Goal: Task Accomplishment & Management: Complete application form

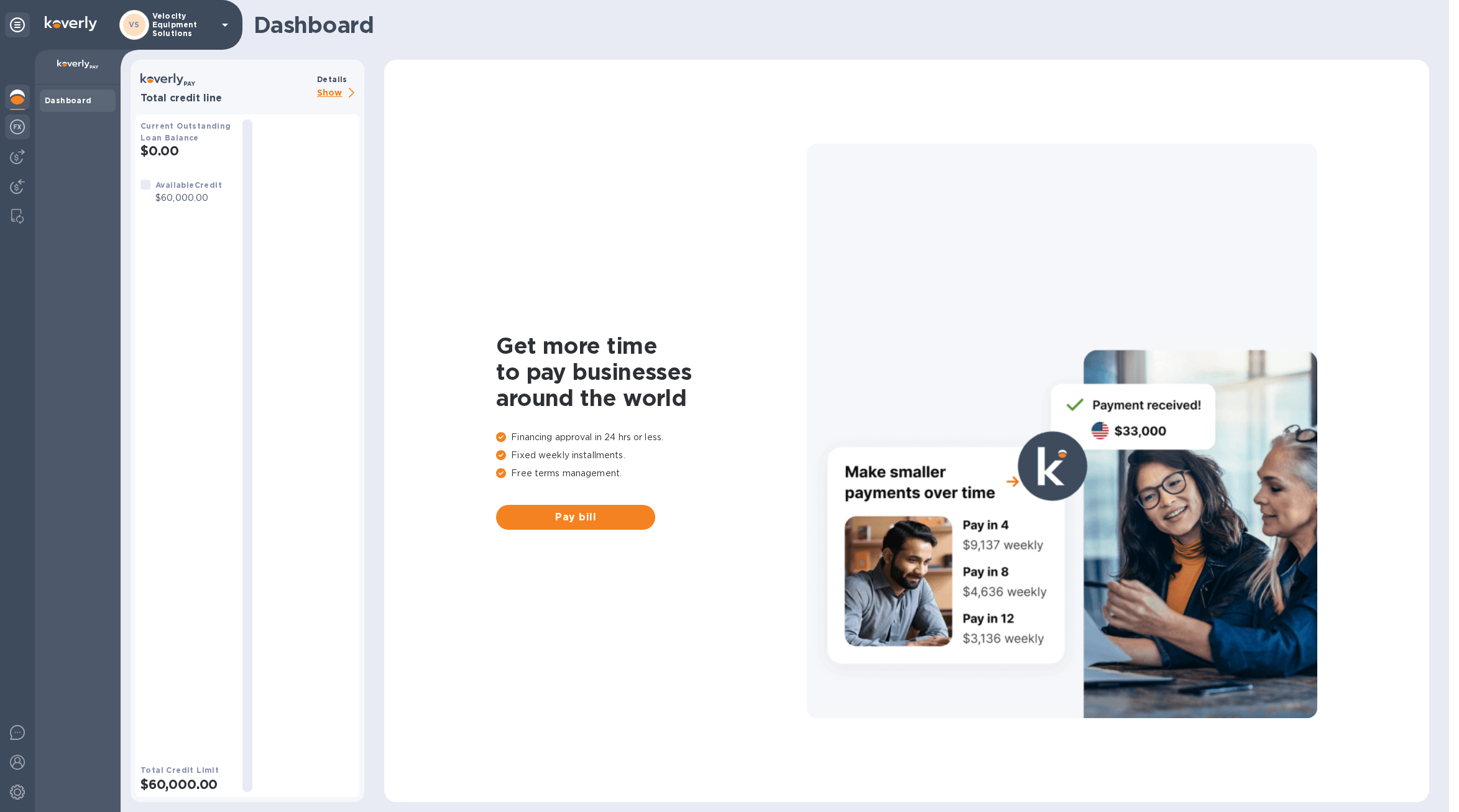
click at [18, 132] on img at bounding box center [18, 127] width 15 height 15
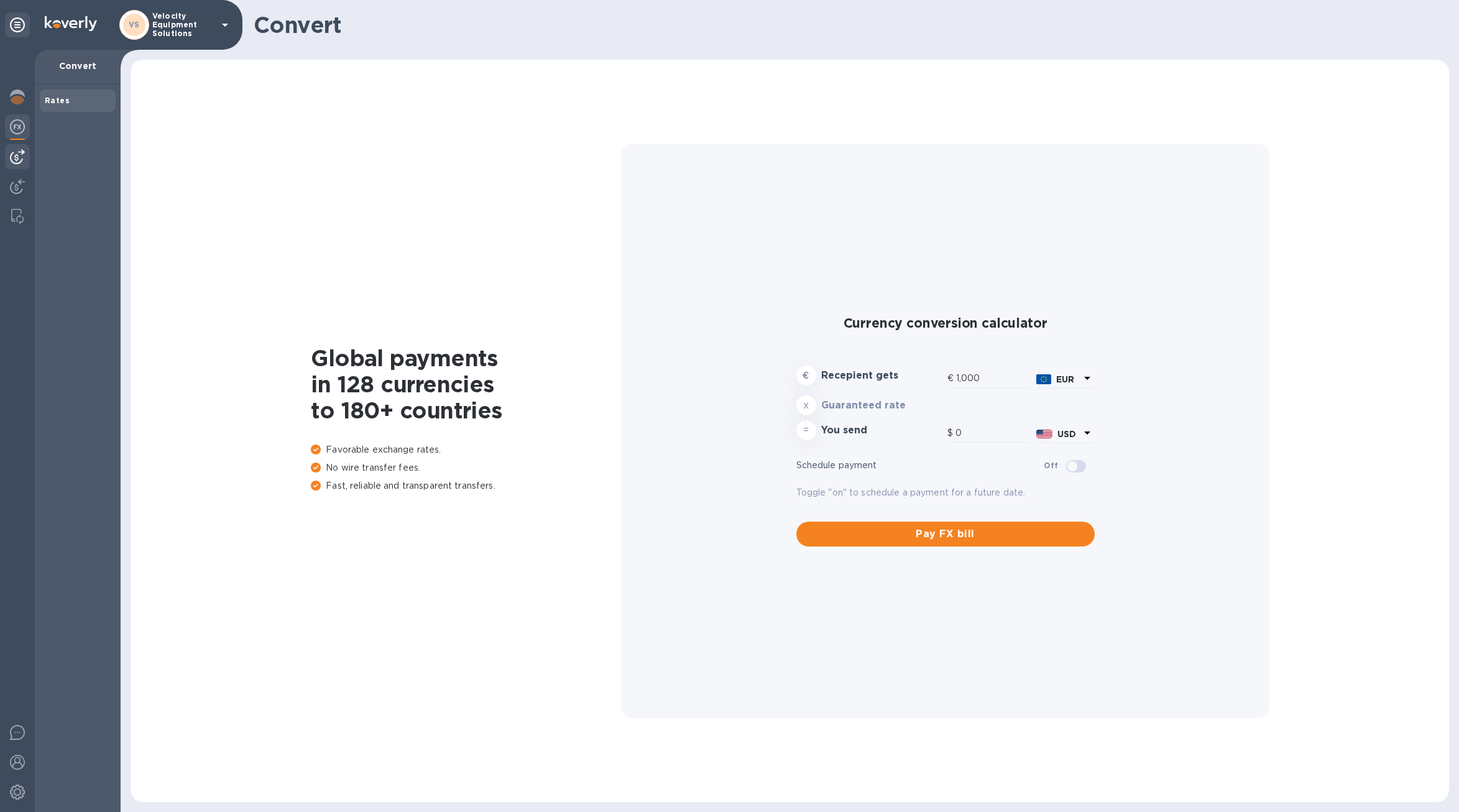
click at [9, 158] on div at bounding box center [17, 156] width 25 height 25
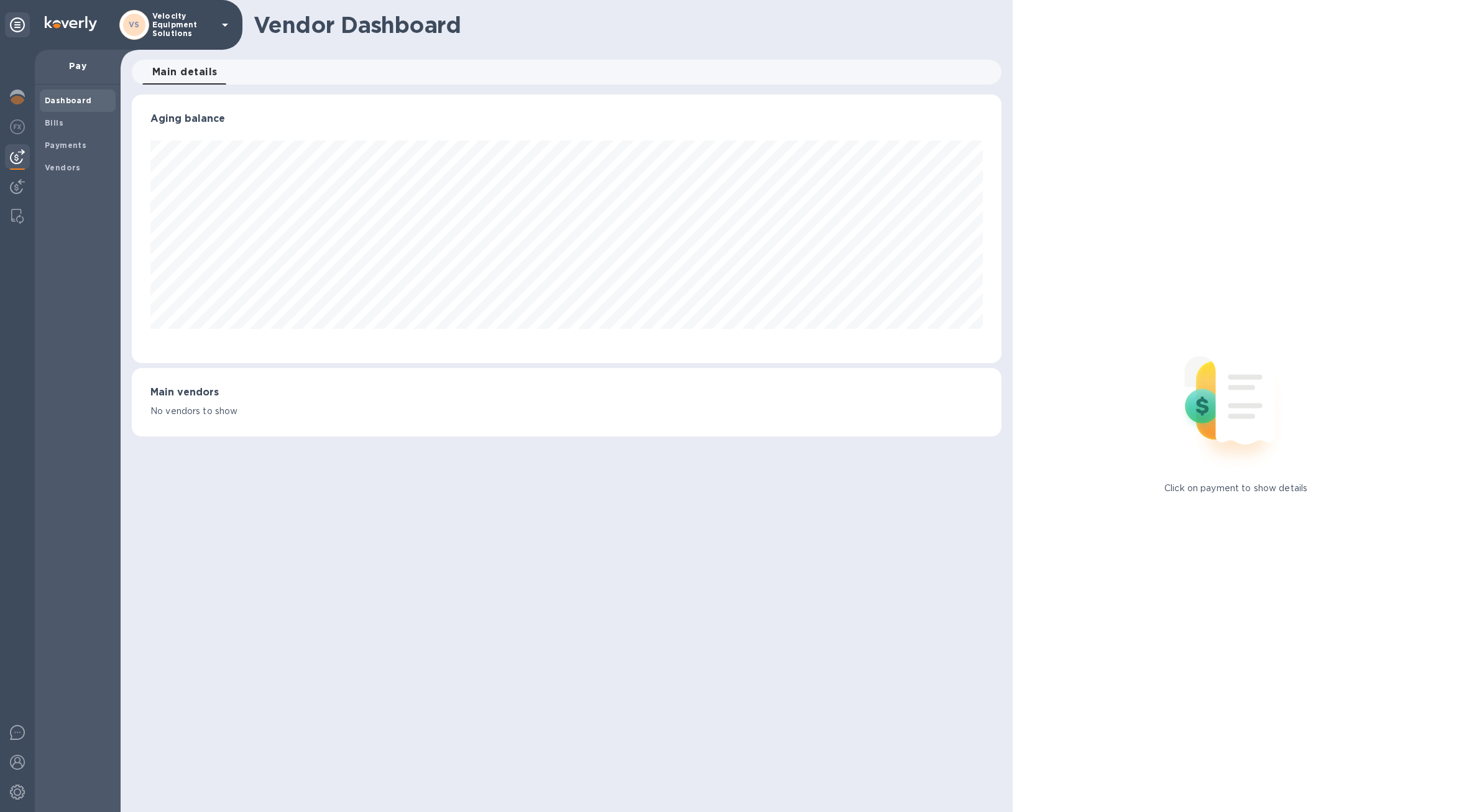
scroll to position [269, 870]
click at [65, 134] on div "Payments" at bounding box center [78, 146] width 76 height 23
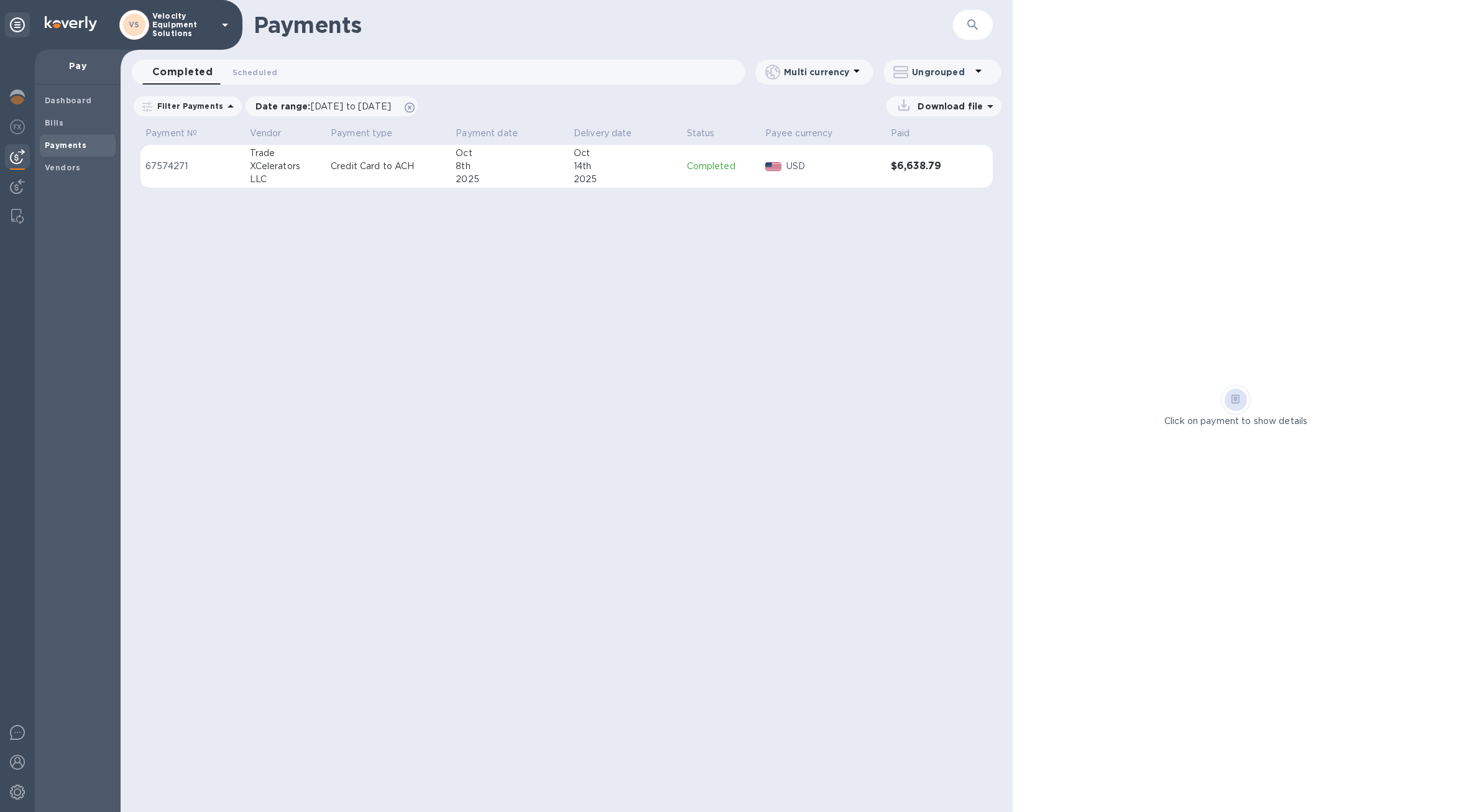
click at [285, 169] on div "XCelerators" at bounding box center [285, 167] width 71 height 13
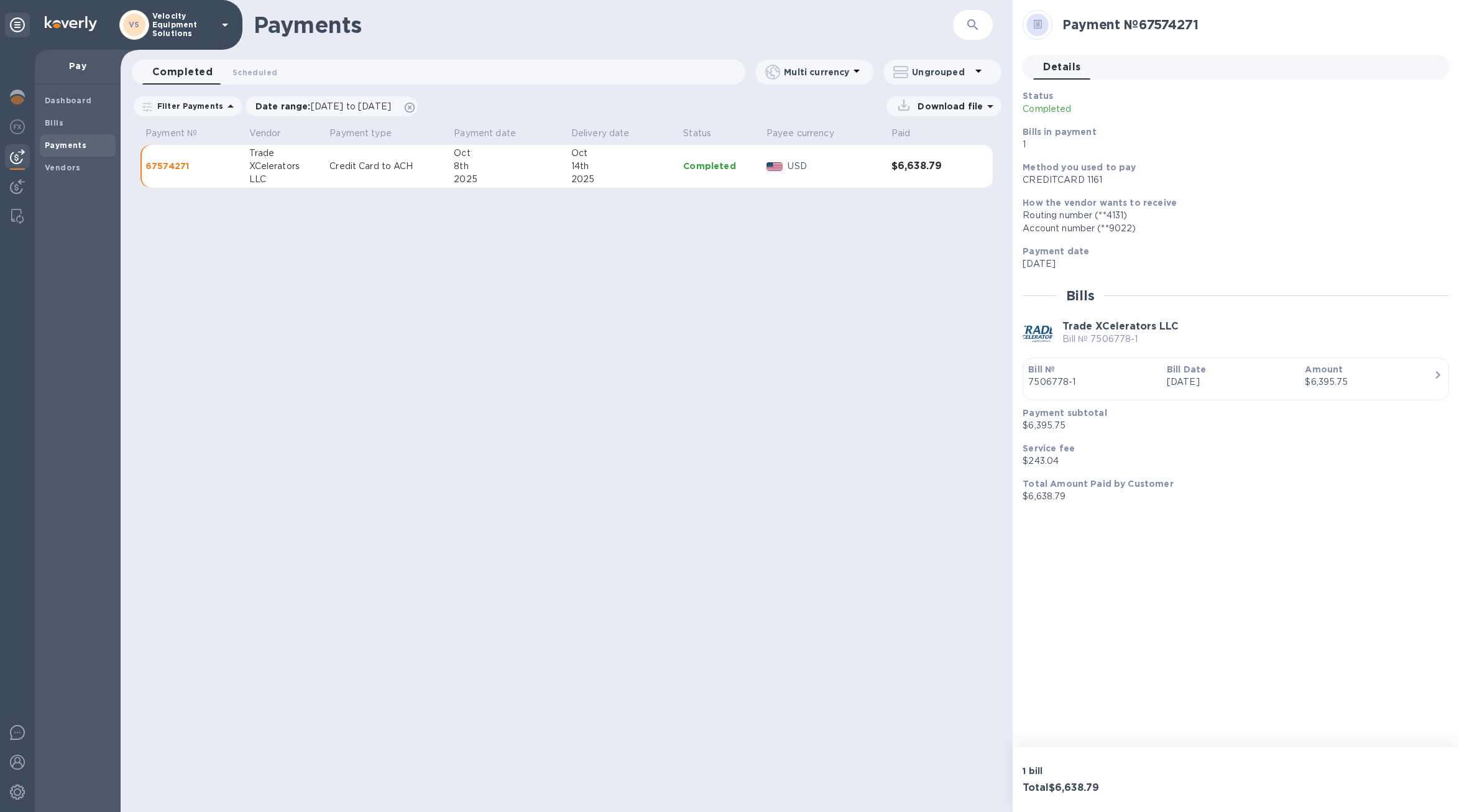
click at [295, 66] on div "Completed 0 Scheduled 0" at bounding box center [443, 72] width 603 height 25
click at [17, 185] on img at bounding box center [18, 186] width 15 height 15
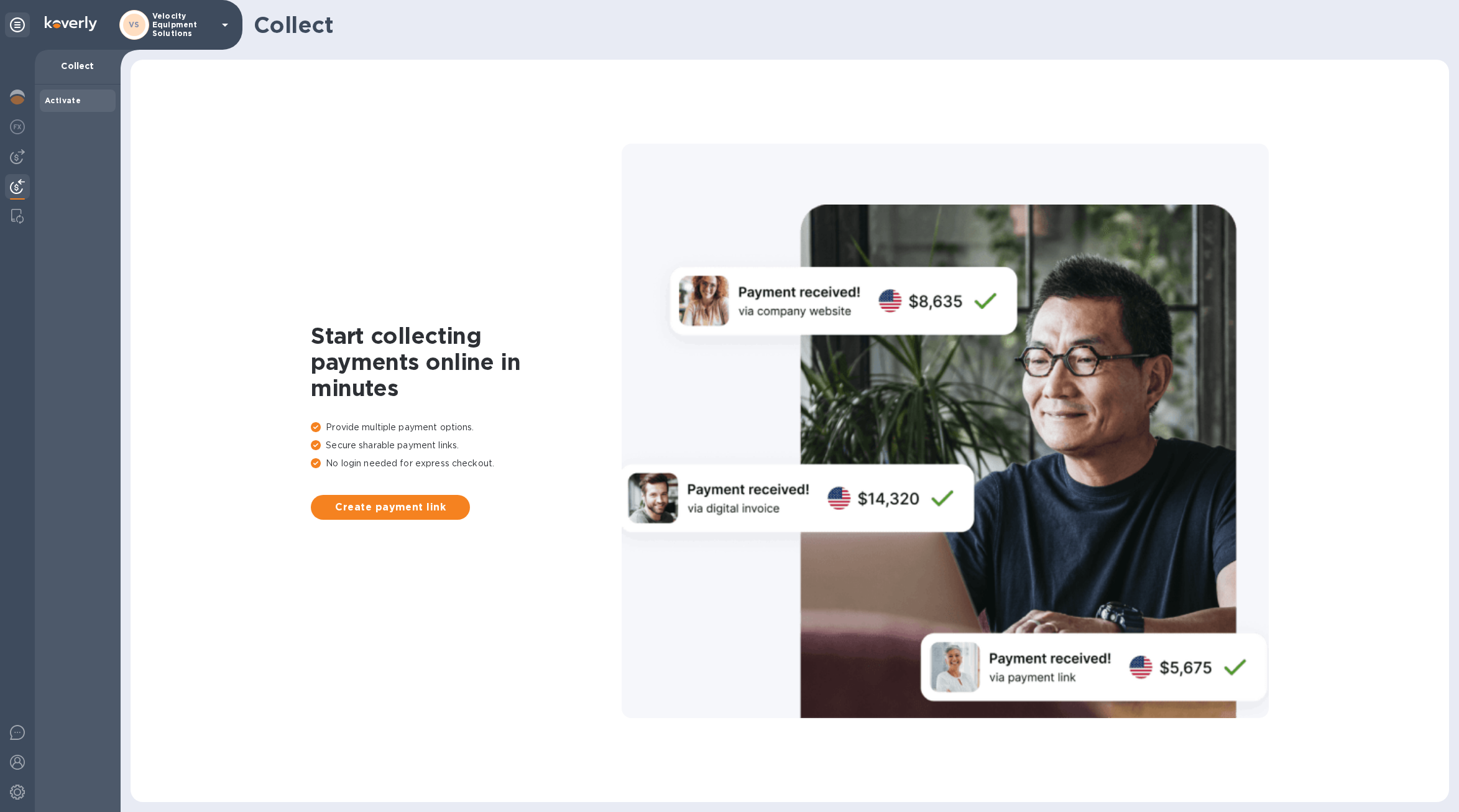
click at [13, 144] on div at bounding box center [17, 431] width 35 height 762
click at [11, 159] on img at bounding box center [18, 157] width 15 height 15
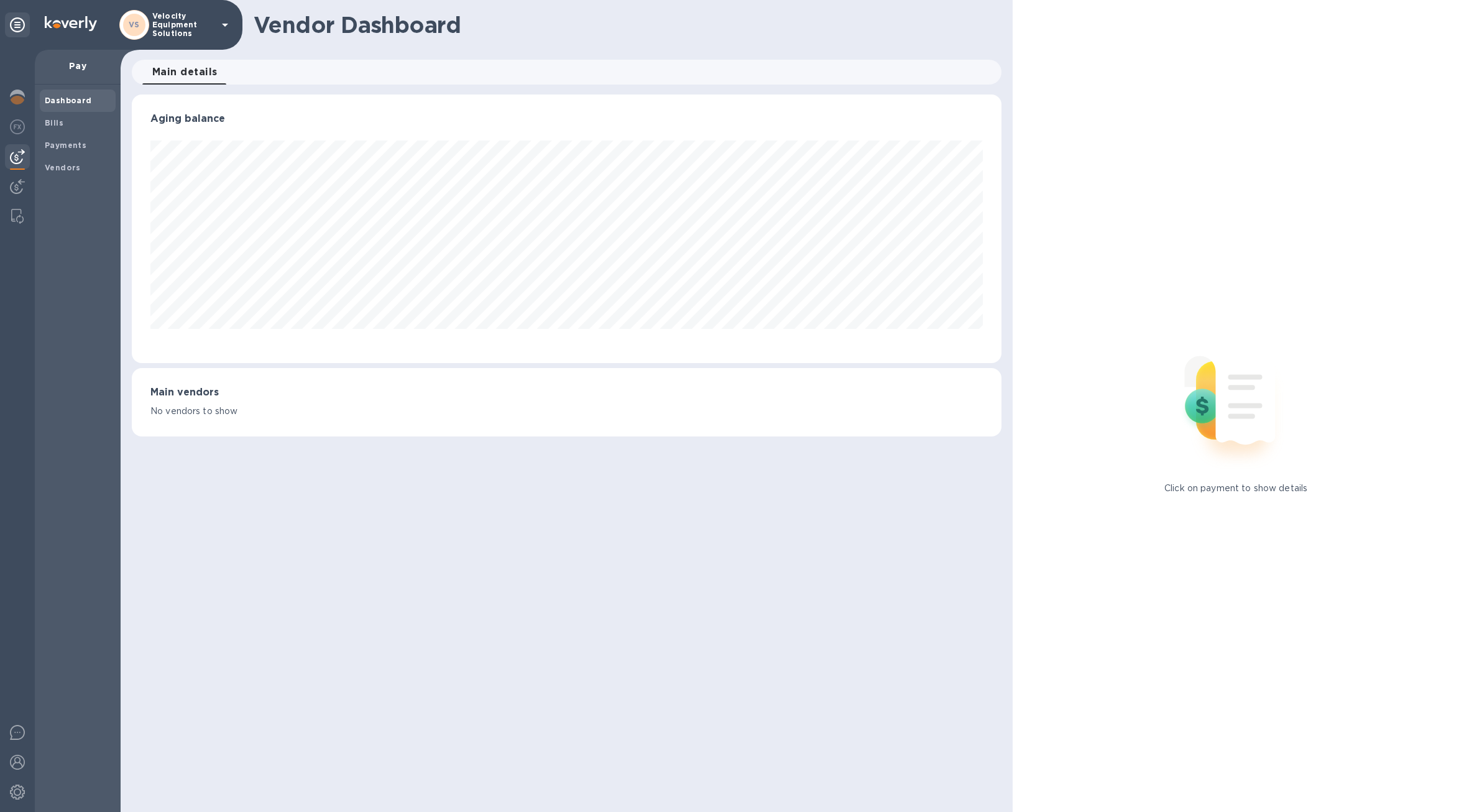
scroll to position [269, 870]
click at [12, 124] on img at bounding box center [18, 127] width 15 height 15
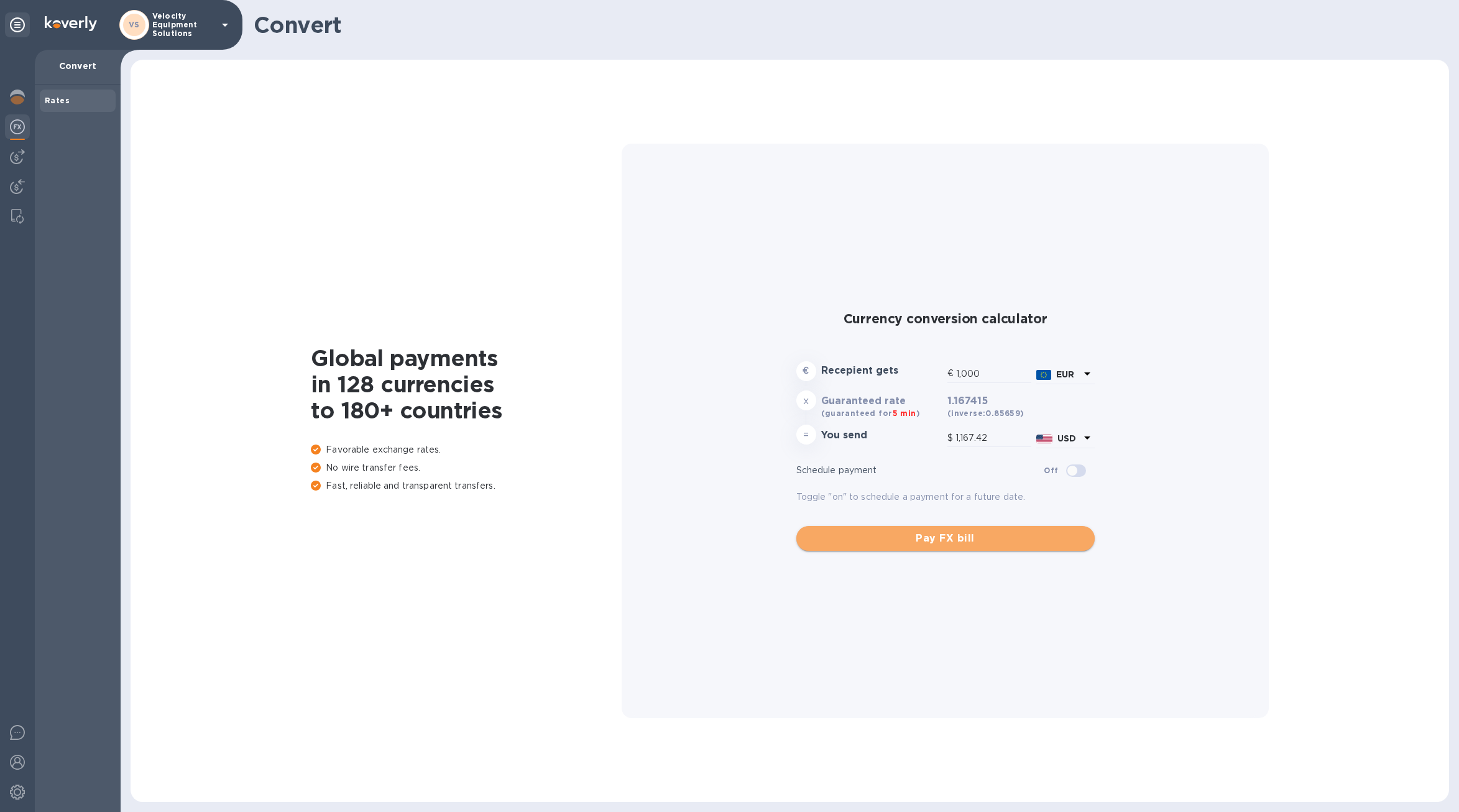
click at [969, 538] on span "Pay FX bill" at bounding box center [946, 538] width 278 height 15
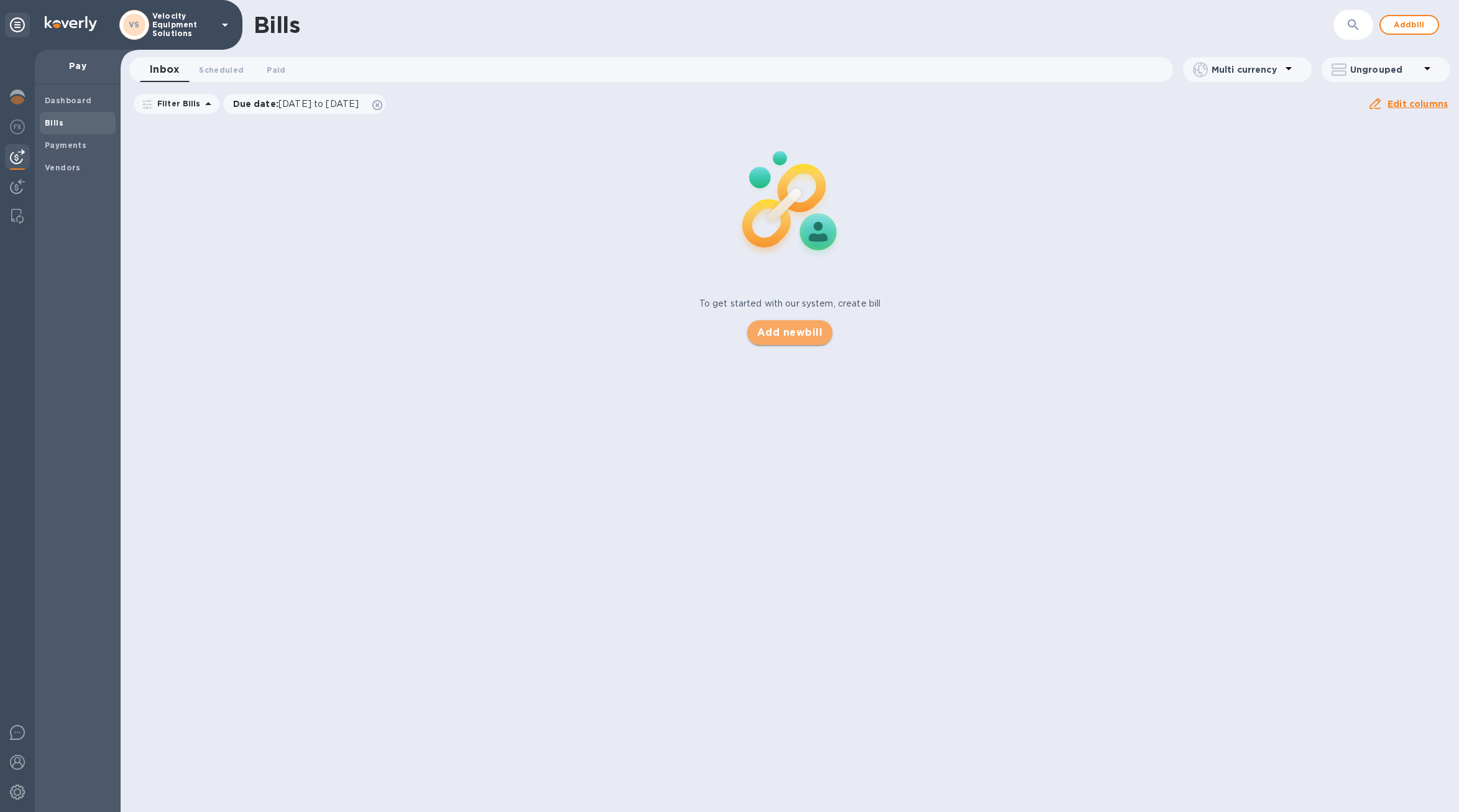
click at [784, 338] on span "Add new bill" at bounding box center [790, 332] width 65 height 15
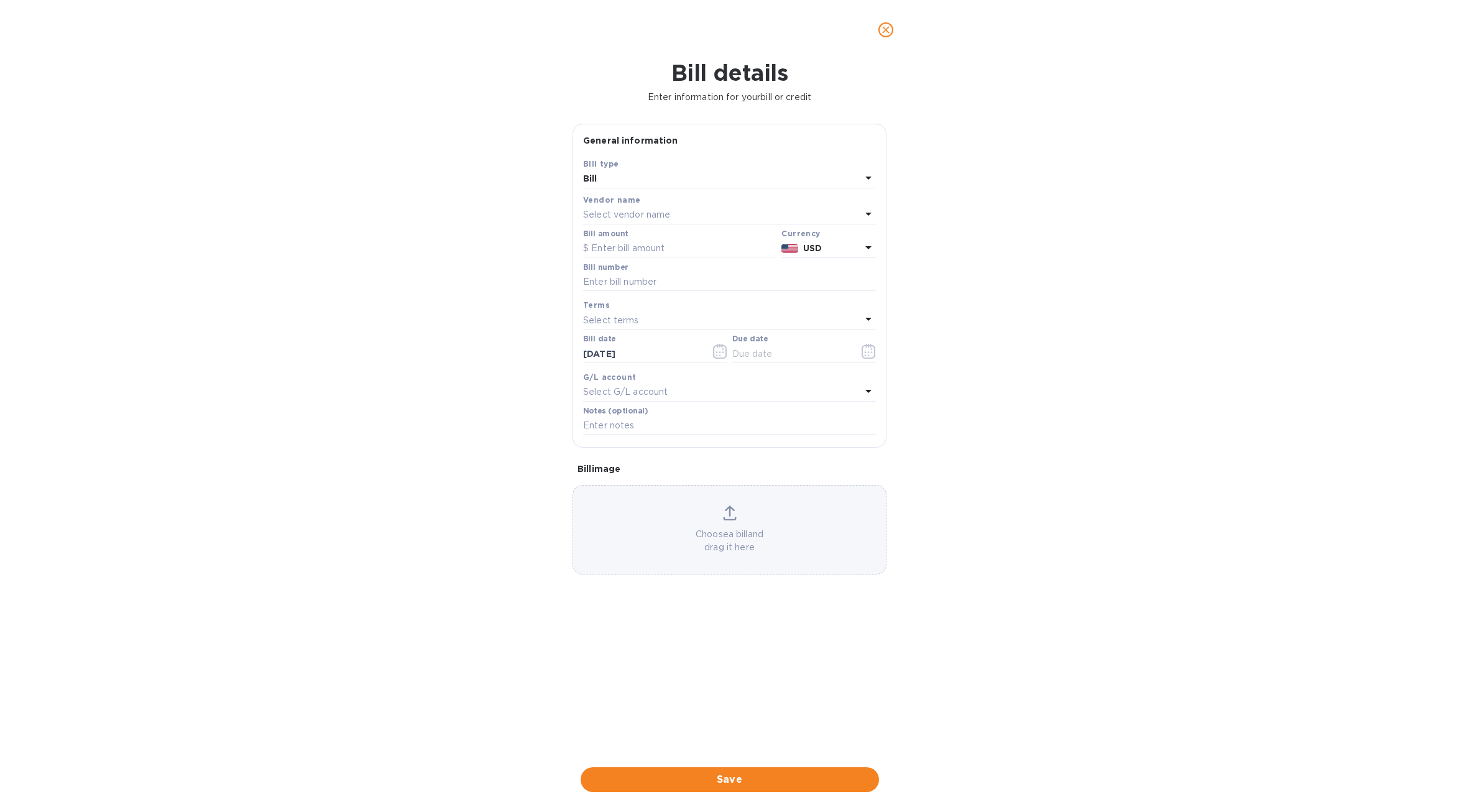
click at [620, 215] on p "Select vendor name" at bounding box center [627, 215] width 87 height 13
click at [648, 282] on p "Trade XCelerators LLC" at bounding box center [725, 286] width 263 height 13
click at [620, 246] on input "text" at bounding box center [680, 249] width 193 height 19
type input "12.25"
click at [620, 276] on input "text" at bounding box center [729, 282] width 293 height 19
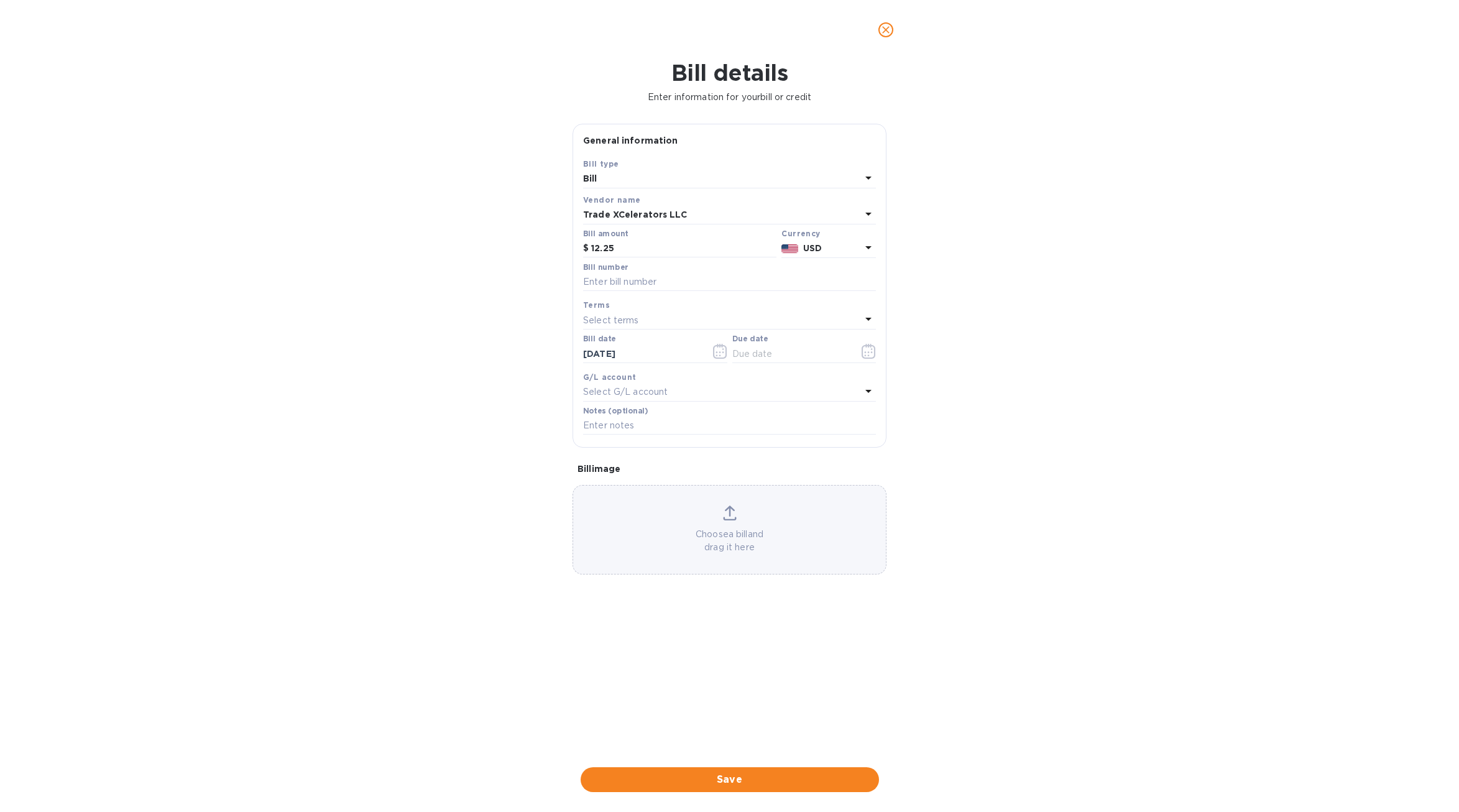
drag, startPoint x: 883, startPoint y: 77, endPoint x: 876, endPoint y: 84, distance: 9.9
click at [883, 77] on h1 "Bill details" at bounding box center [730, 73] width 1439 height 26
click at [618, 289] on input "text" at bounding box center [729, 282] width 293 height 19
type input "7506778-2"
click at [626, 325] on p "Select terms" at bounding box center [611, 321] width 56 height 13
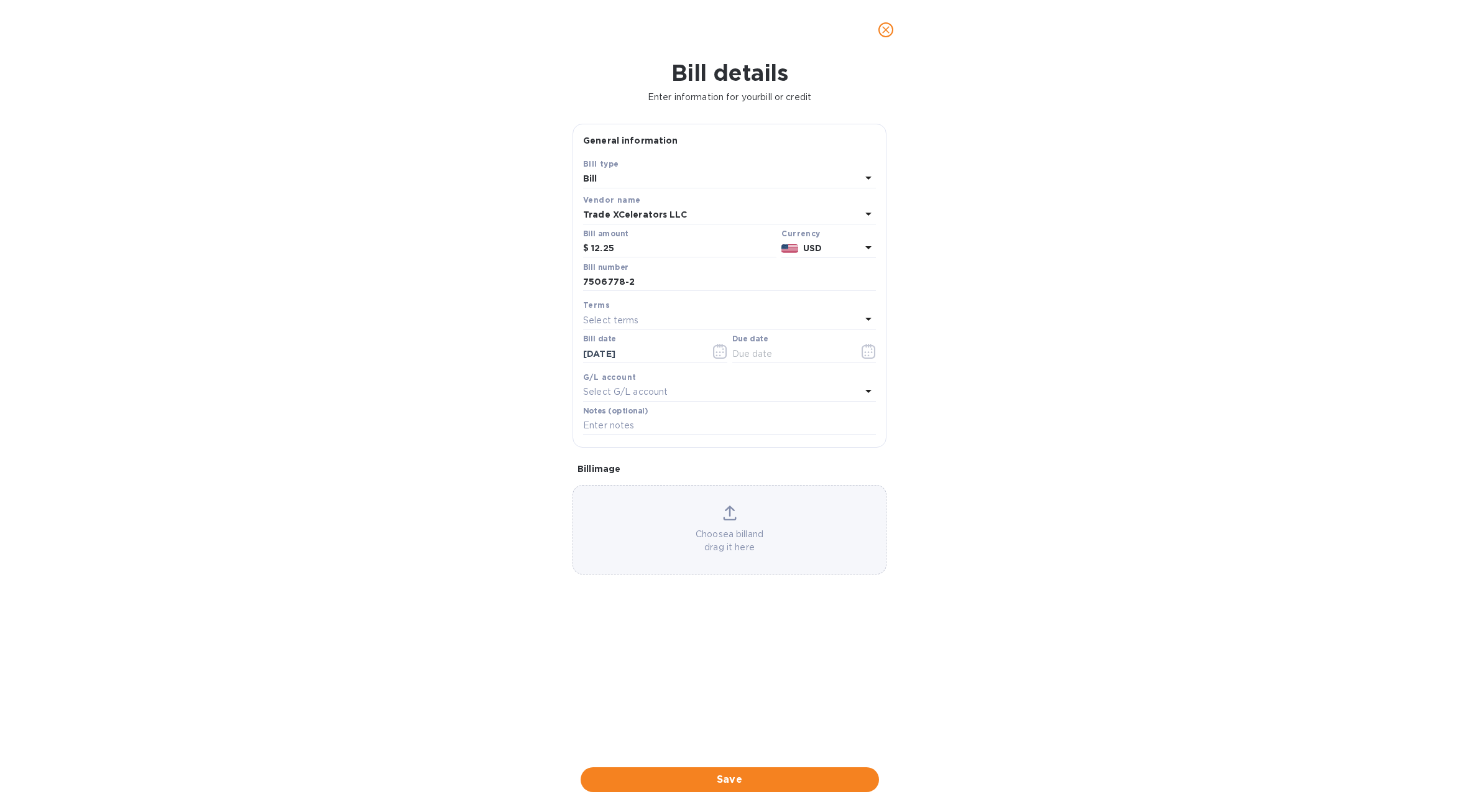
click at [540, 317] on div "Bill details Enter information for your bill or credit General information Save…" at bounding box center [729, 435] width 1459 height 752
click at [886, 28] on icon "close" at bounding box center [885, 29] width 12 height 12
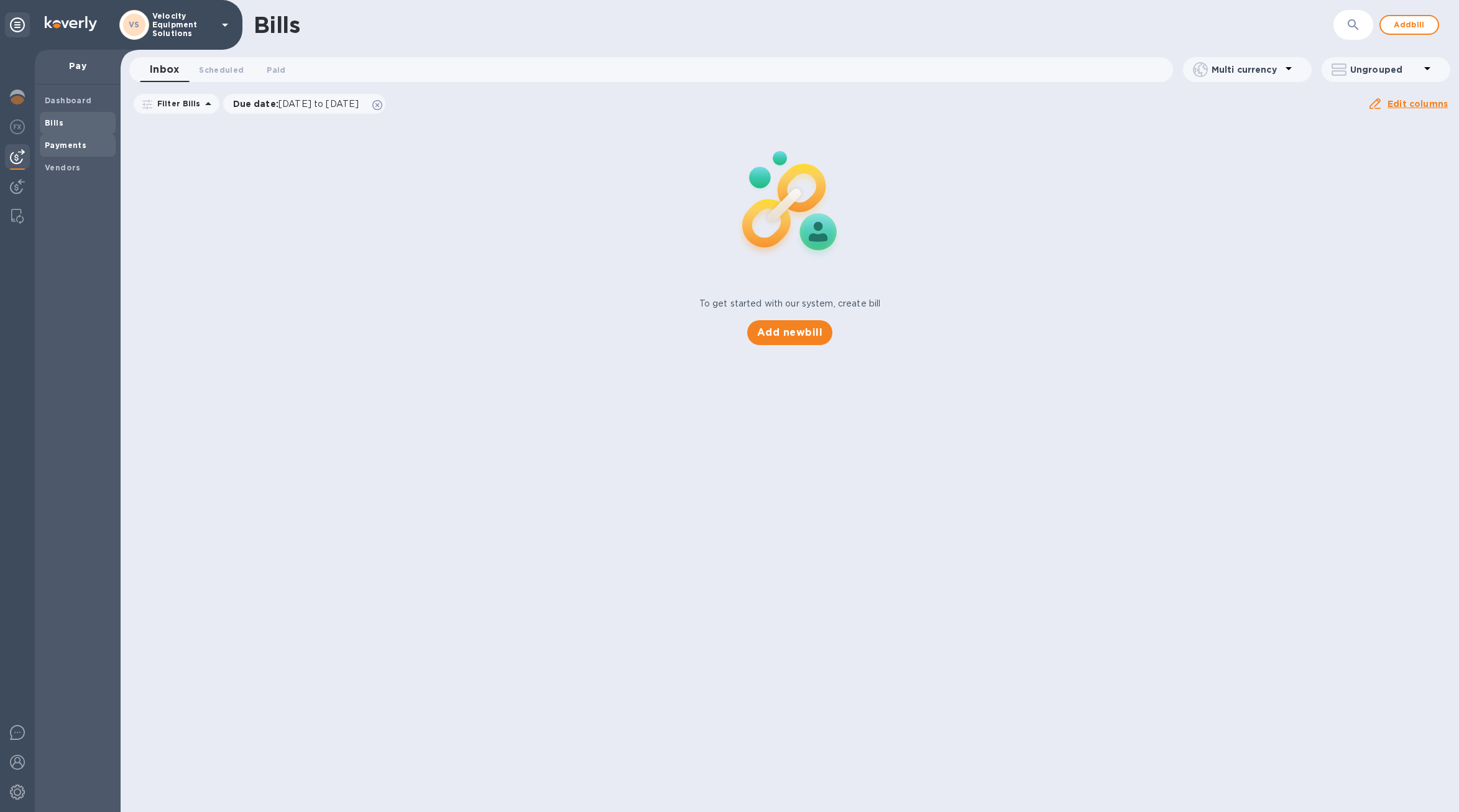
click at [68, 151] on span "Payments" at bounding box center [65, 145] width 42 height 12
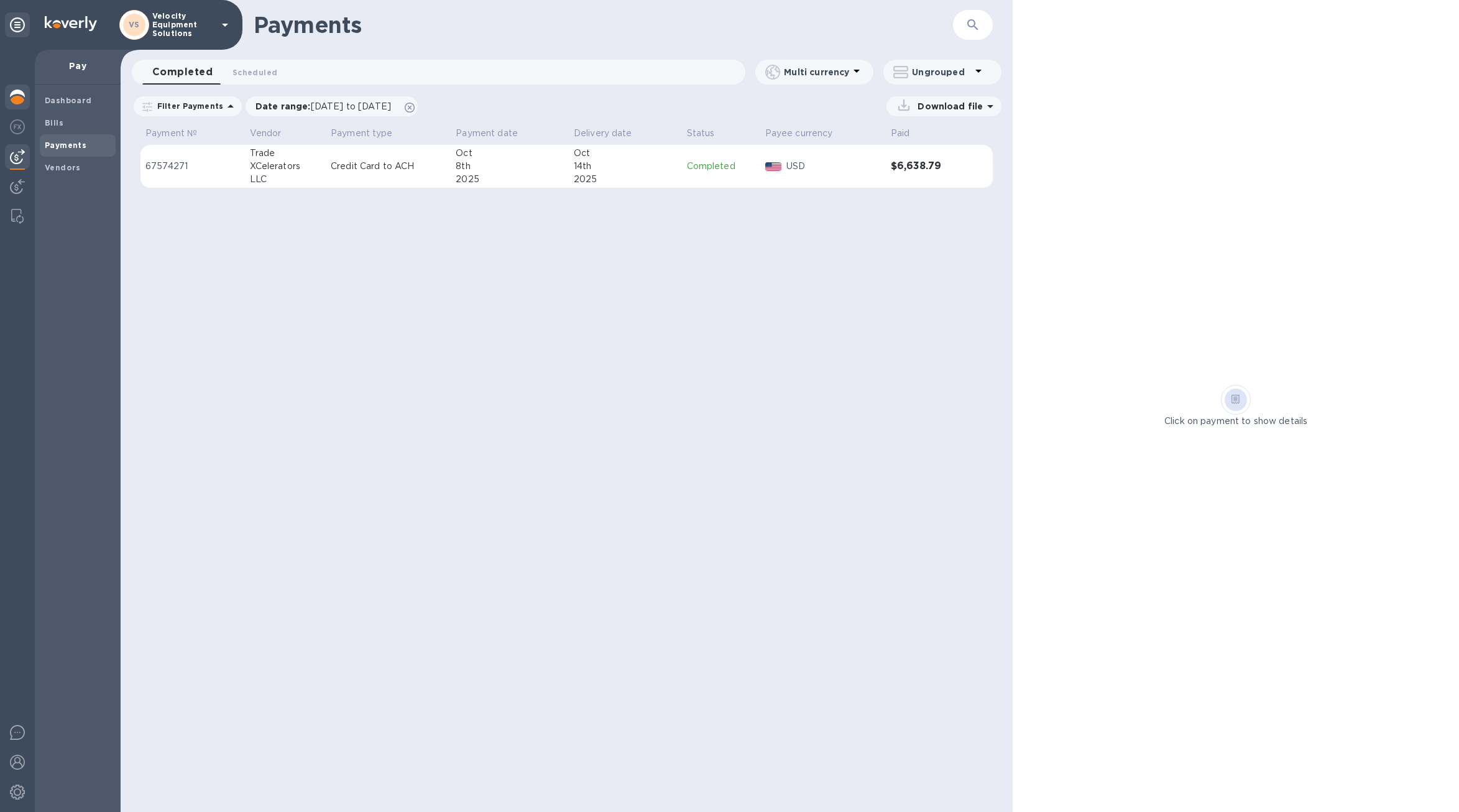
click at [9, 99] on div at bounding box center [17, 97] width 25 height 27
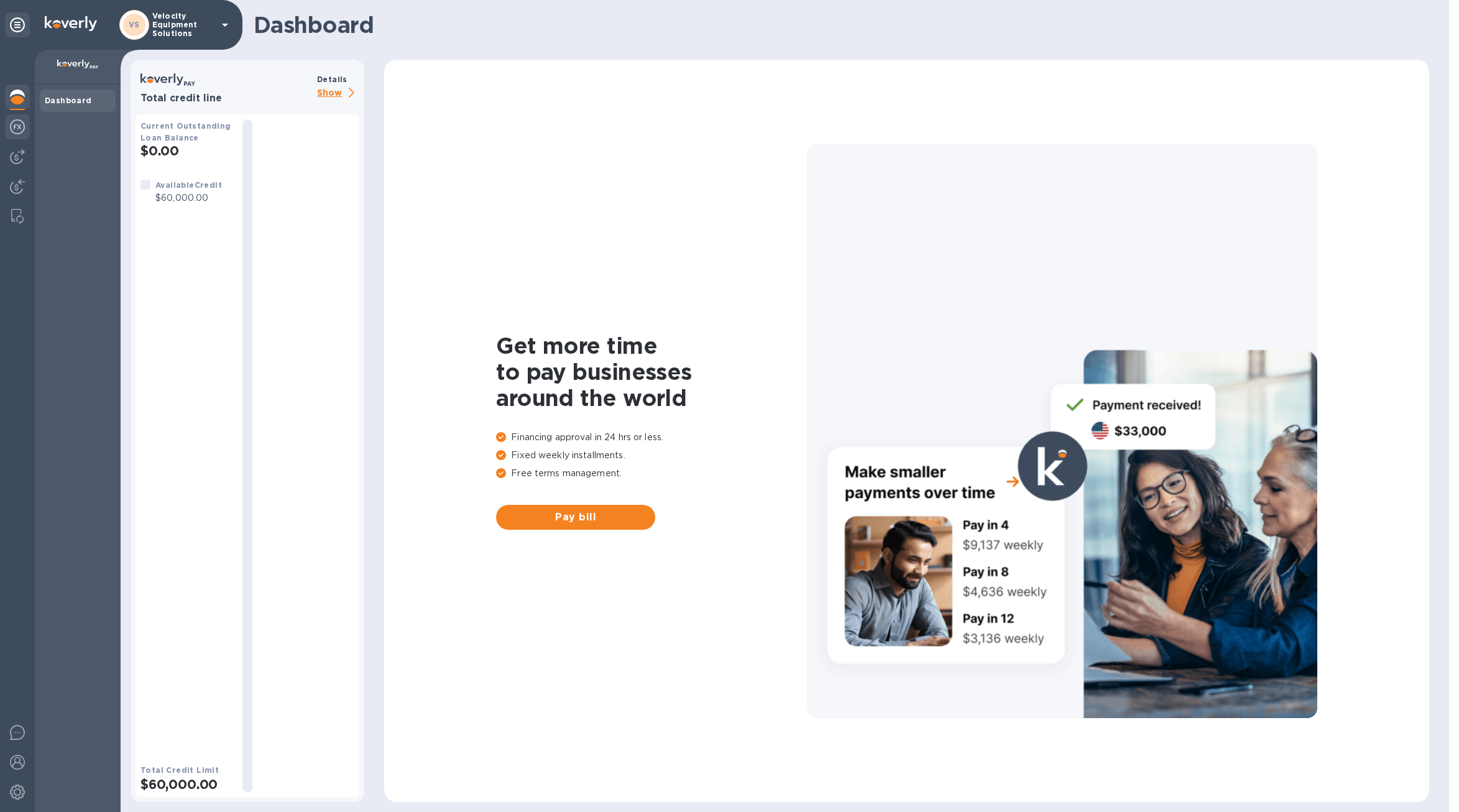
click at [23, 126] on img at bounding box center [18, 127] width 15 height 15
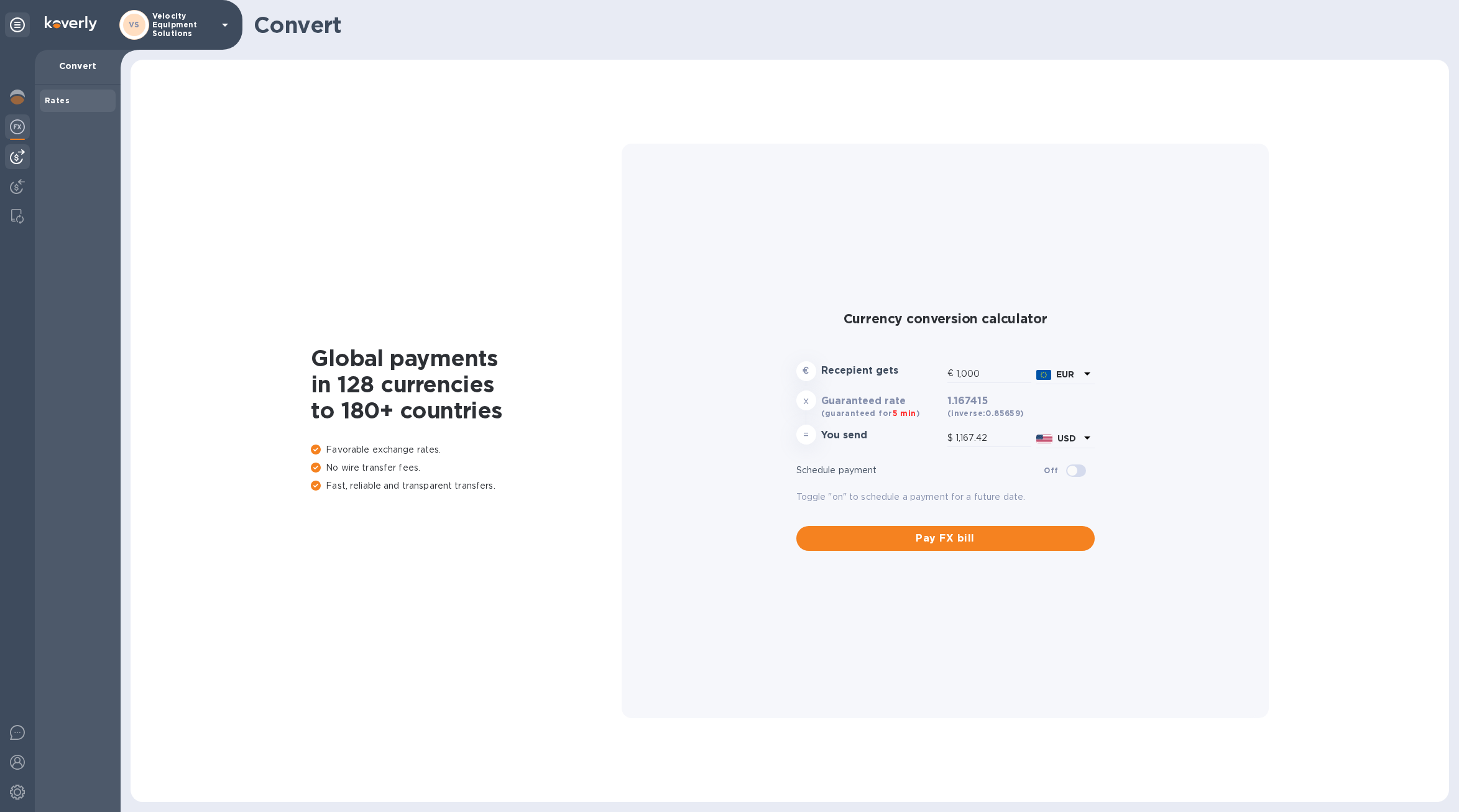
click at [23, 146] on div at bounding box center [17, 156] width 25 height 25
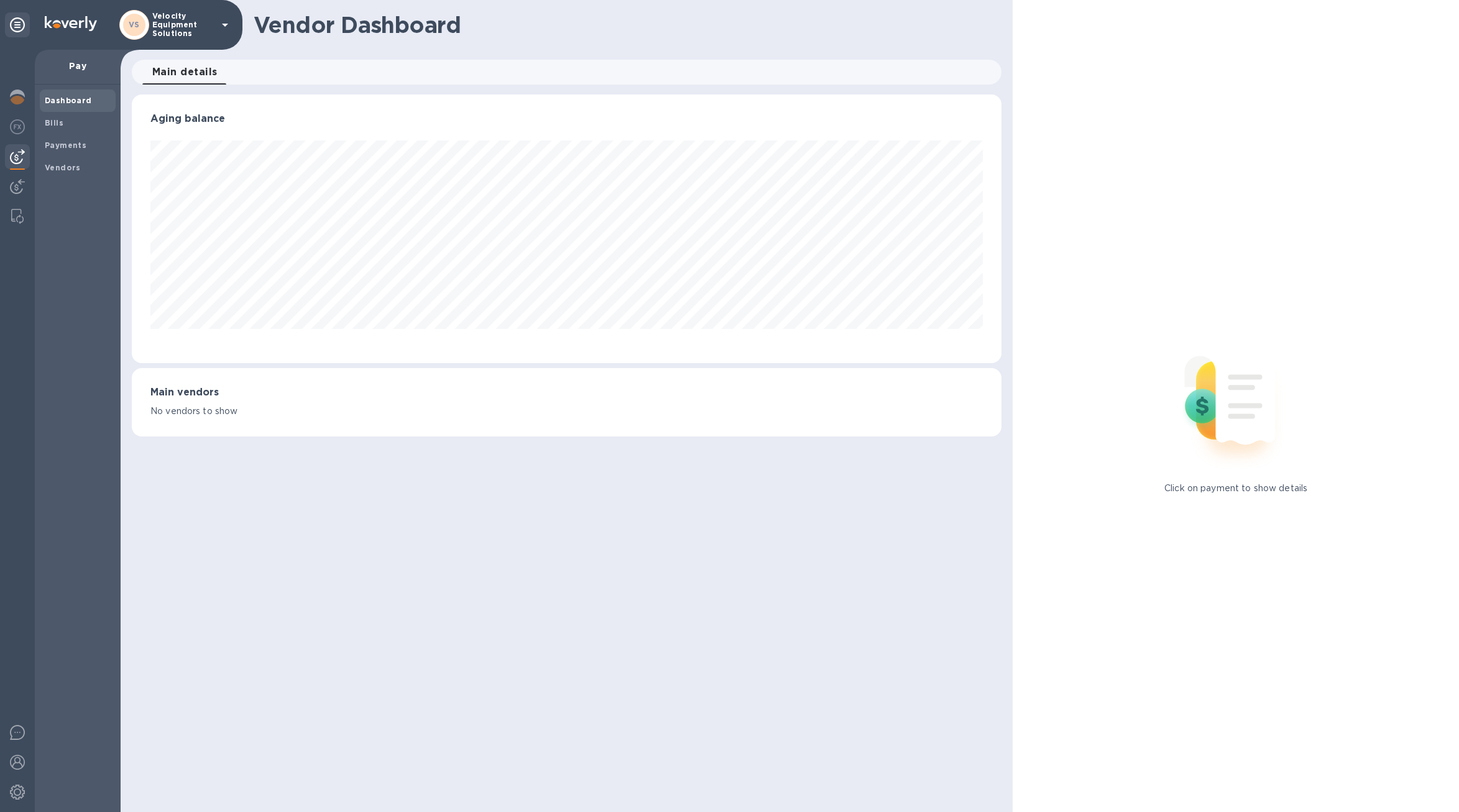
scroll to position [269, 870]
click at [20, 180] on img at bounding box center [18, 186] width 15 height 15
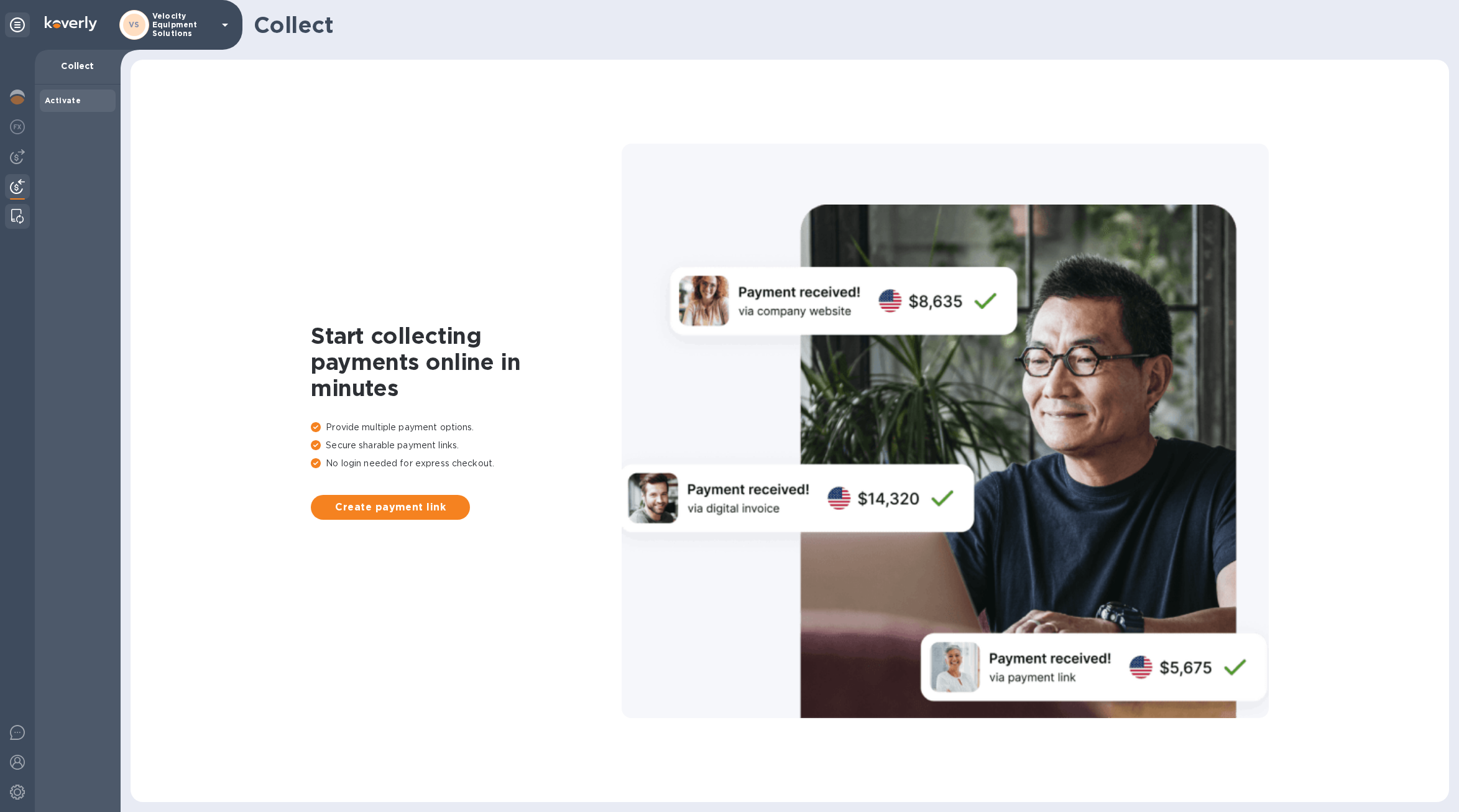
click at [23, 221] on img at bounding box center [17, 217] width 12 height 15
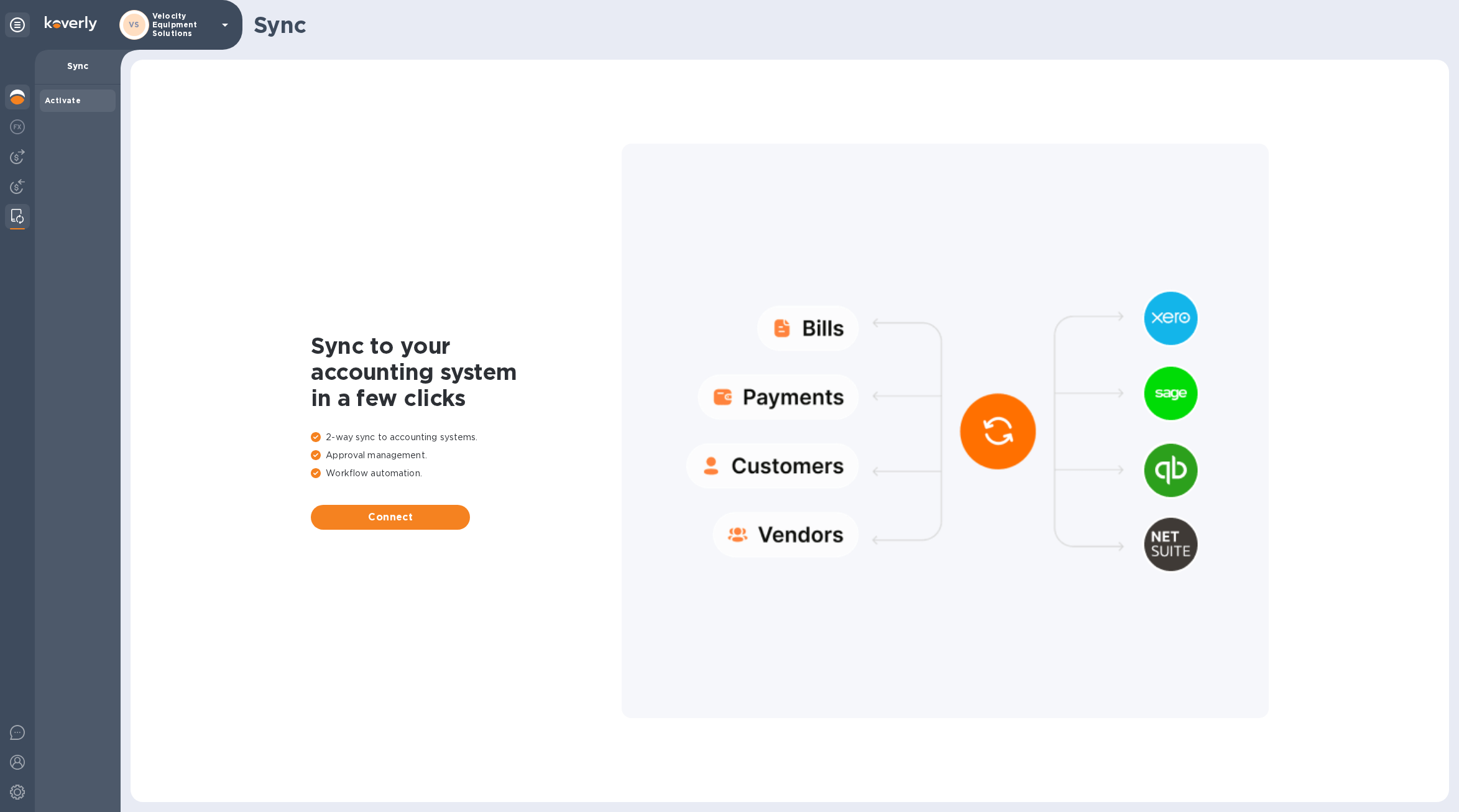
click at [15, 98] on img at bounding box center [18, 97] width 15 height 15
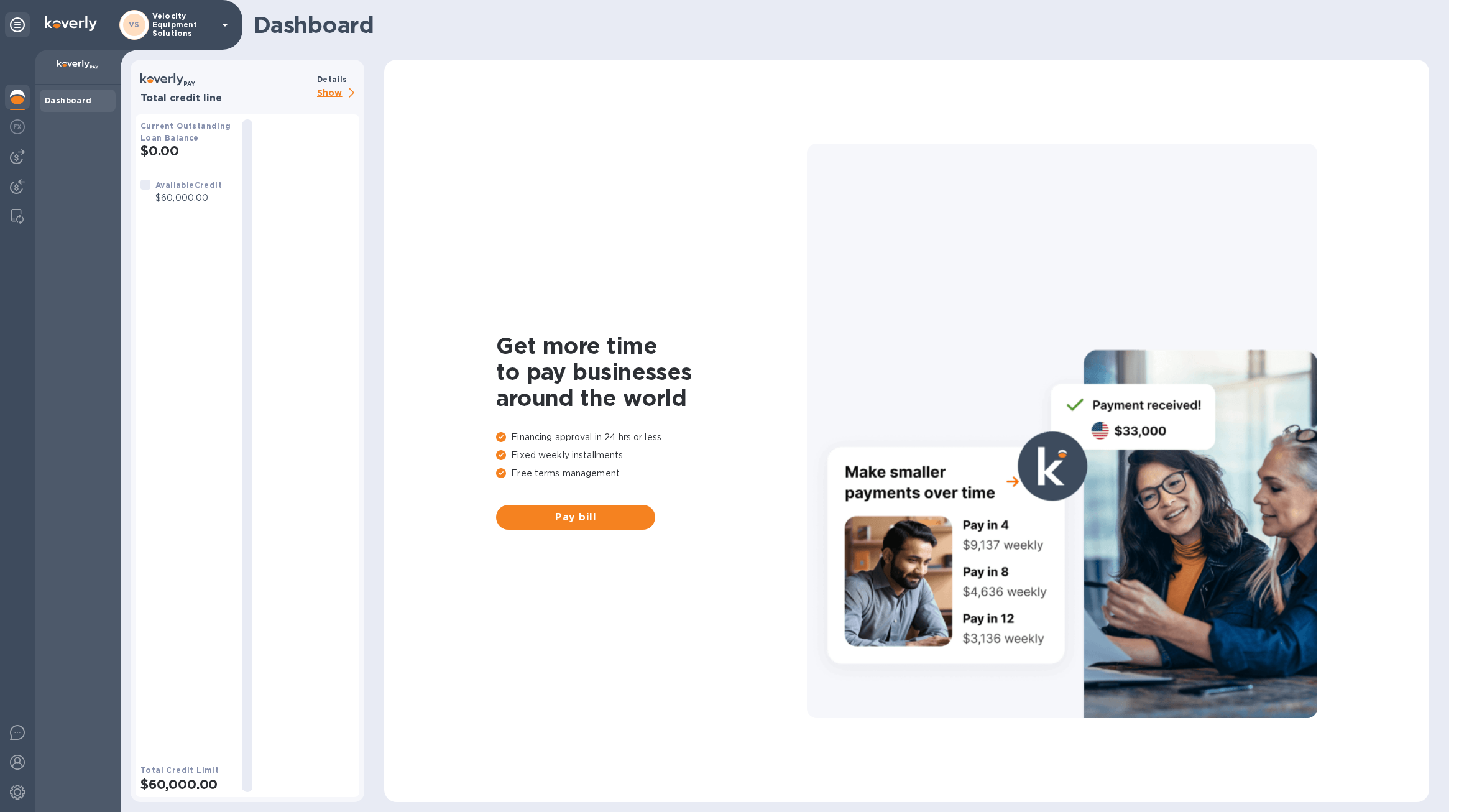
click at [61, 92] on div "Dashboard" at bounding box center [78, 101] width 76 height 23
click at [16, 126] on img at bounding box center [18, 127] width 15 height 15
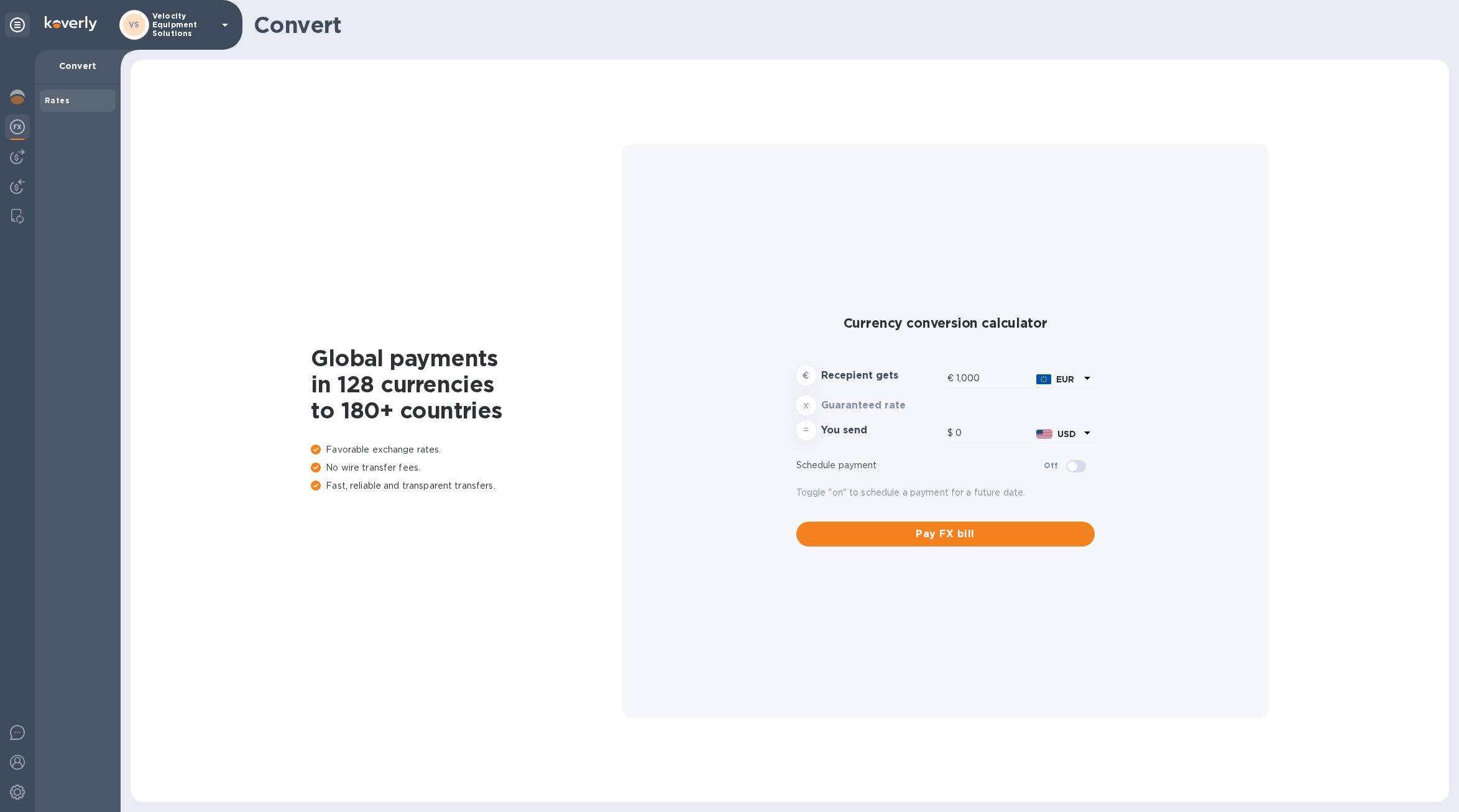
type input "1,167.42"
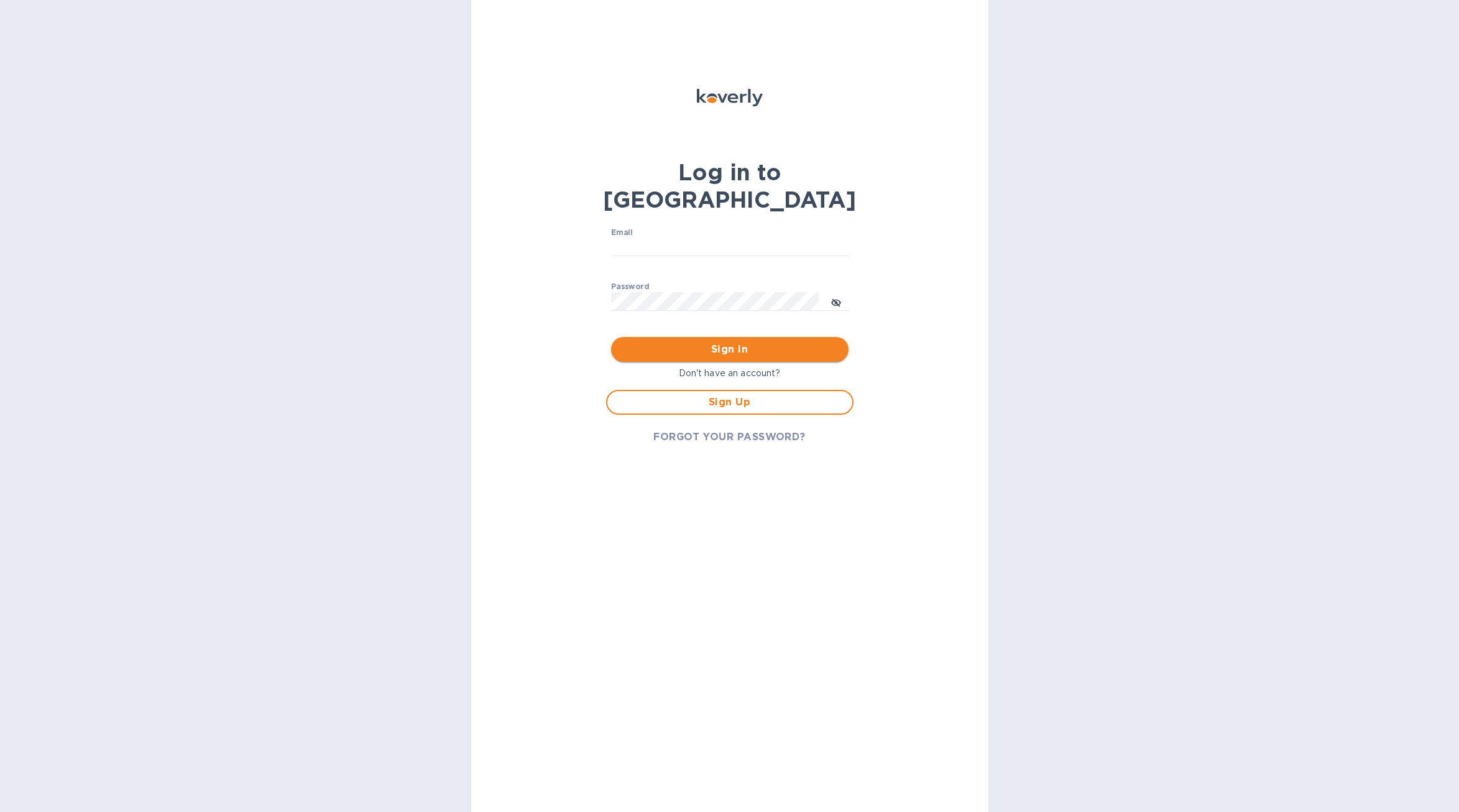
type input "[EMAIL_ADDRESS][DOMAIN_NAME]"
click at [743, 342] on span "Sign in" at bounding box center [730, 349] width 218 height 15
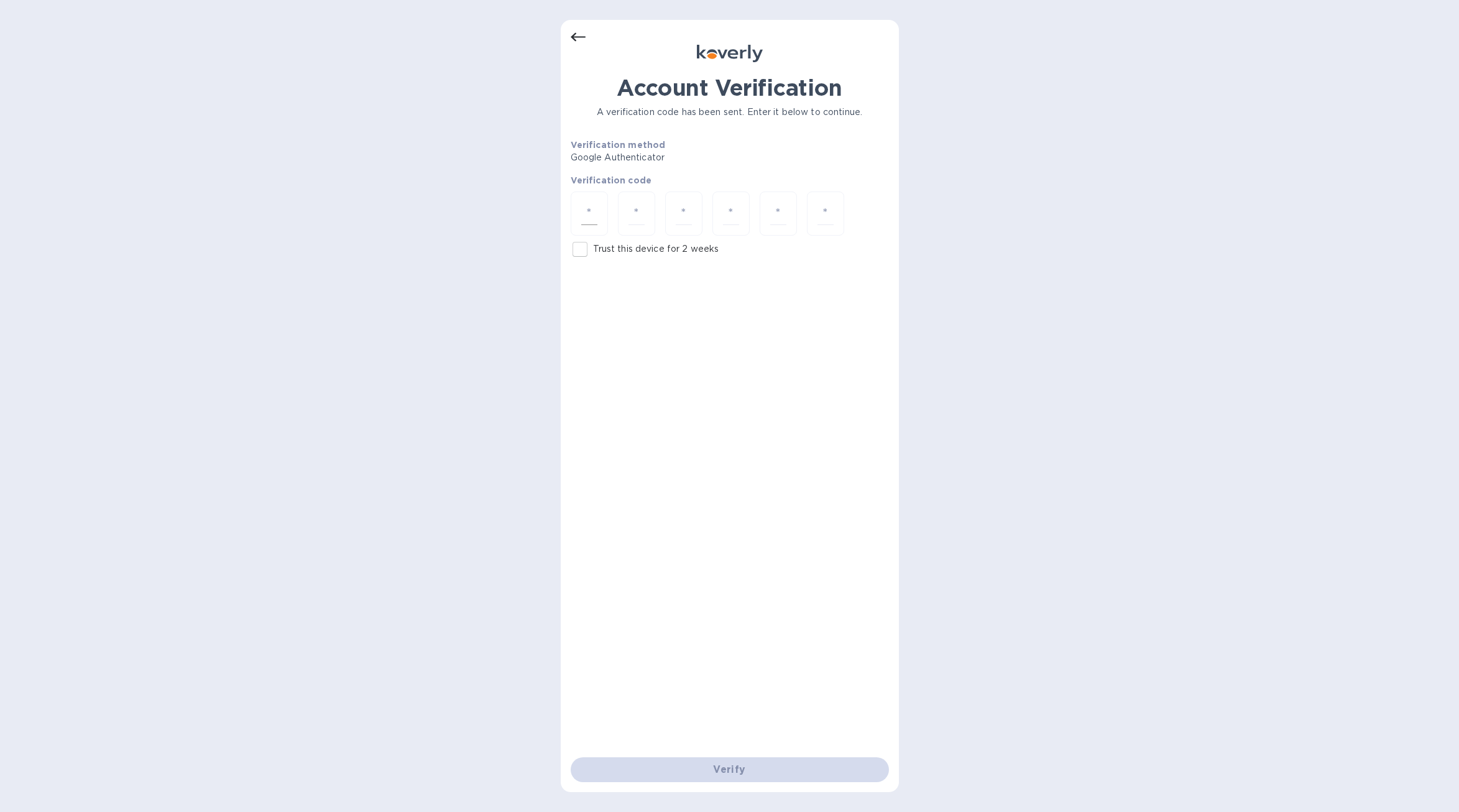
click at [598, 208] on div at bounding box center [589, 213] width 37 height 44
type input "8"
type input "9"
type input "1"
type input "7"
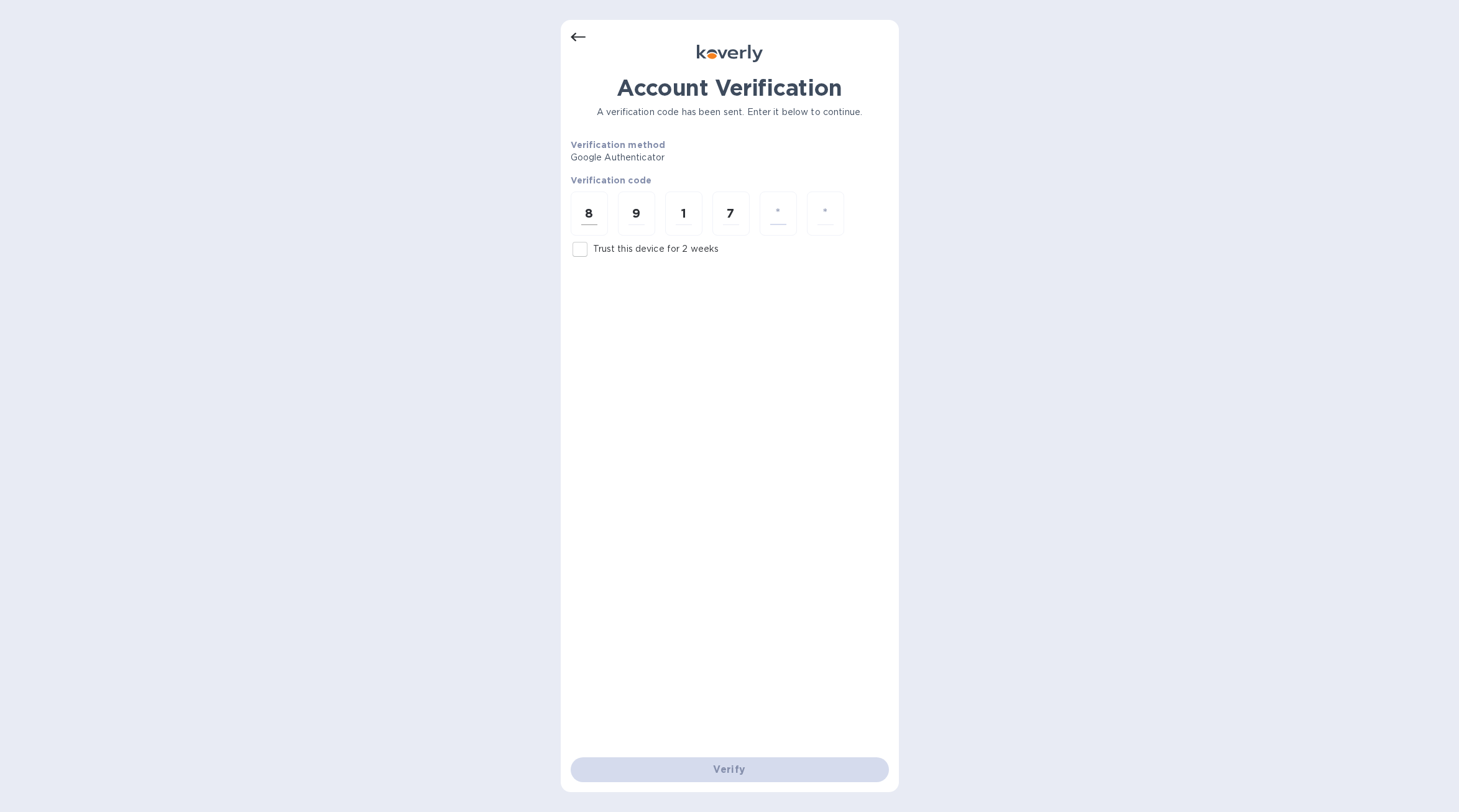
type input "8"
type input "2"
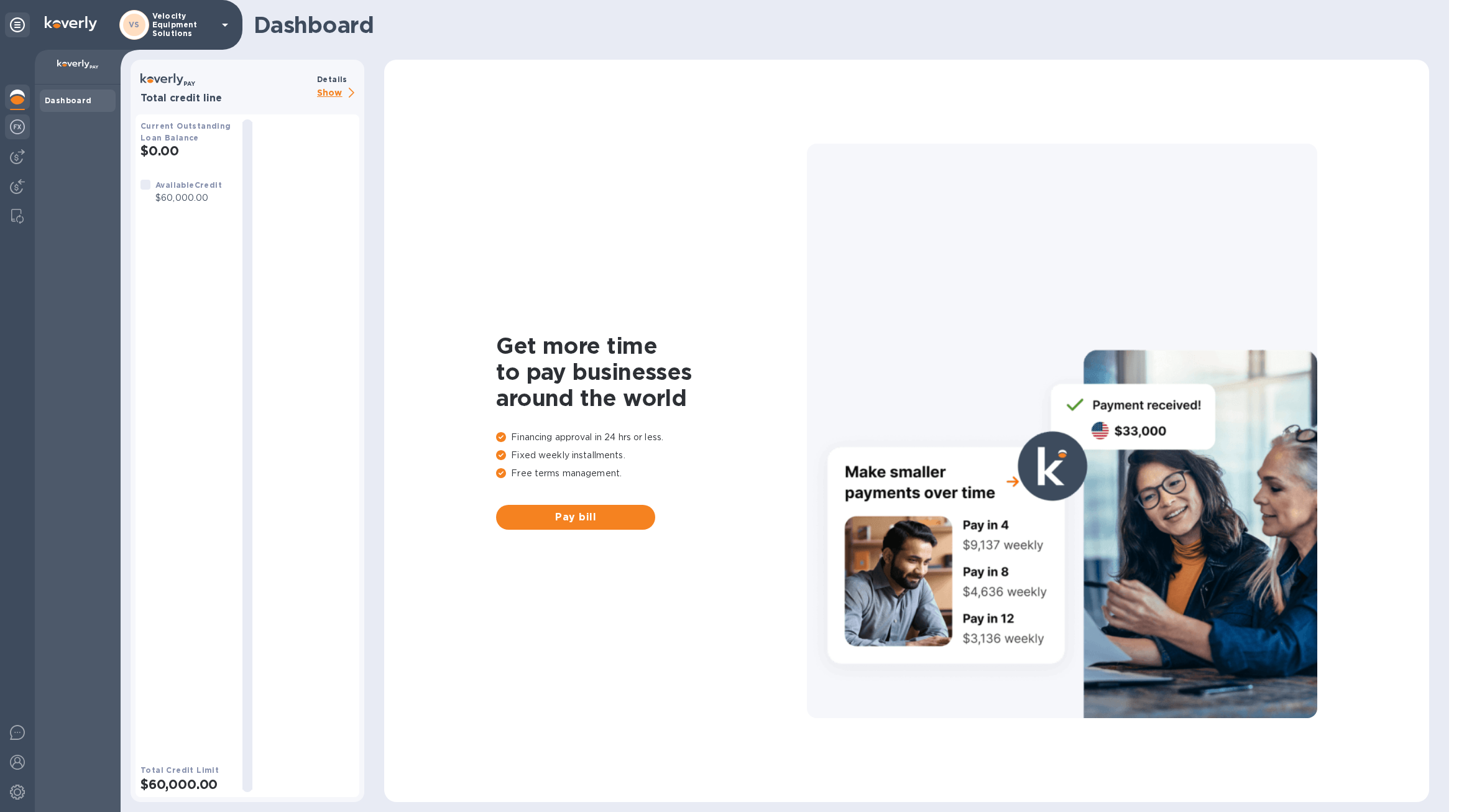
click at [22, 122] on img at bounding box center [18, 127] width 15 height 15
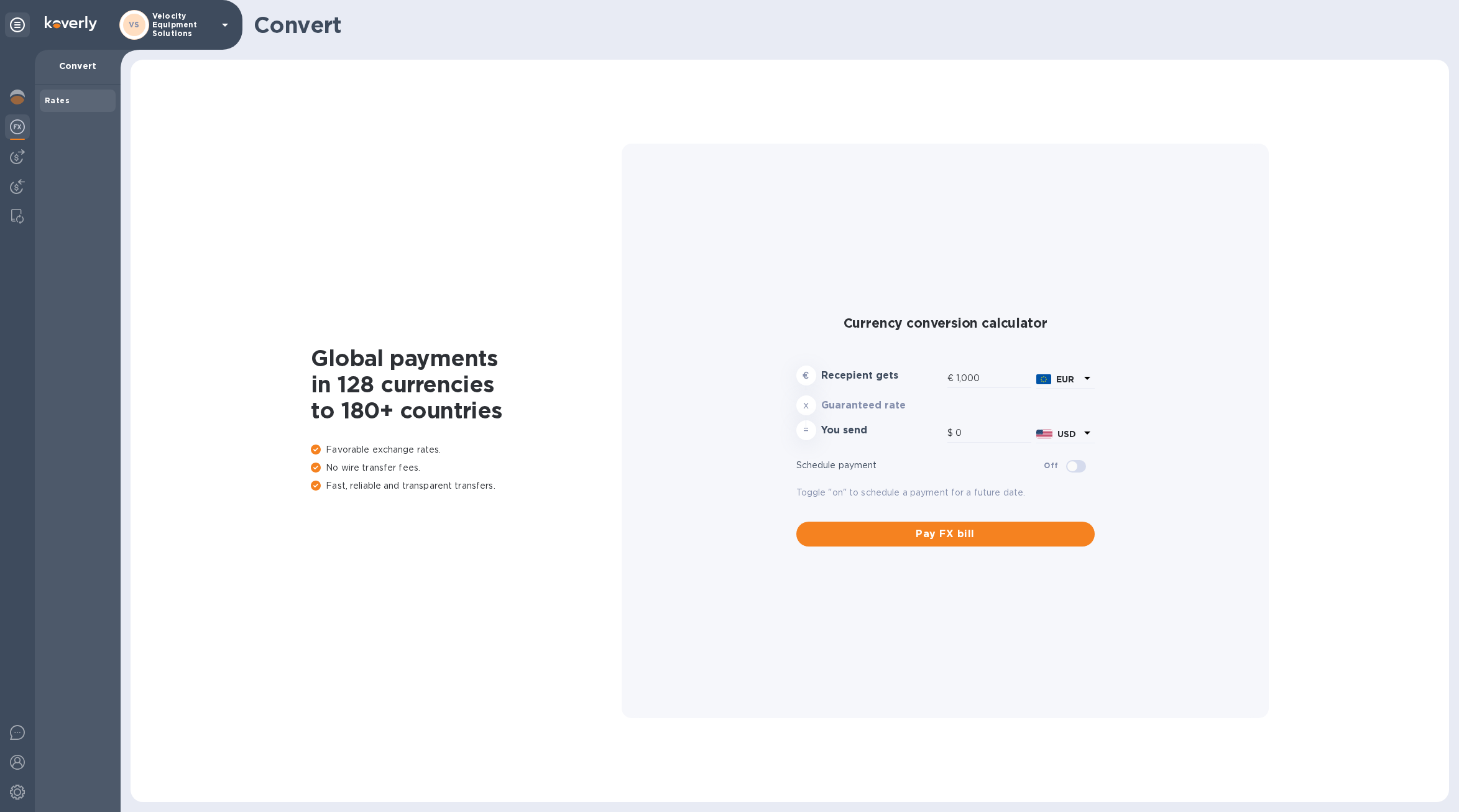
type input "1,167.31"
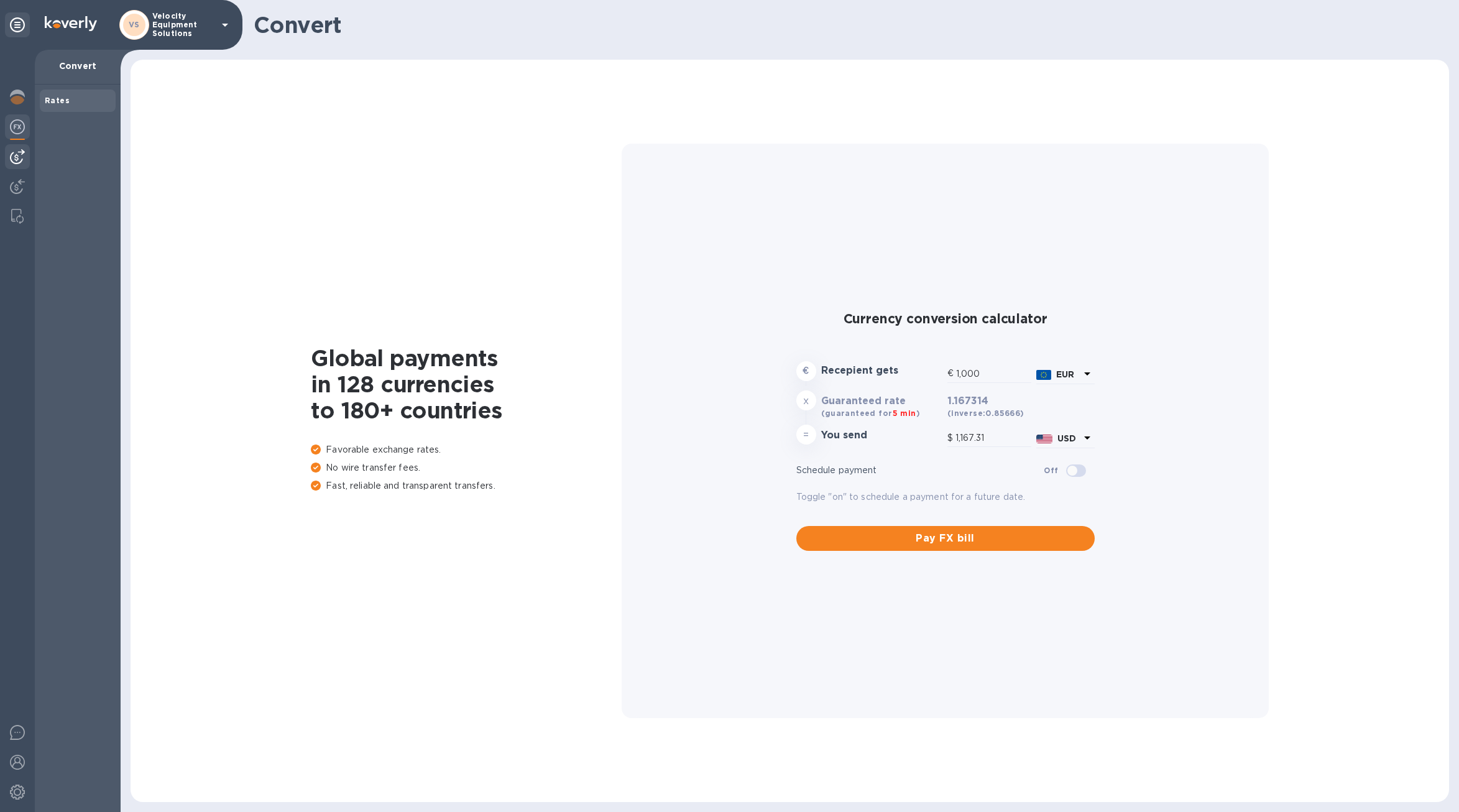
click at [23, 152] on img at bounding box center [18, 157] width 15 height 15
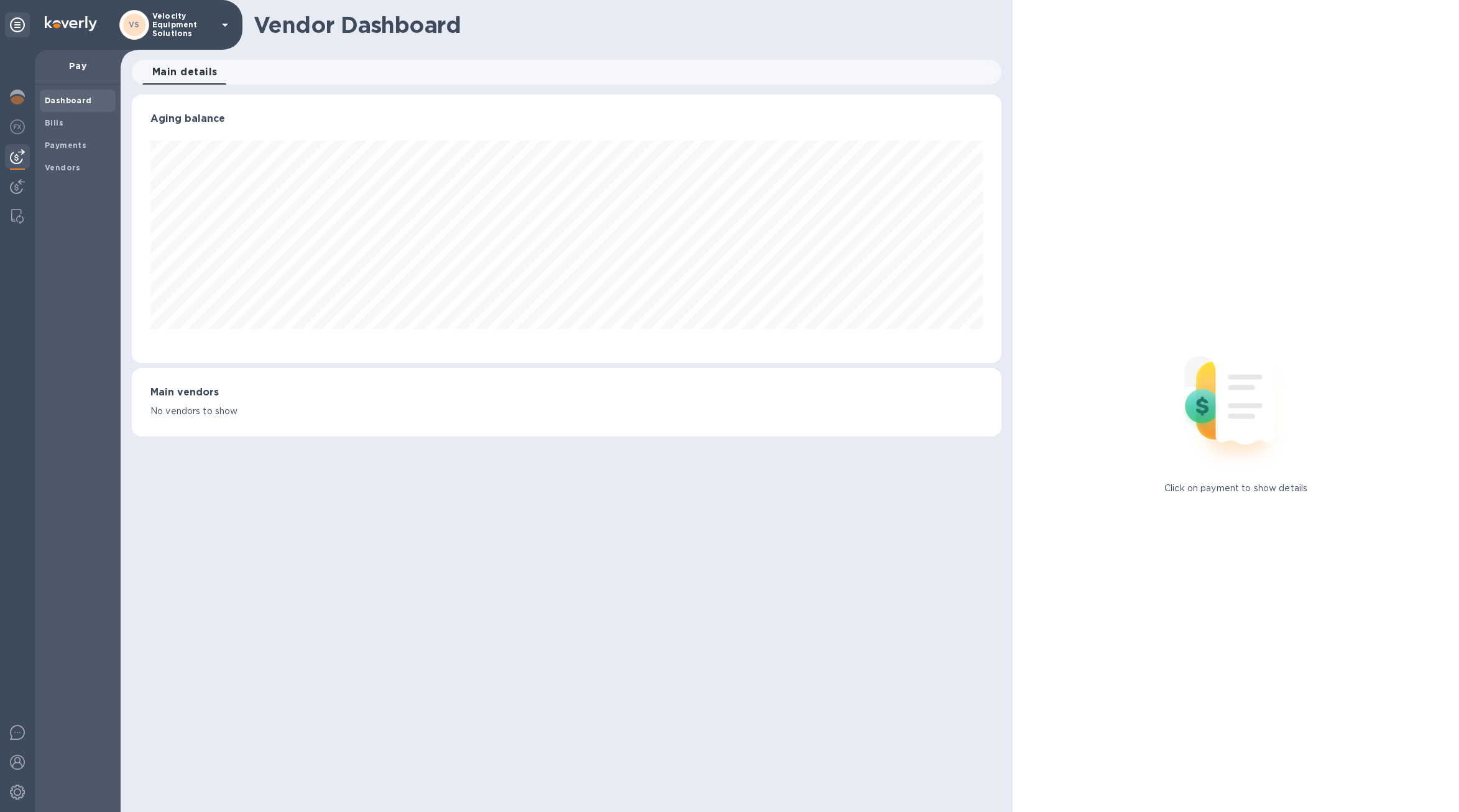
scroll to position [269, 870]
click at [11, 177] on div at bounding box center [17, 187] width 25 height 27
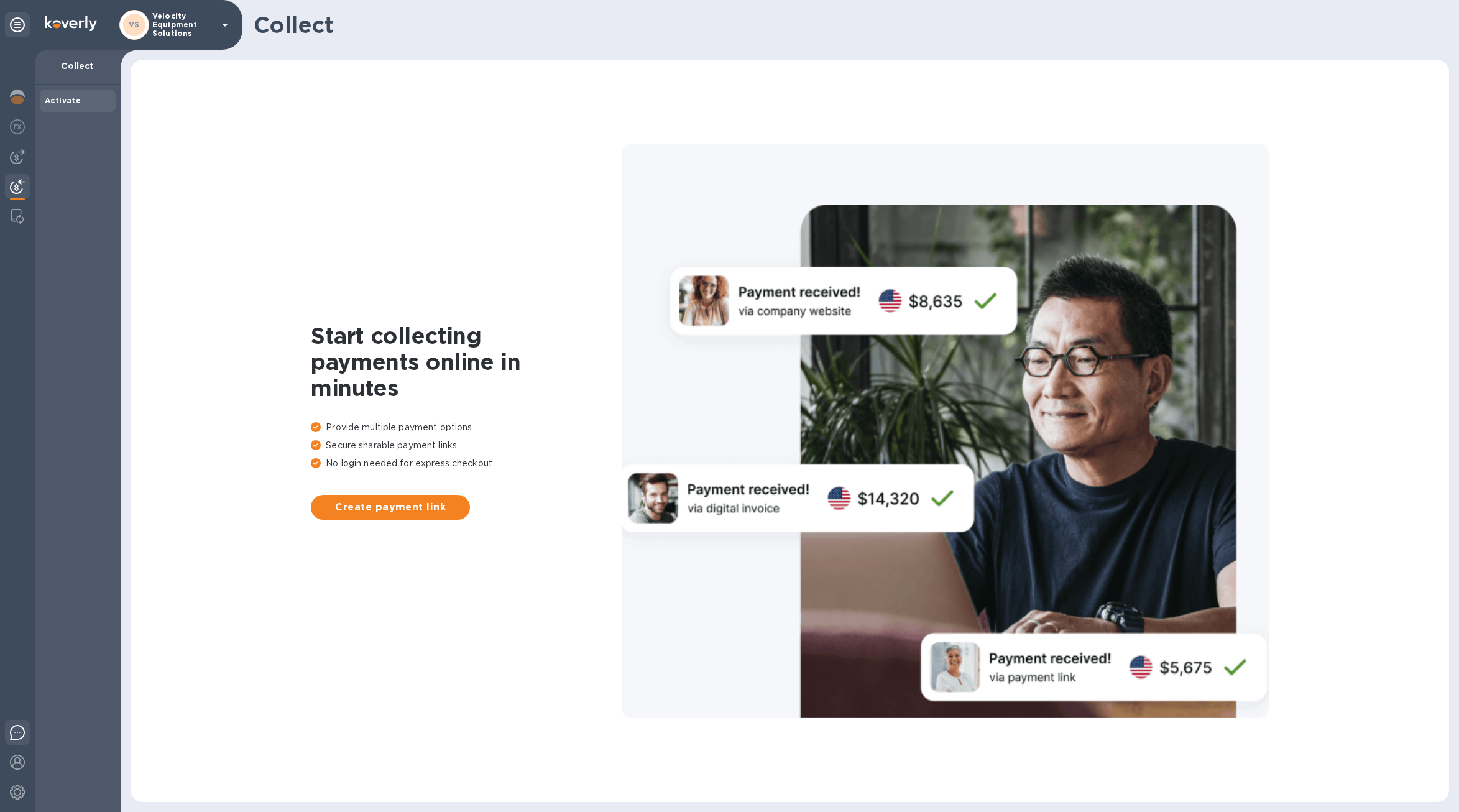
click at [11, 733] on img at bounding box center [18, 733] width 15 height 15
click at [12, 748] on div at bounding box center [17, 734] width 25 height 29
click at [19, 764] on img at bounding box center [18, 762] width 15 height 15
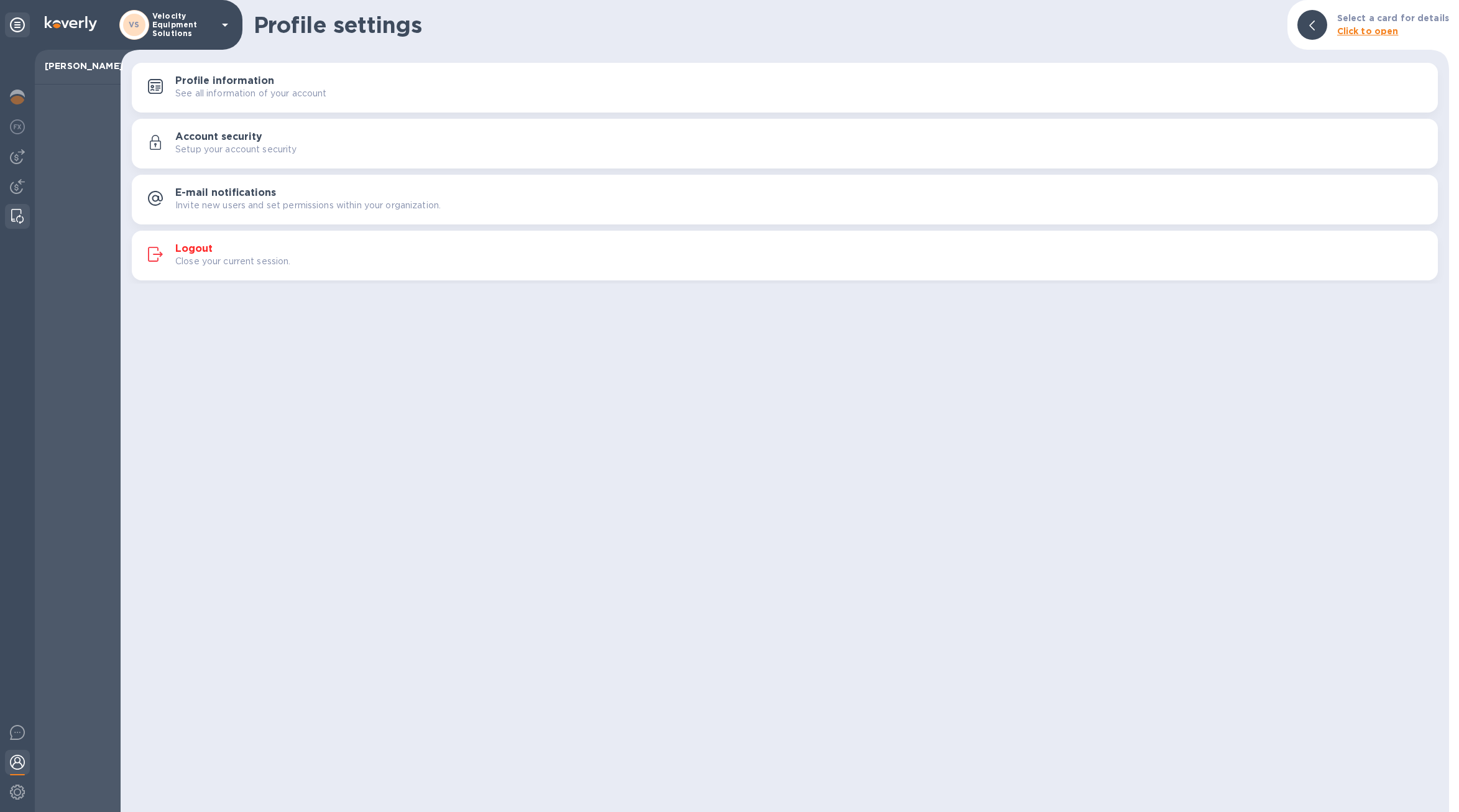
click at [22, 215] on img at bounding box center [17, 217] width 12 height 15
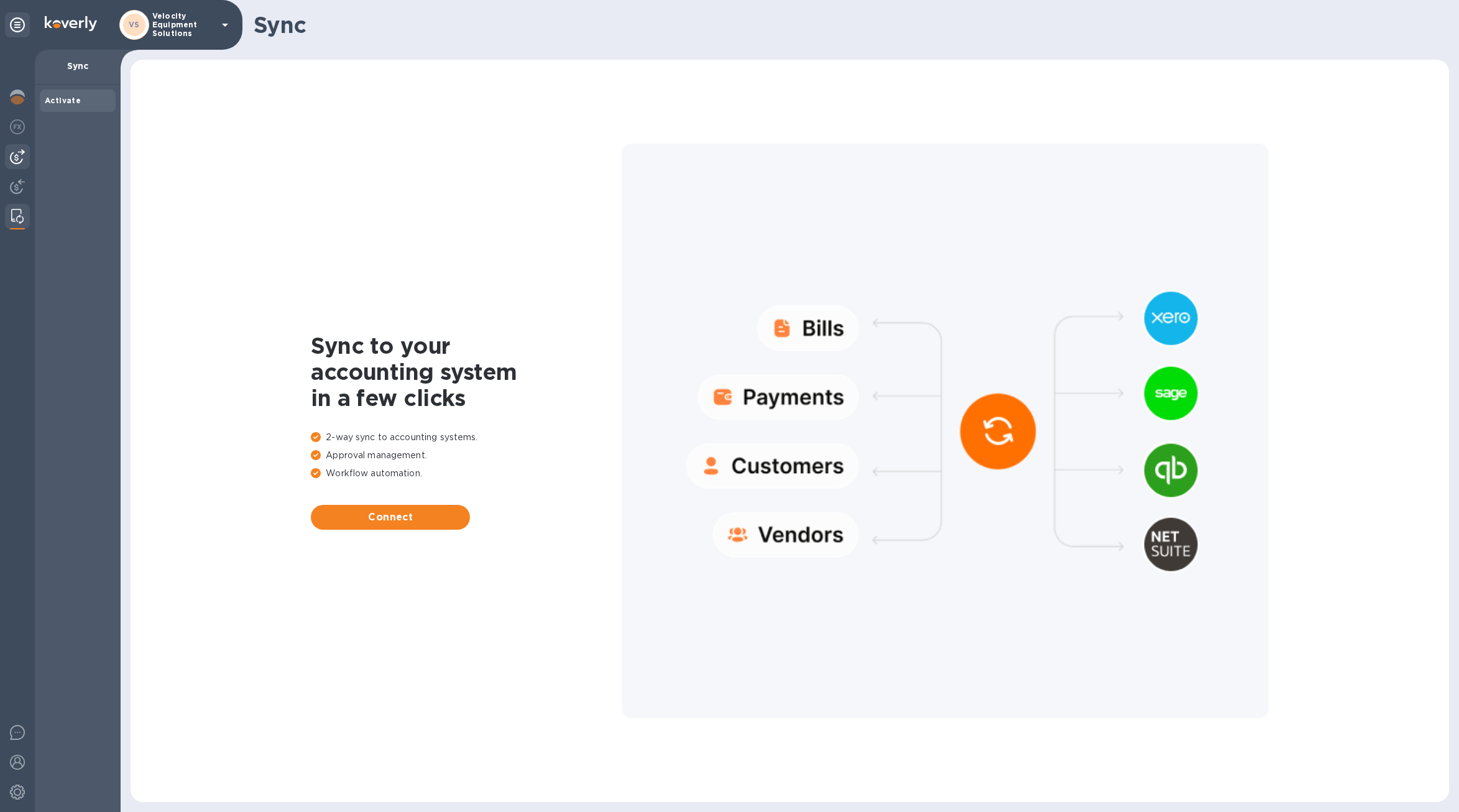
click at [19, 156] on img at bounding box center [18, 157] width 15 height 15
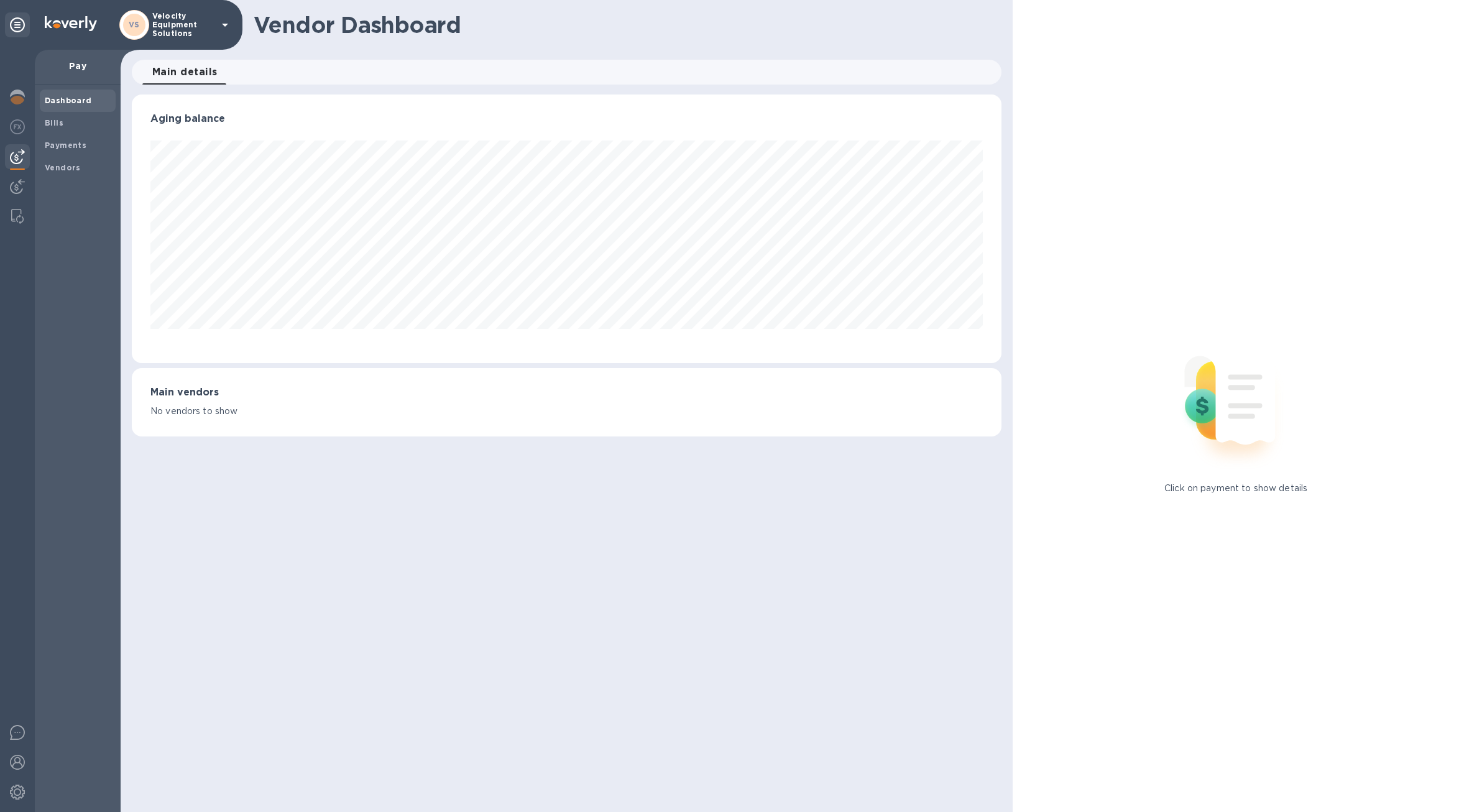
scroll to position [269, 870]
click at [58, 147] on b "Payments" at bounding box center [65, 145] width 42 height 9
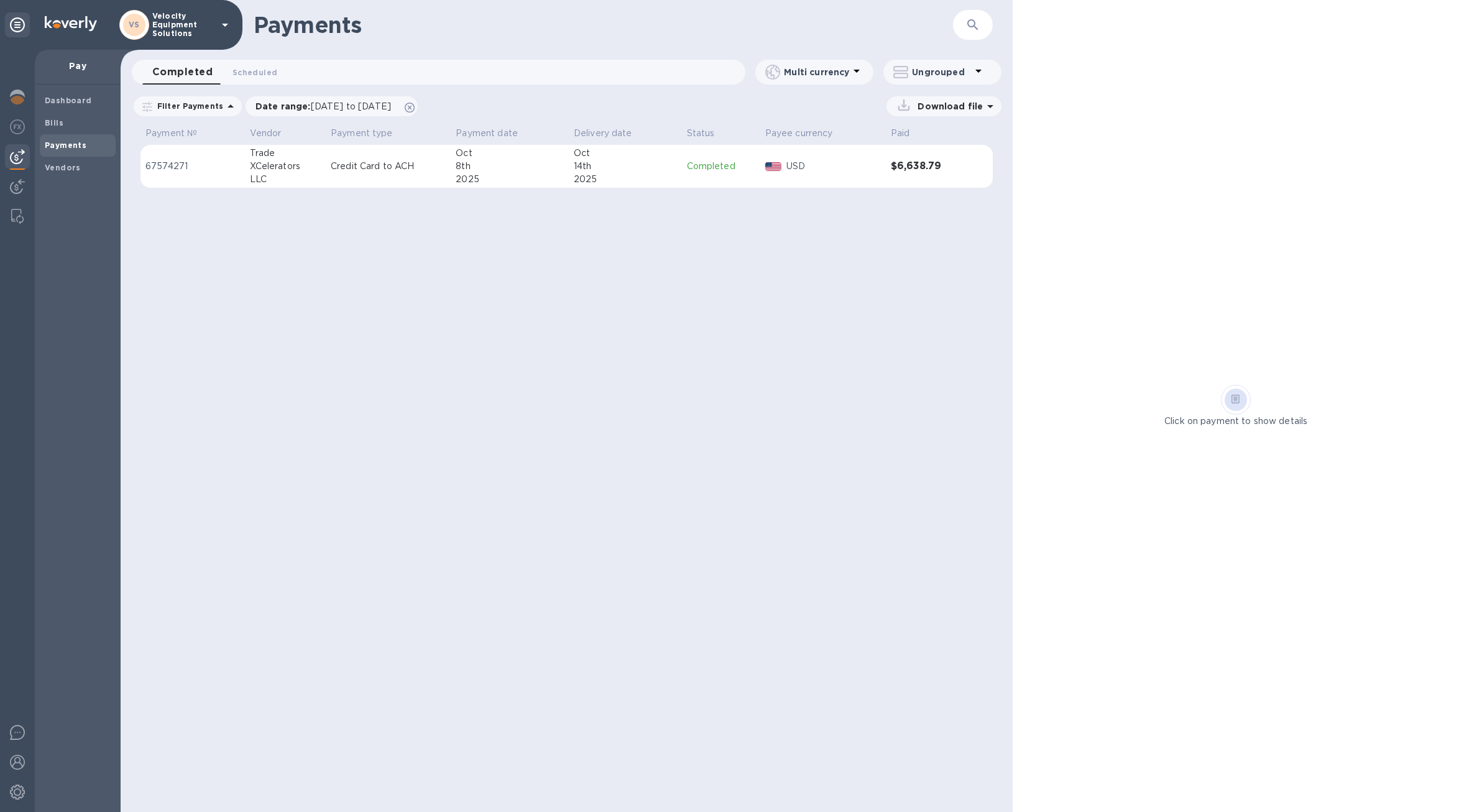
click at [403, 167] on p "Credit Card to ACH" at bounding box center [388, 167] width 116 height 13
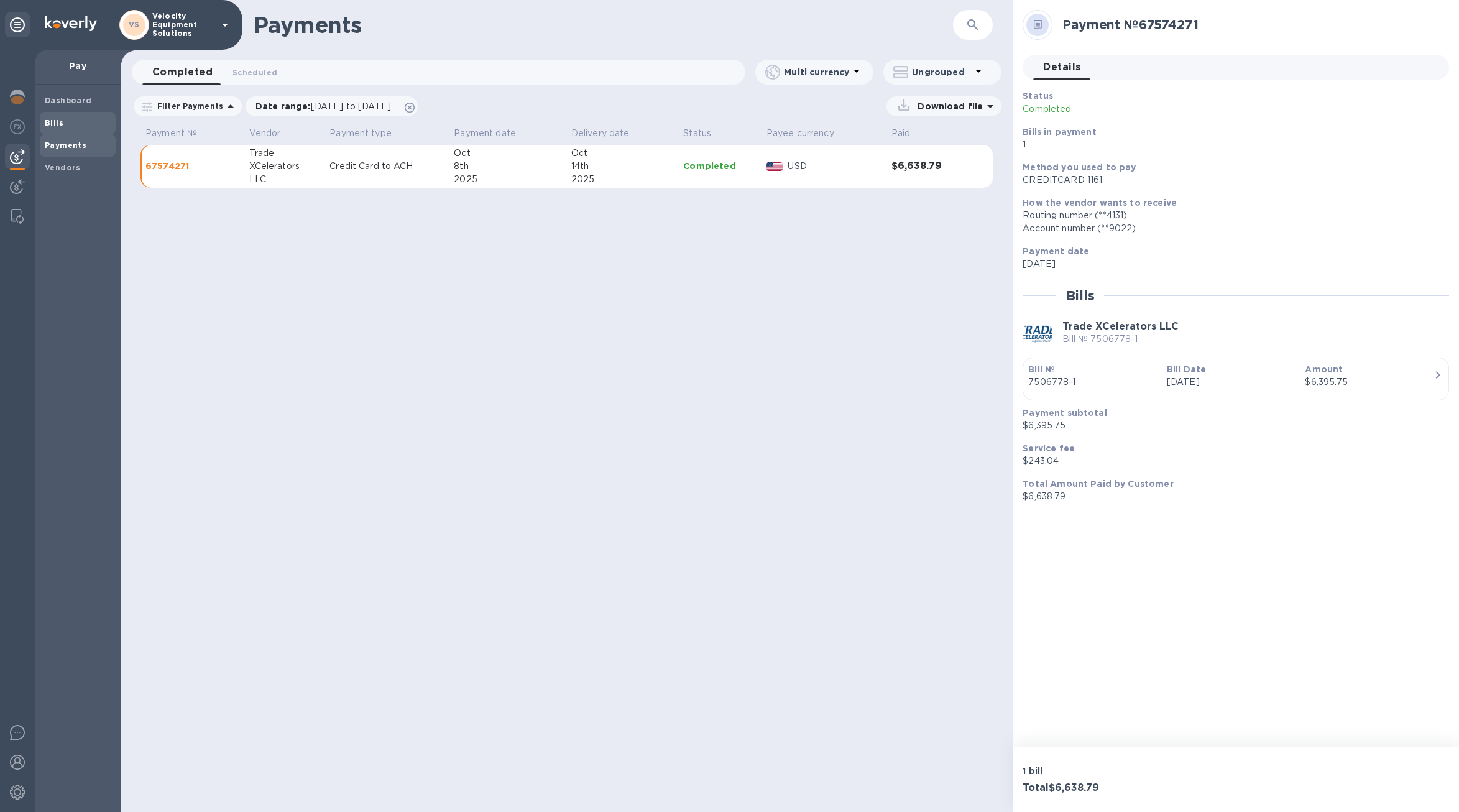
click at [47, 128] on span "Bills" at bounding box center [54, 122] width 19 height 12
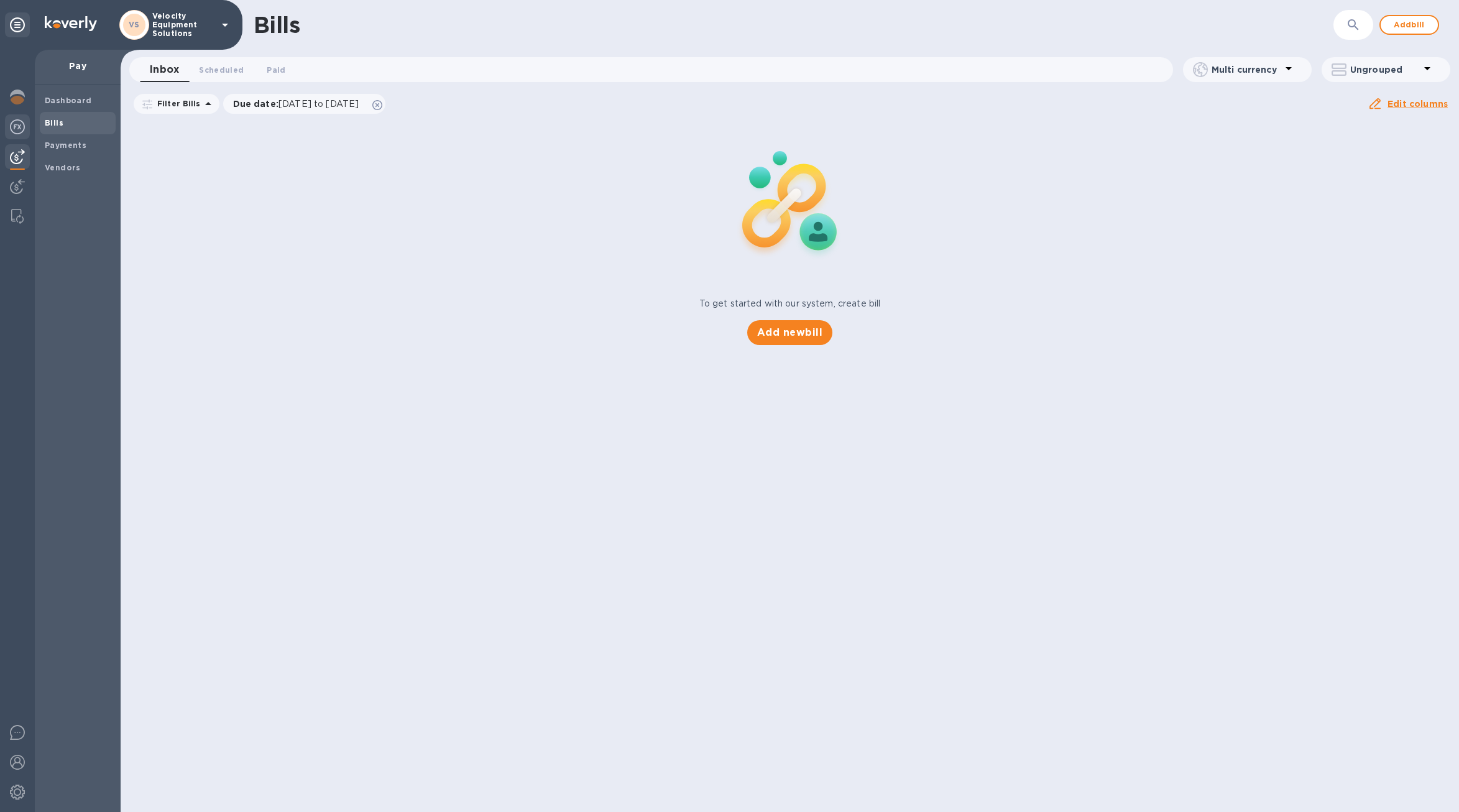
click at [7, 131] on div at bounding box center [17, 128] width 25 height 27
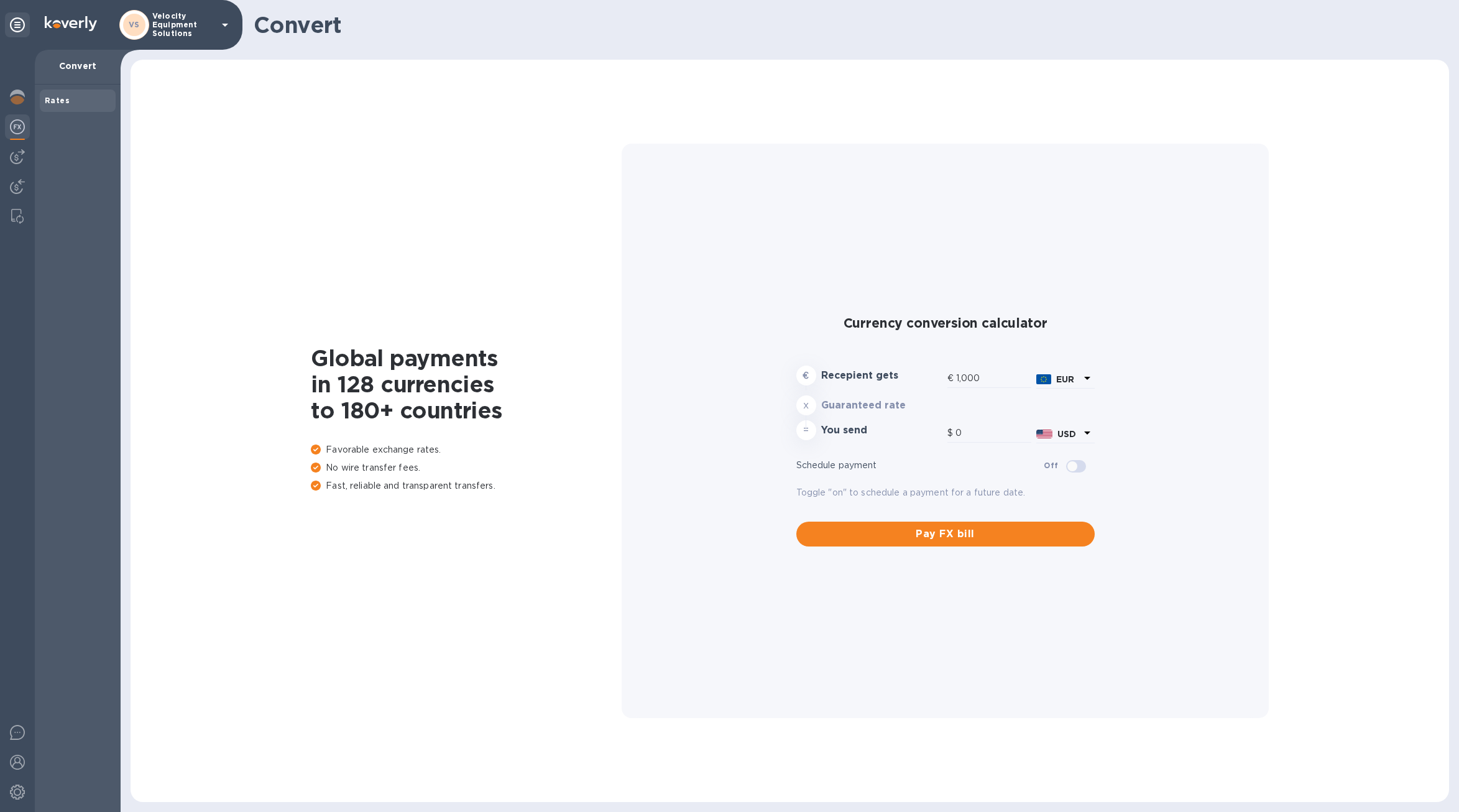
type input "1,167.31"
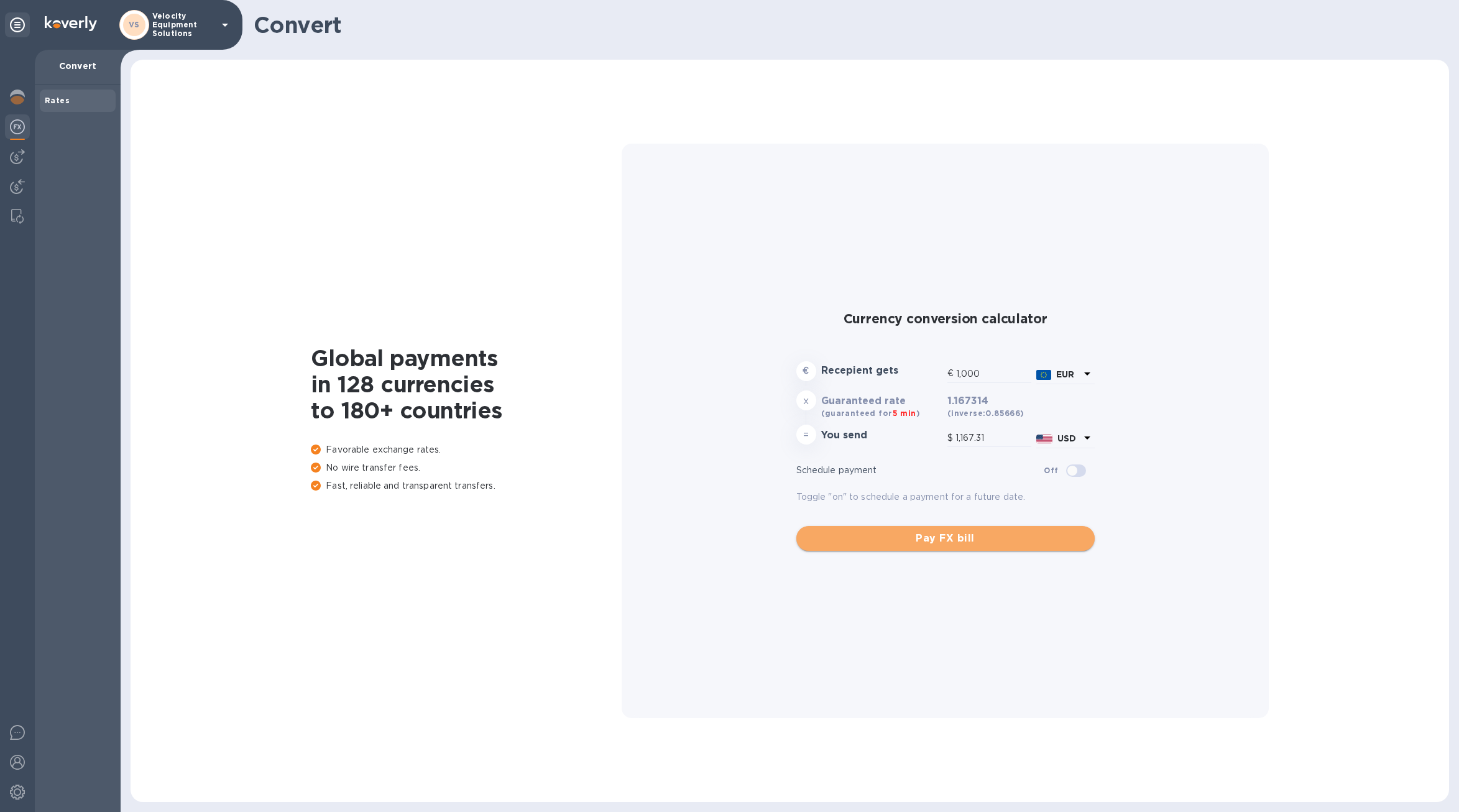
click at [927, 538] on span "Pay FX bill" at bounding box center [946, 538] width 278 height 15
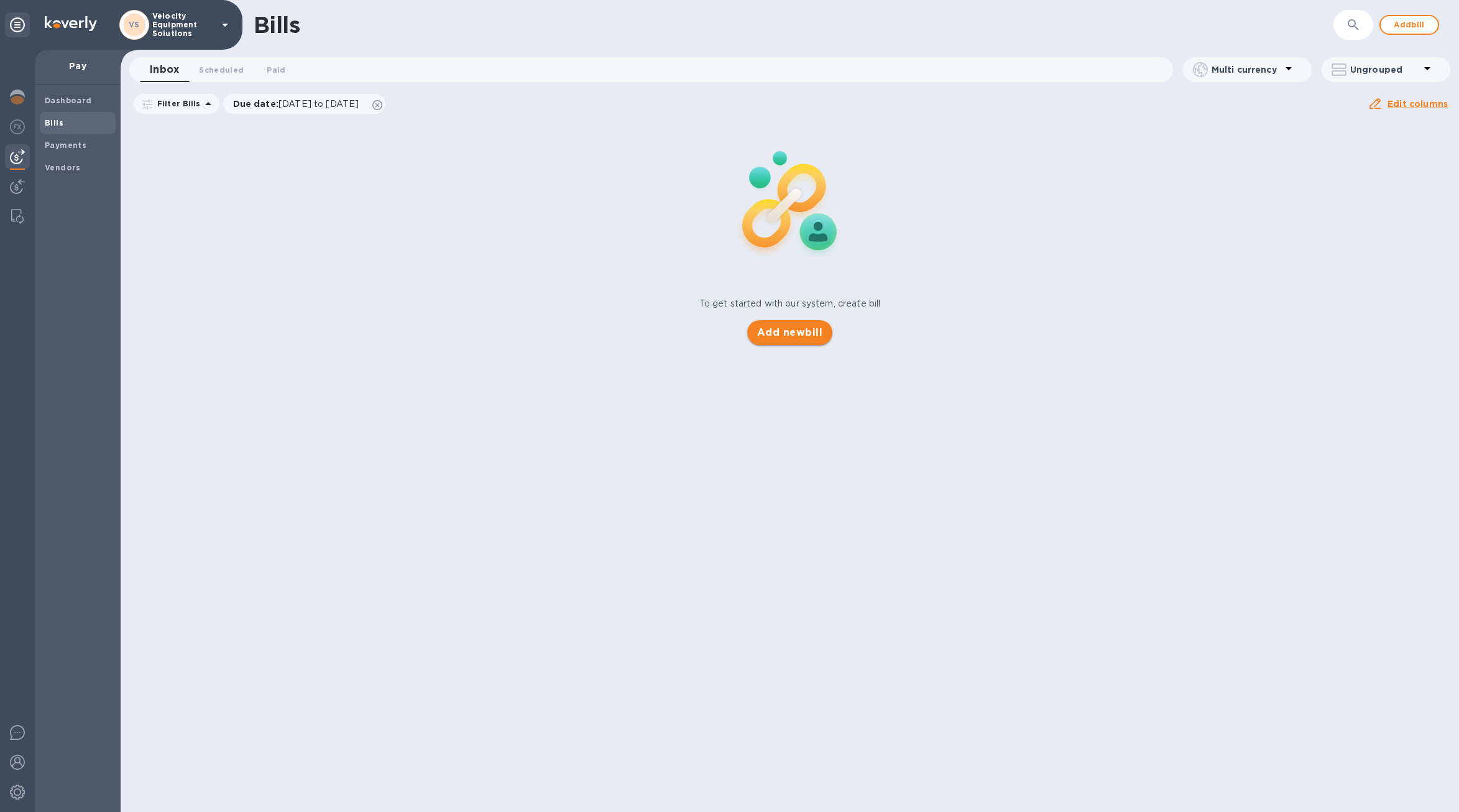
click at [796, 333] on span "Add new bill" at bounding box center [790, 332] width 65 height 15
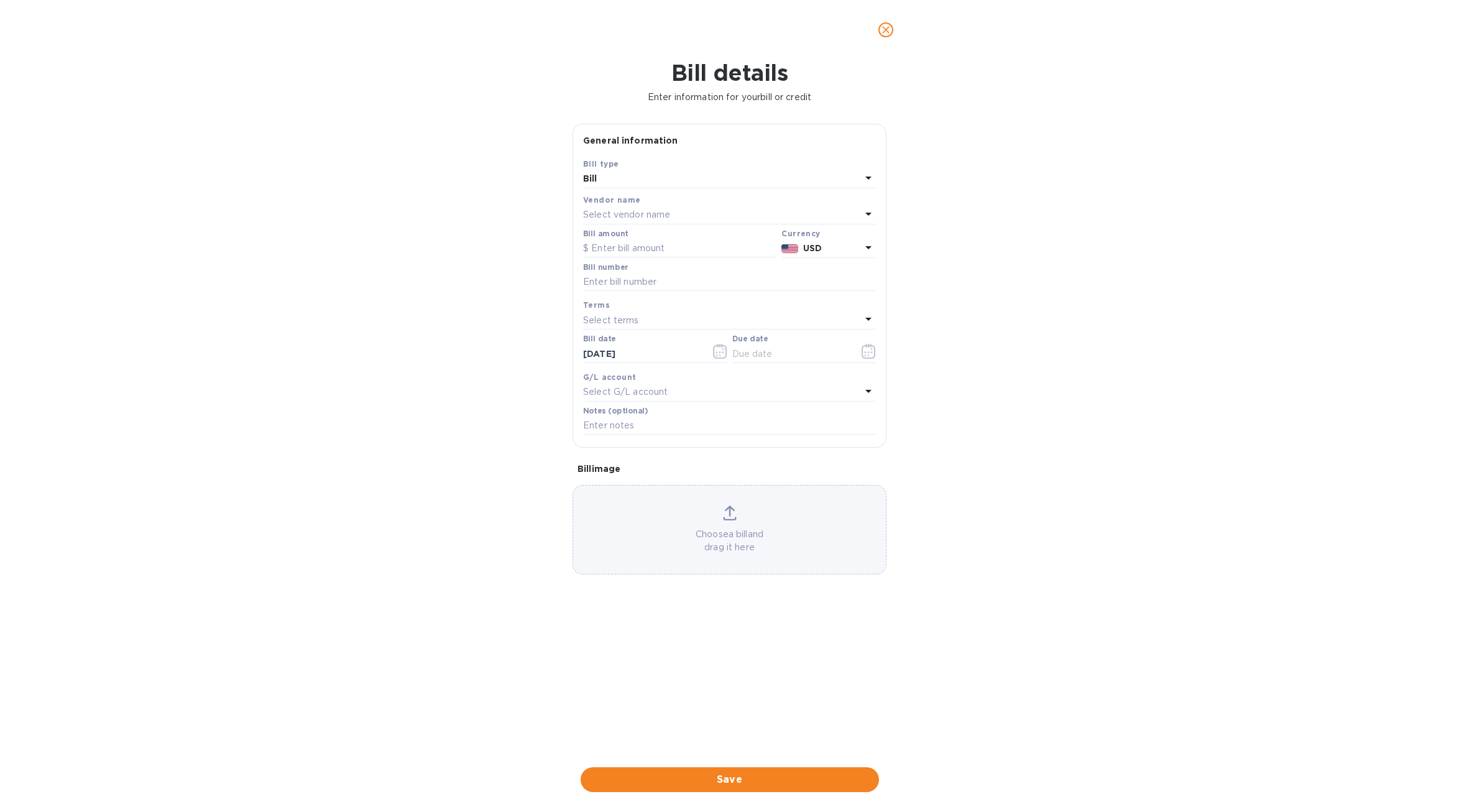
click at [628, 220] on p "Select vendor name" at bounding box center [627, 215] width 87 height 13
click at [635, 288] on p "Trade XCelerators LLC" at bounding box center [725, 286] width 263 height 13
click at [637, 250] on input "text" at bounding box center [680, 249] width 193 height 19
type input "12.25"
click at [665, 274] on div "Bill number" at bounding box center [729, 277] width 293 height 28
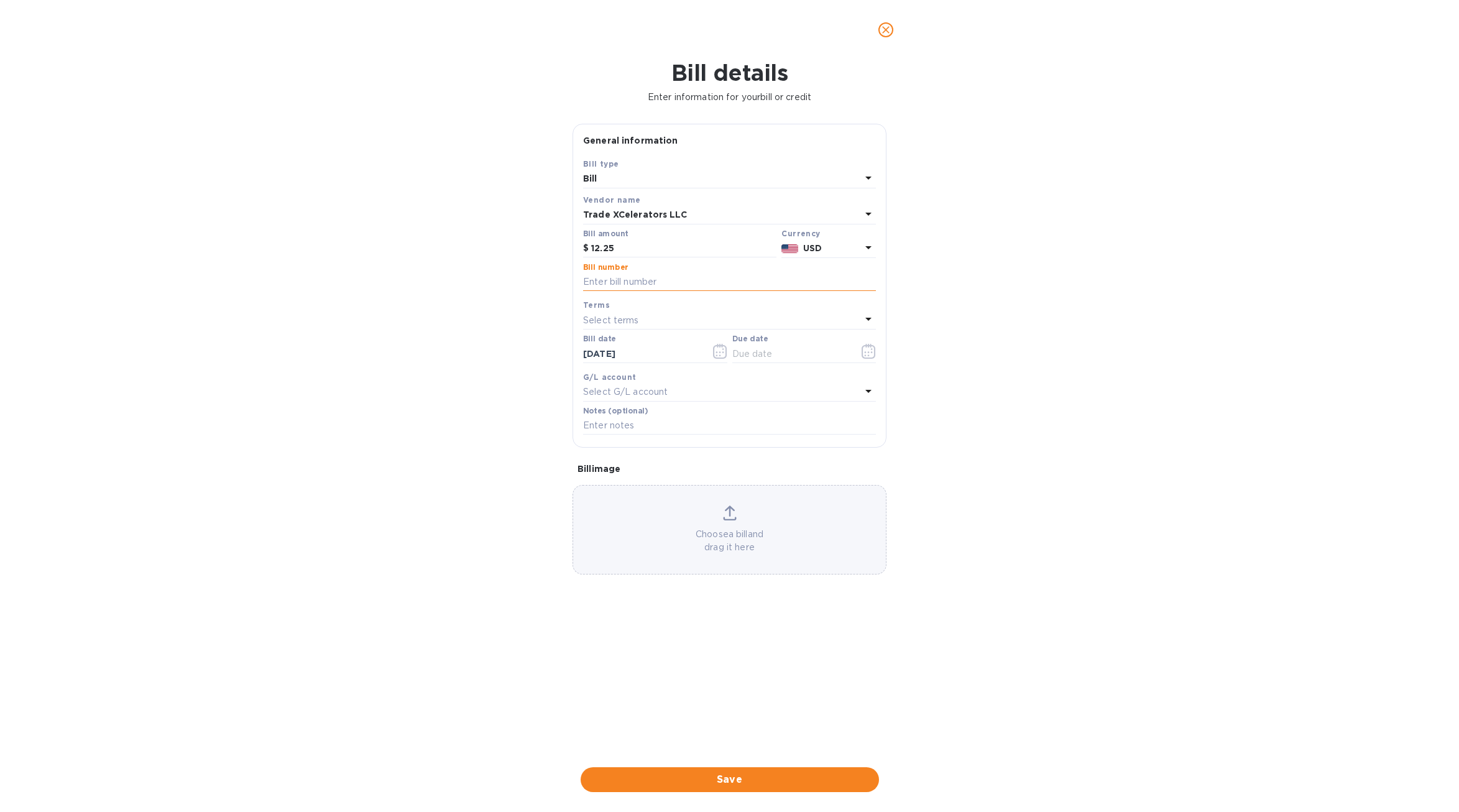
click at [661, 280] on input "text" at bounding box center [729, 282] width 293 height 19
type input "7506778-2"
click at [711, 508] on div "Choose a bill and drag it here" at bounding box center [730, 529] width 312 height 48
click at [760, 351] on input "text" at bounding box center [792, 354] width 117 height 19
click at [867, 355] on icon "button" at bounding box center [868, 351] width 14 height 15
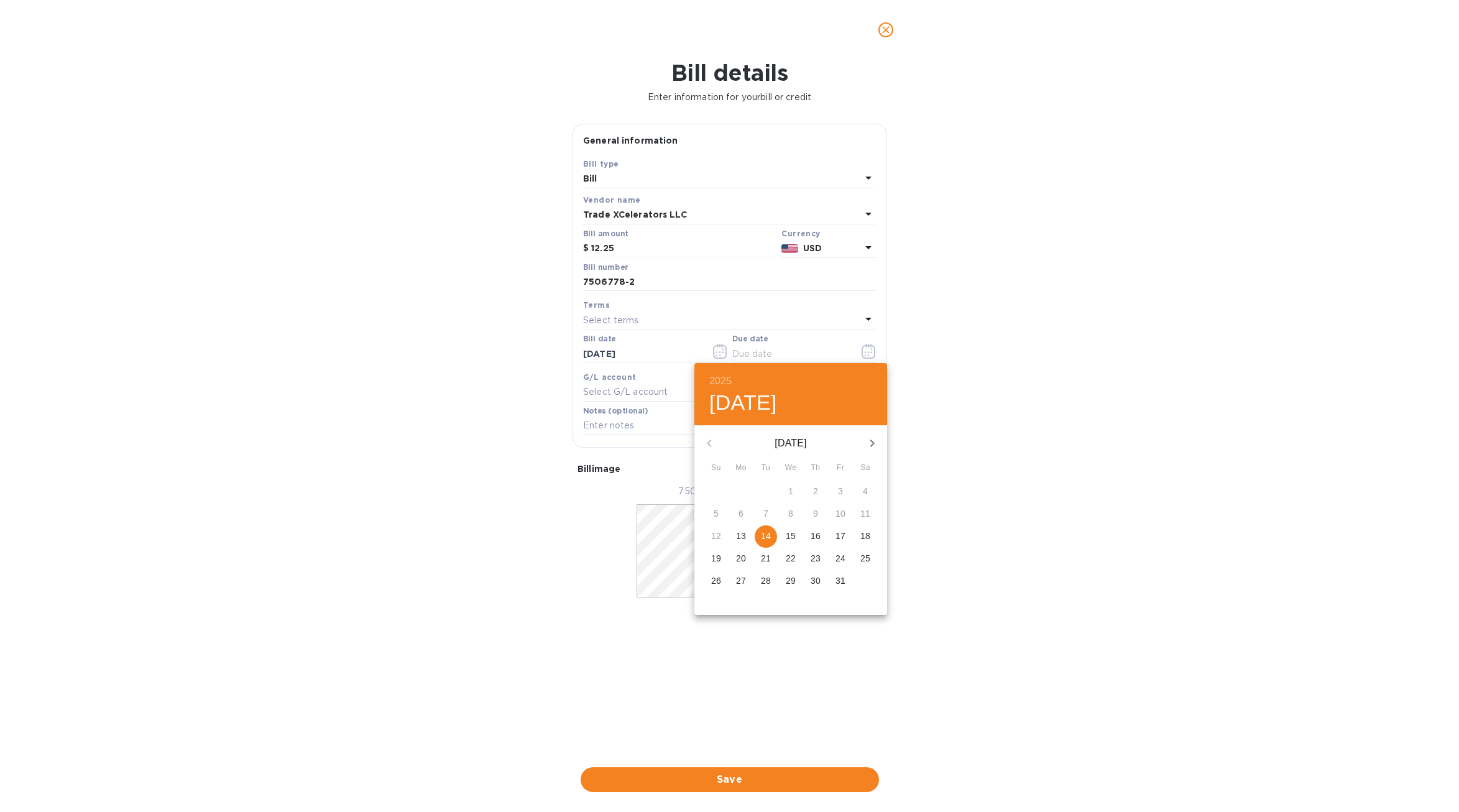
click at [769, 537] on p "14" at bounding box center [766, 536] width 10 height 12
type input "[DATE]"
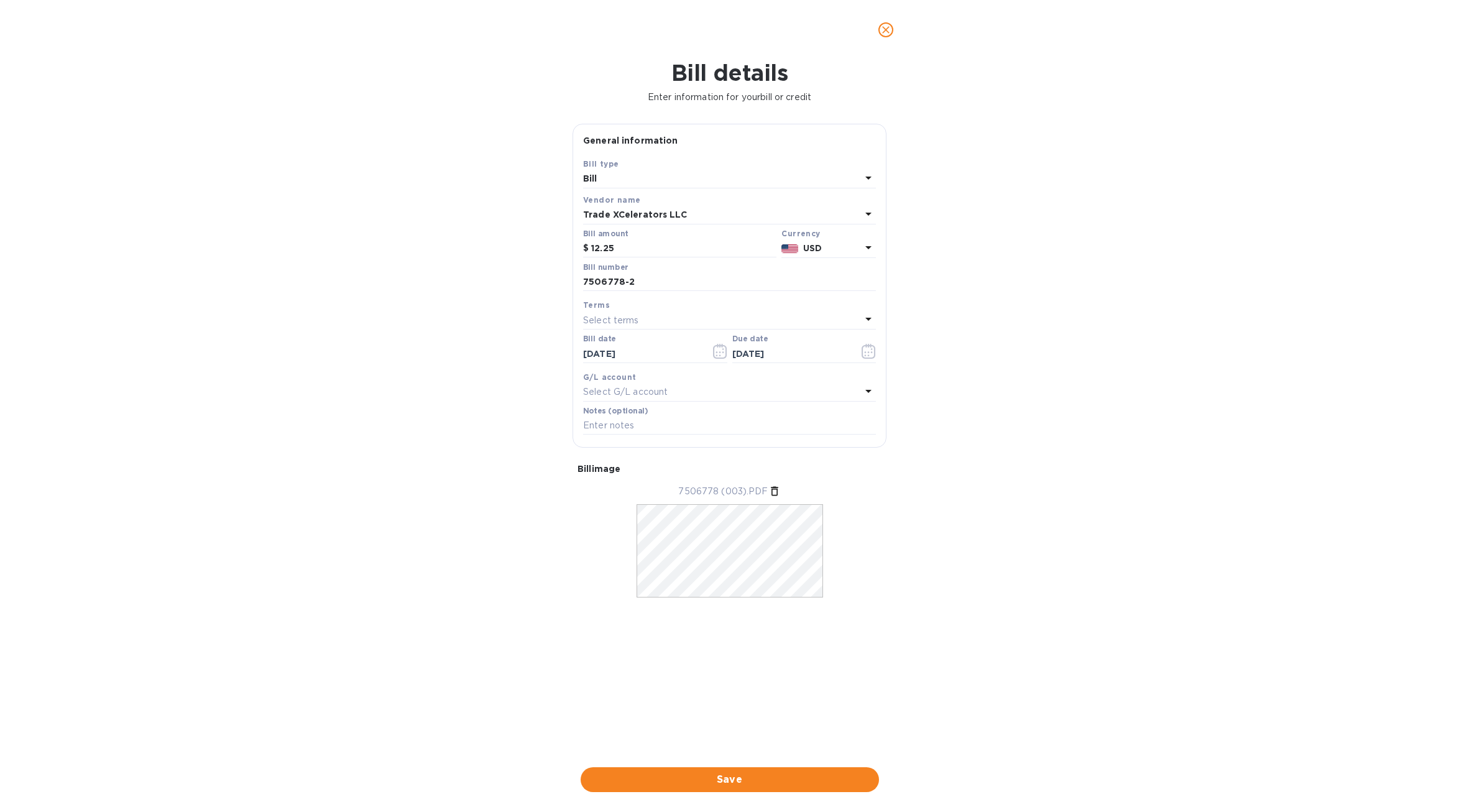
click at [635, 394] on p "Select G/L account" at bounding box center [625, 392] width 84 height 13
click at [635, 388] on div "Accounts No options" at bounding box center [729, 444] width 293 height 121
click at [725, 380] on div "G/L account" at bounding box center [729, 377] width 293 height 13
click at [725, 394] on div "Select G/L account" at bounding box center [722, 392] width 278 height 17
click at [756, 380] on div "G/L account Select G/L account Accounts No options" at bounding box center [729, 386] width 298 height 36
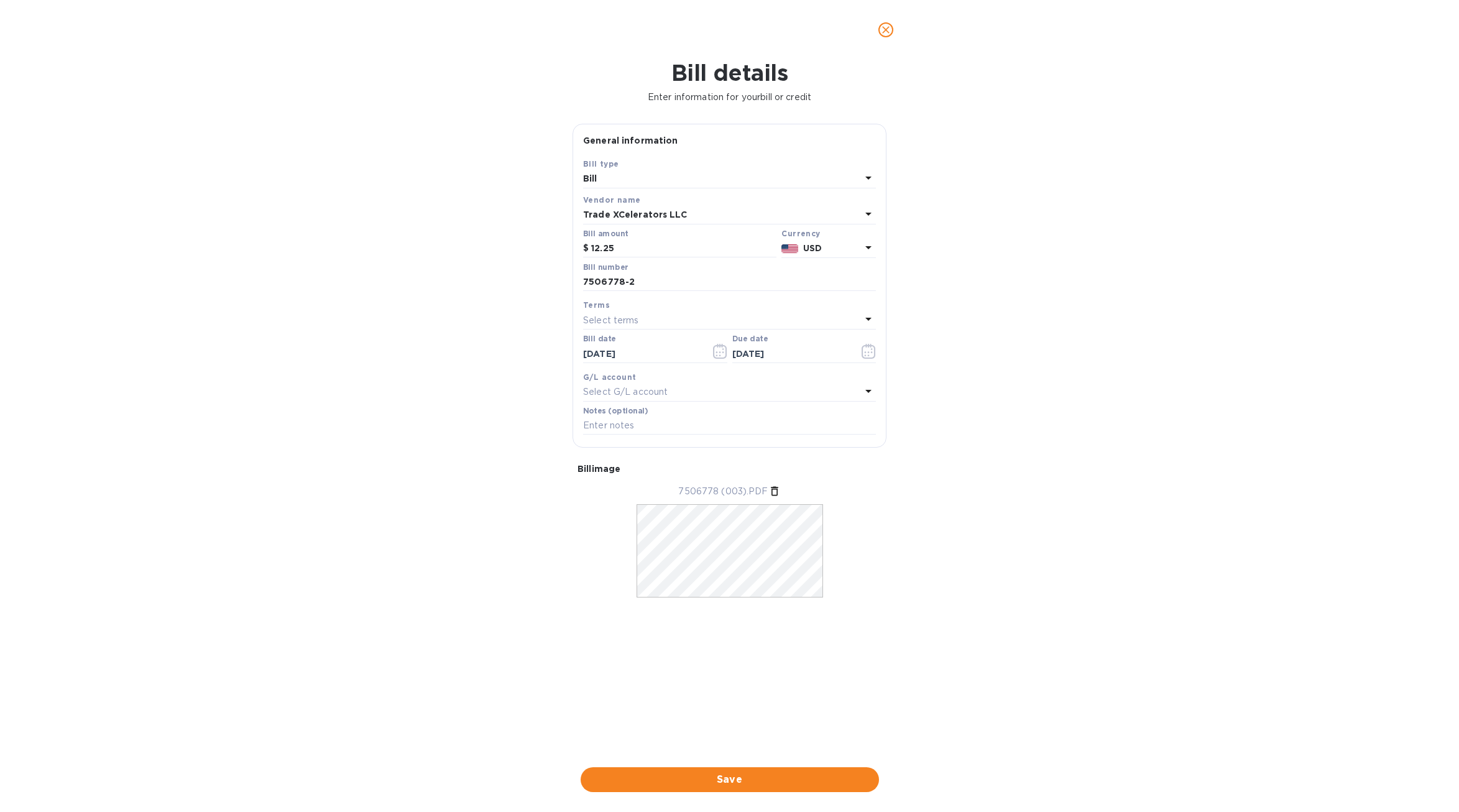
click at [701, 776] on span "Save" at bounding box center [730, 780] width 278 height 15
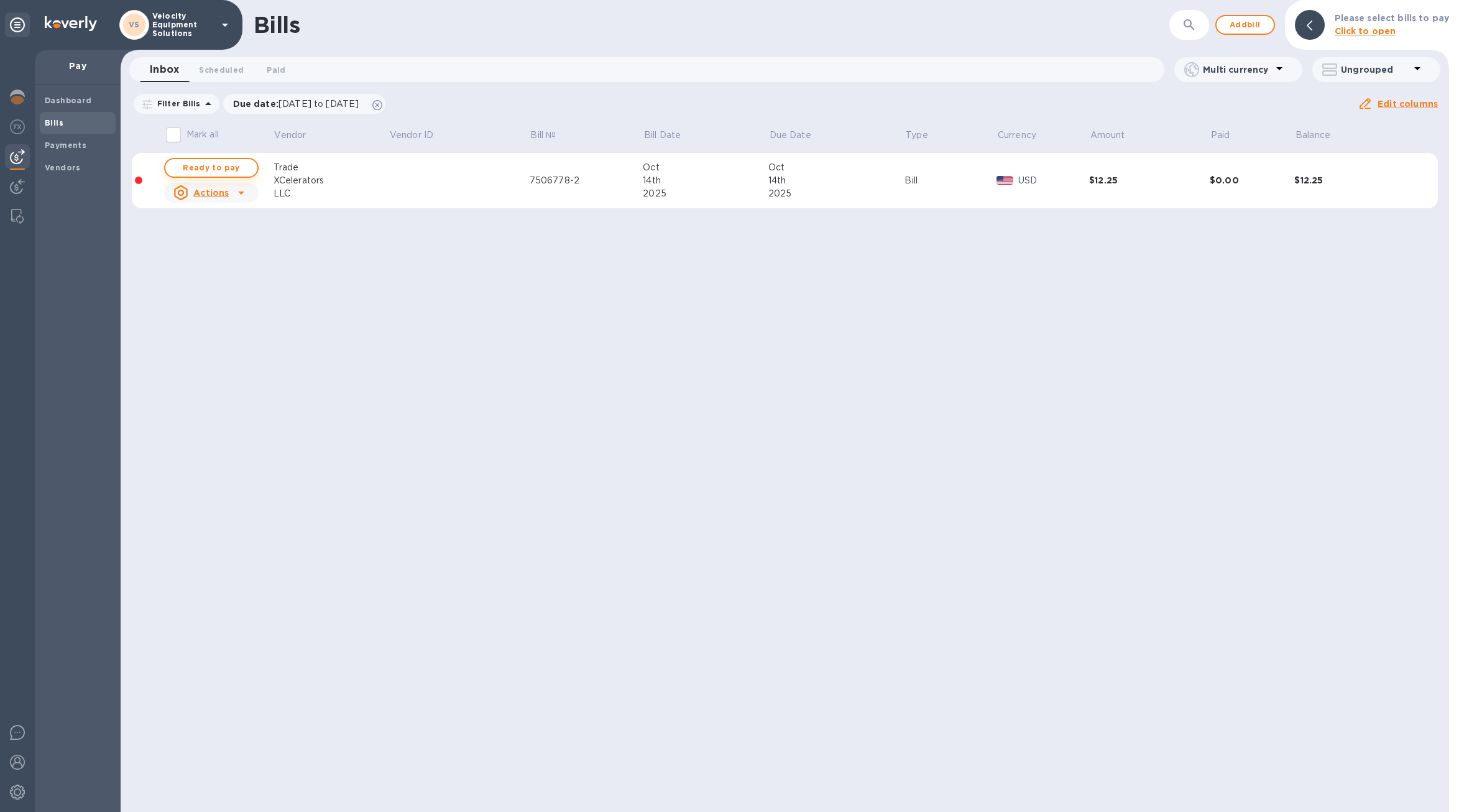
click at [239, 167] on span "Ready to pay" at bounding box center [211, 168] width 72 height 15
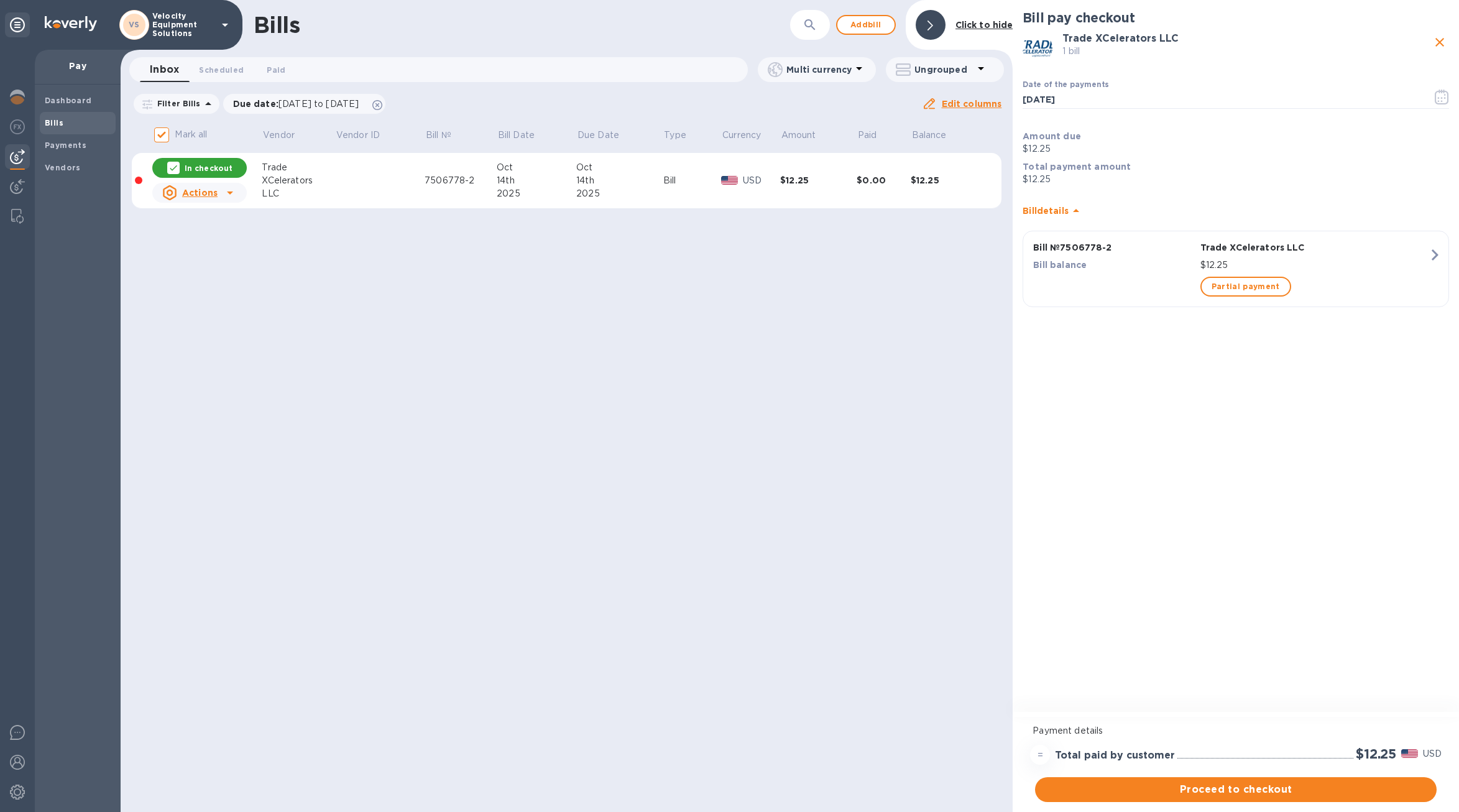
drag, startPoint x: 421, startPoint y: 298, endPoint x: 435, endPoint y: 269, distance: 32.2
click at [421, 301] on div "Bills ​ Add [PERSON_NAME] to hide Inbox 0 Scheduled 0 Paid 0 Multi currency Ung…" at bounding box center [566, 406] width 892 height 812
click at [720, 410] on div "Bills ​ Add [PERSON_NAME] to hide Inbox 0 Scheduled 0 Paid 0 Multi currency Ung…" at bounding box center [566, 406] width 892 height 812
click at [1441, 39] on icon "close" at bounding box center [1440, 43] width 15 height 15
checkbox input "false"
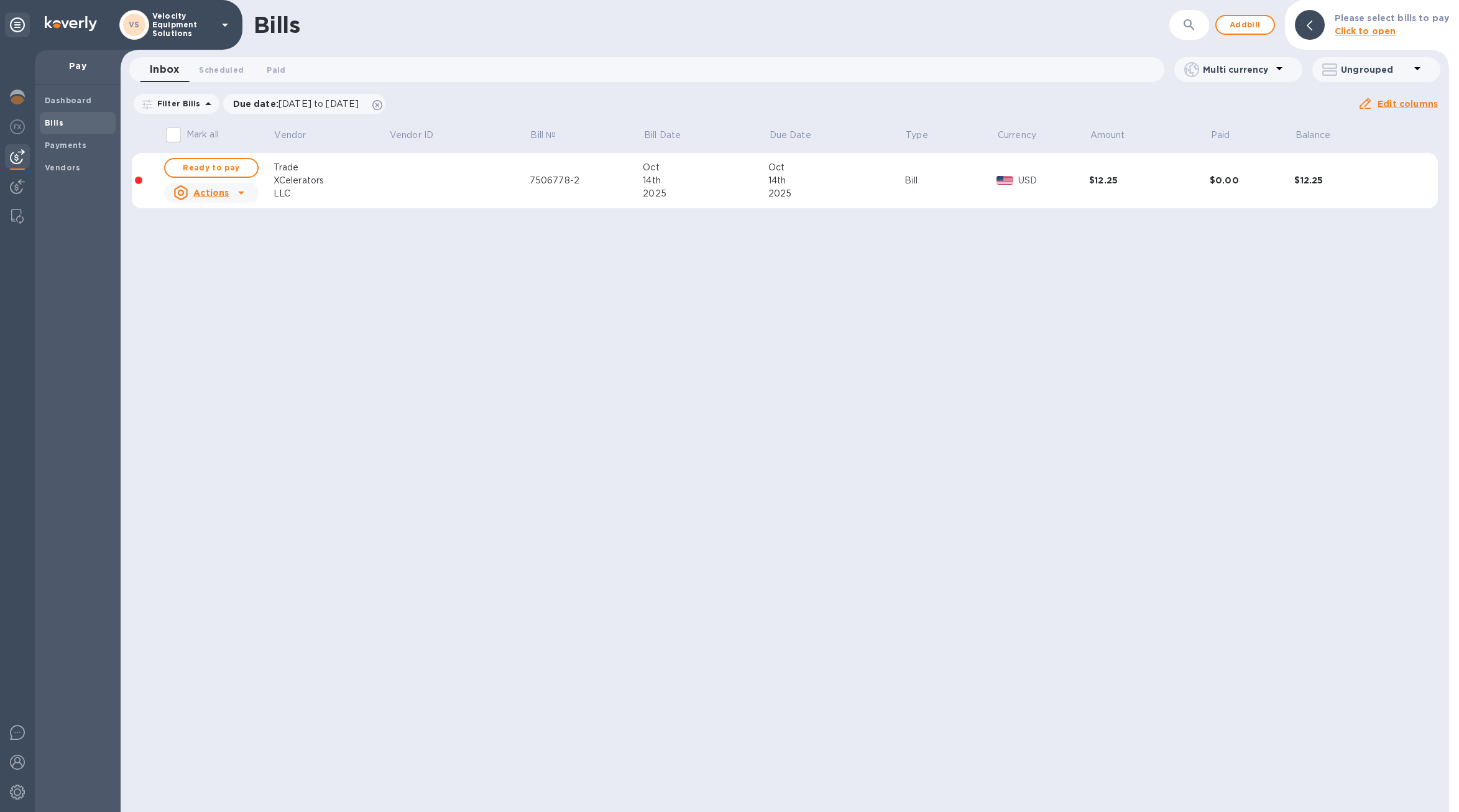
click at [242, 196] on icon at bounding box center [241, 193] width 15 height 15
click at [222, 276] on b "Delete" at bounding box center [214, 273] width 31 height 10
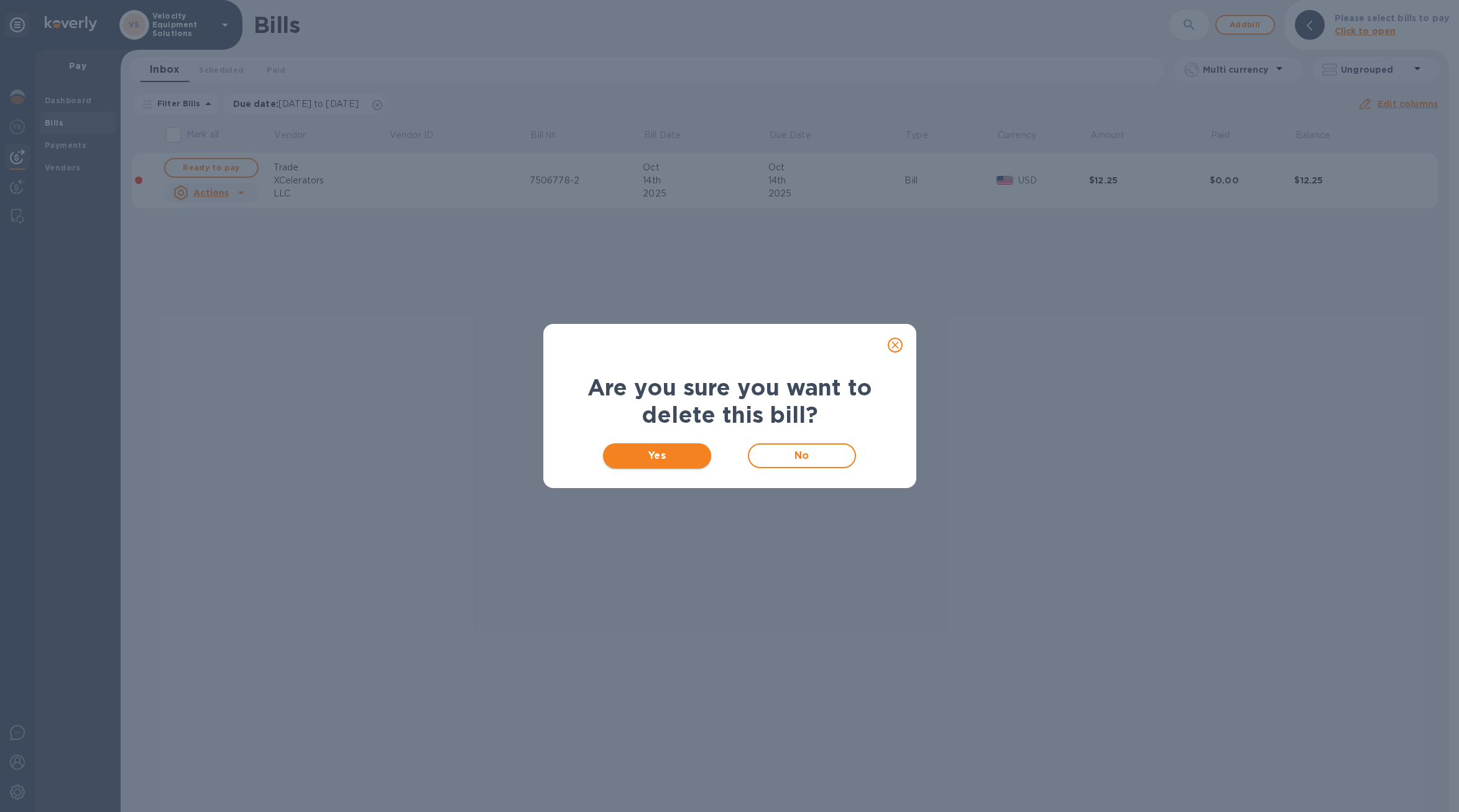
click at [659, 462] on span "Yes" at bounding box center [658, 456] width 89 height 15
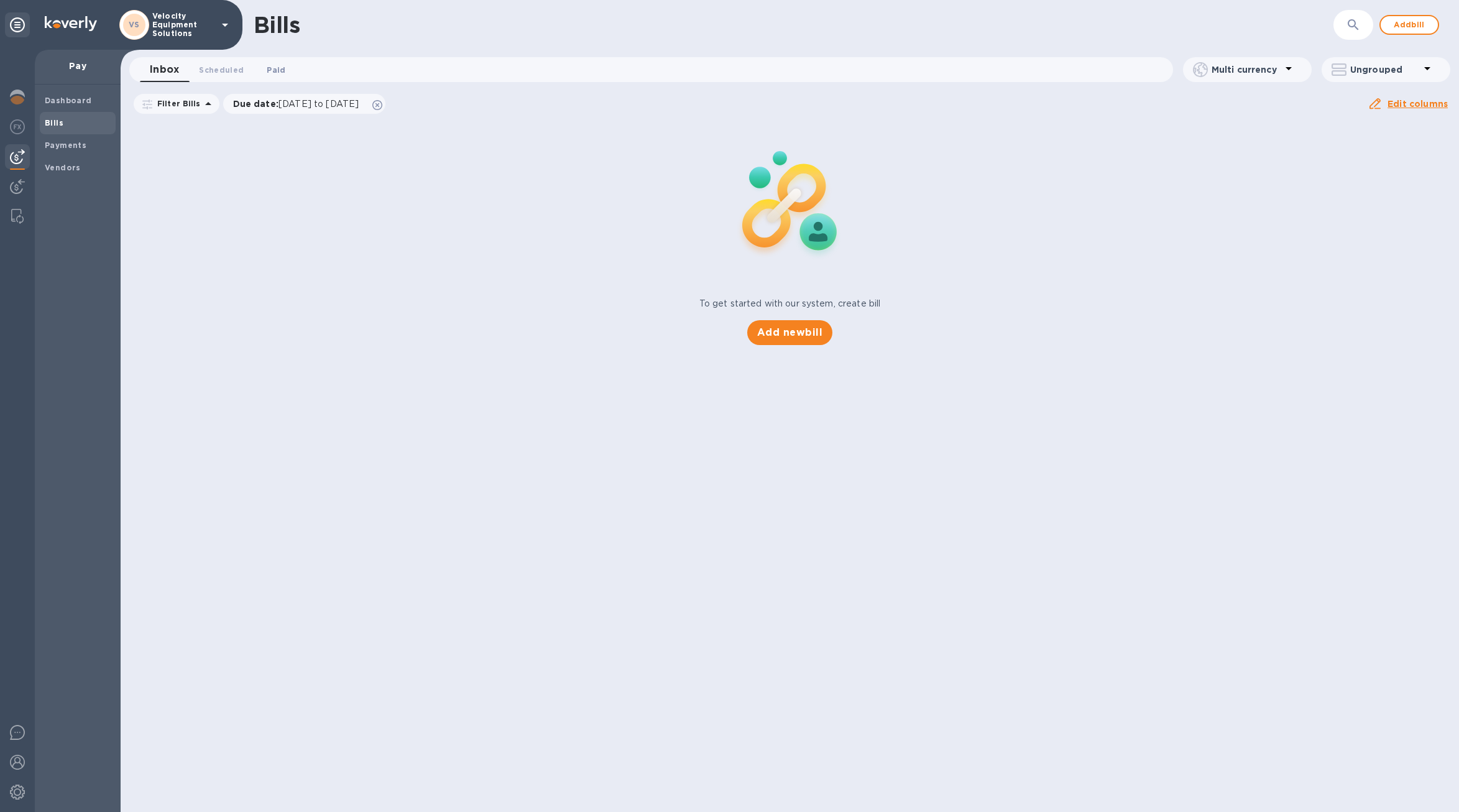
click at [281, 69] on span "Paid 0" at bounding box center [276, 70] width 19 height 13
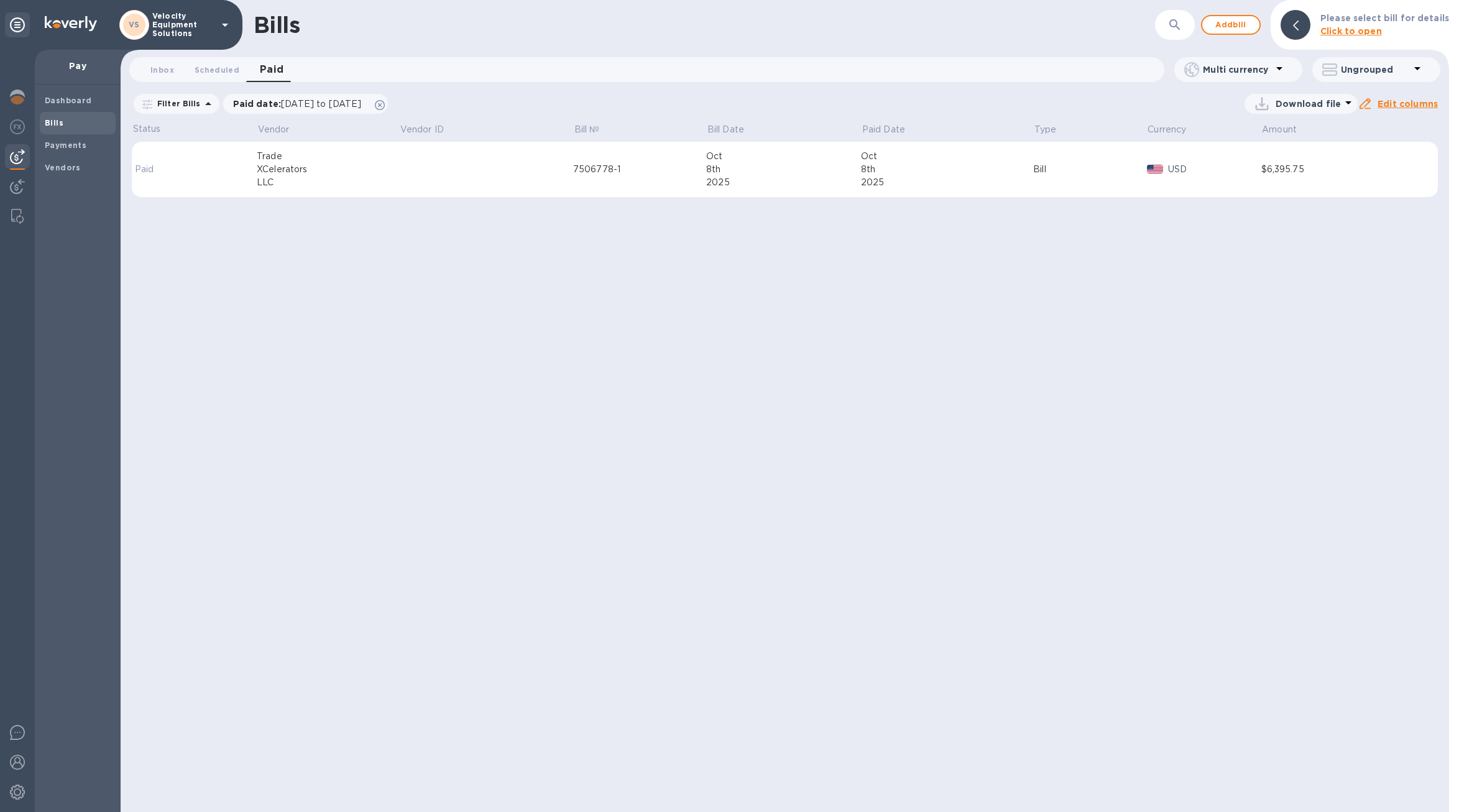
click at [265, 175] on div "XCelerators" at bounding box center [328, 169] width 142 height 13
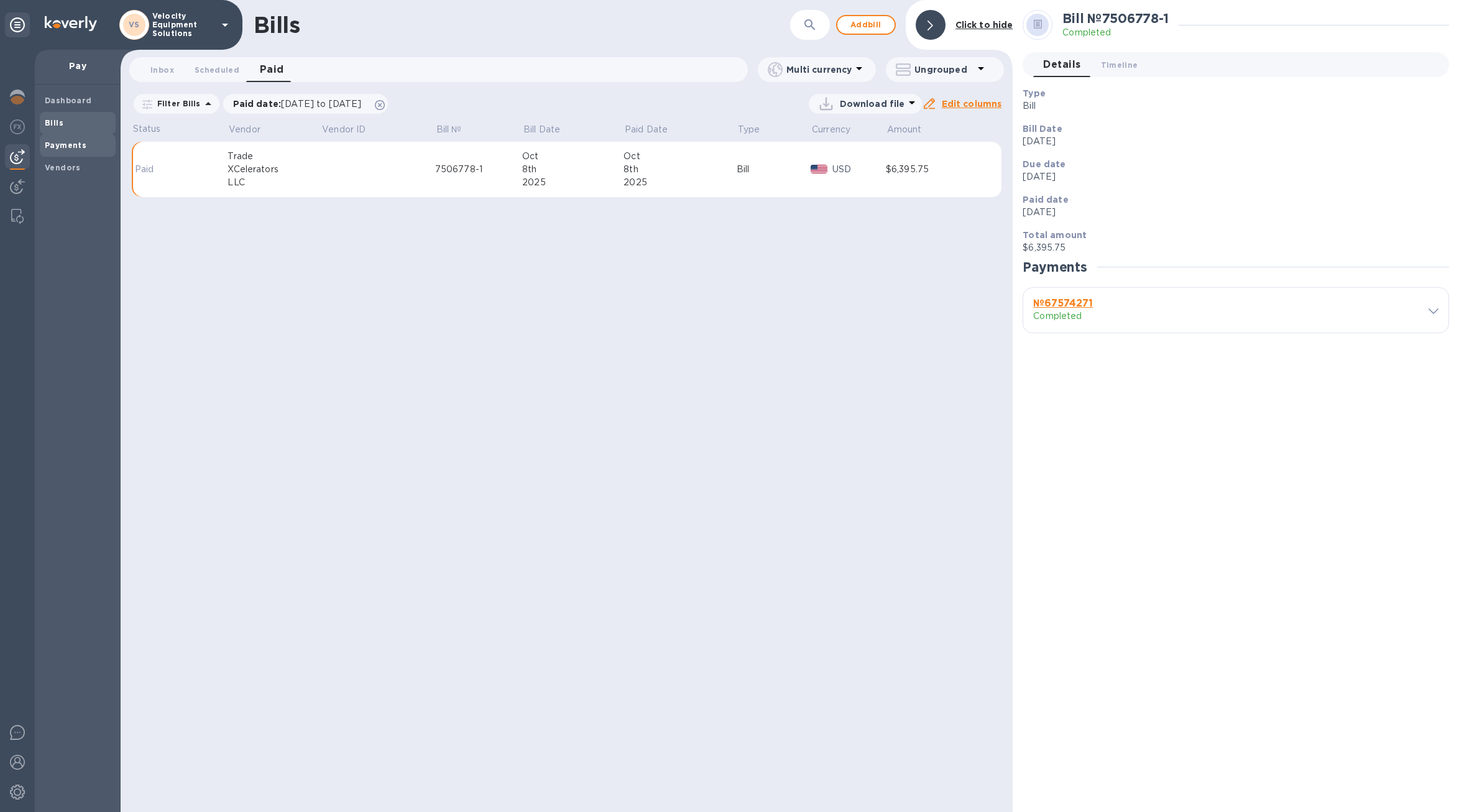
click at [75, 148] on b "Payments" at bounding box center [65, 145] width 42 height 9
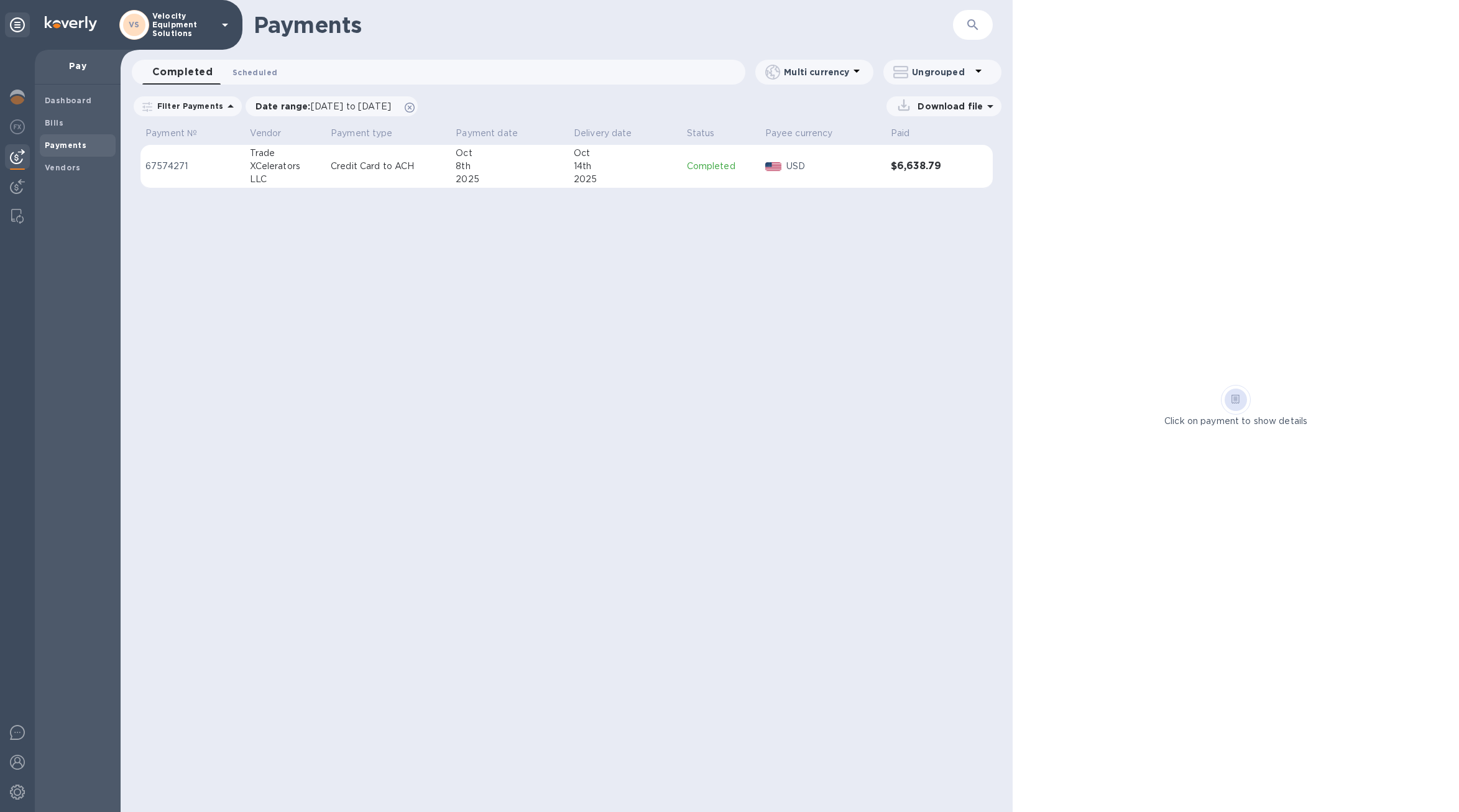
click at [254, 79] on button "Scheduled 0" at bounding box center [255, 72] width 64 height 25
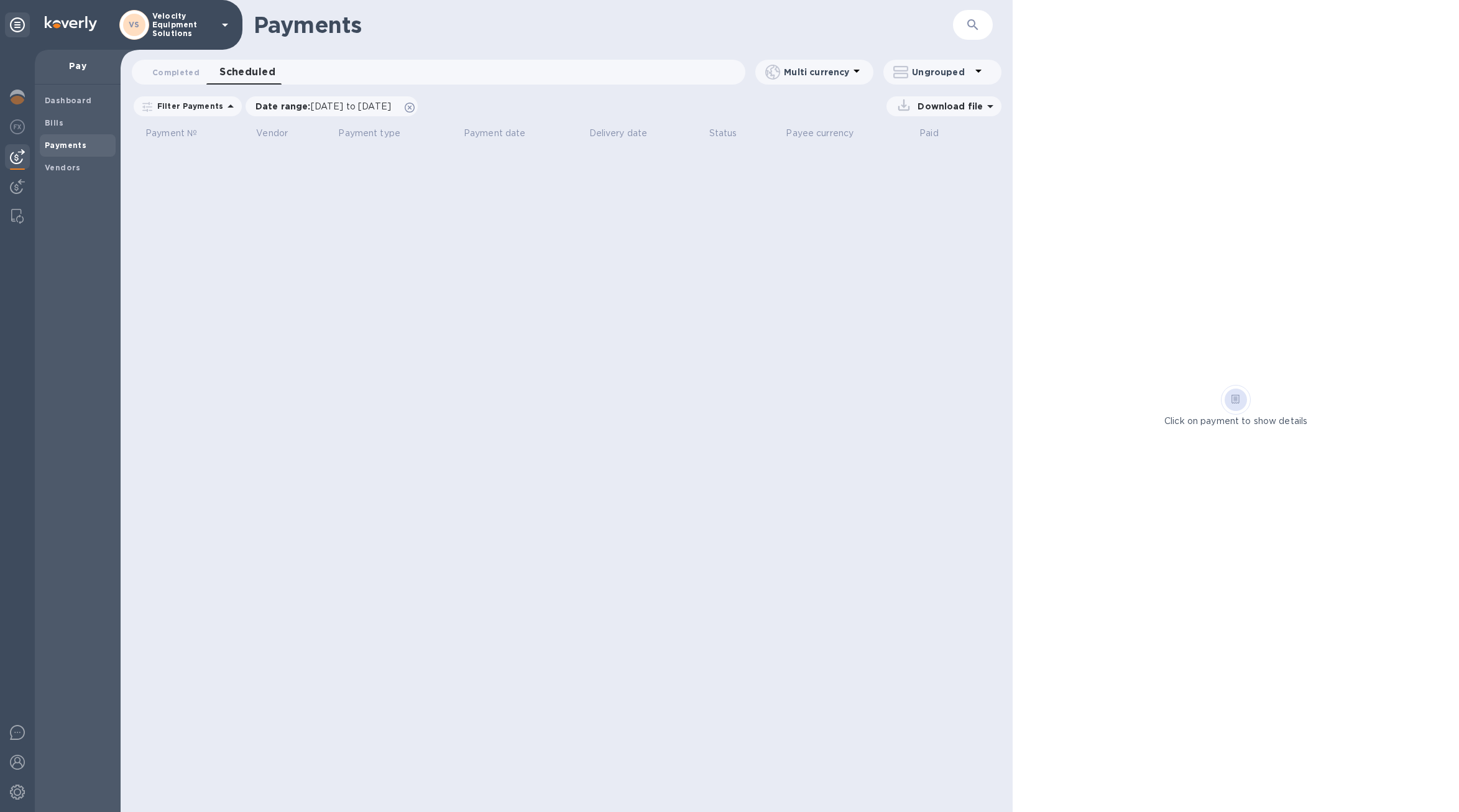
click at [931, 70] on p "Ungrouped" at bounding box center [941, 72] width 59 height 12
click at [850, 75] on div at bounding box center [729, 406] width 1459 height 812
click at [223, 108] on icon at bounding box center [231, 106] width 15 height 15
click at [816, 286] on div "Payments ​ Completed 0 Scheduled 0 Multi currency Ungrouped Filter Payments Fil…" at bounding box center [566, 406] width 892 height 812
click at [161, 73] on span "Completed 0" at bounding box center [176, 73] width 47 height 13
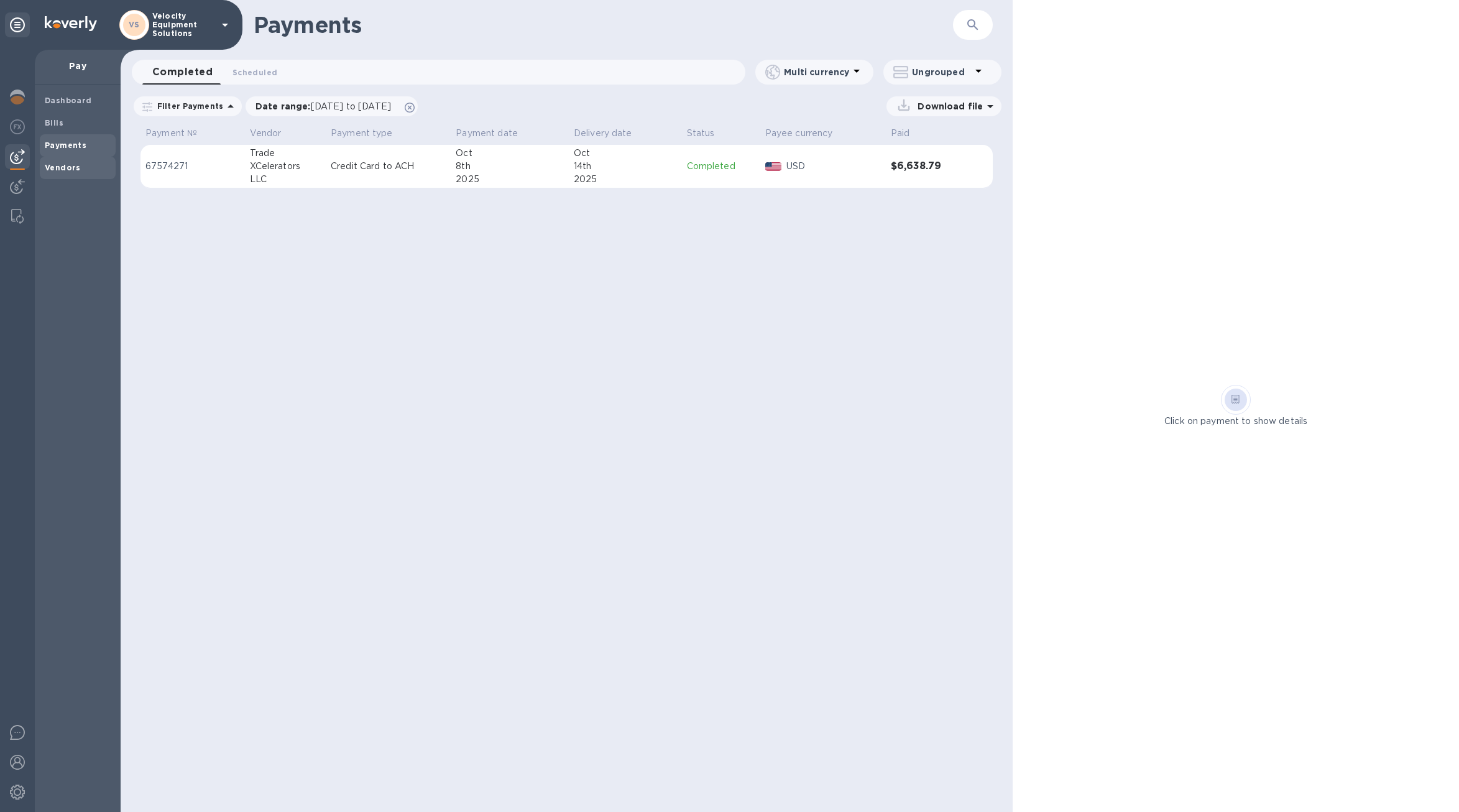
click at [66, 166] on b "Vendors" at bounding box center [62, 168] width 36 height 9
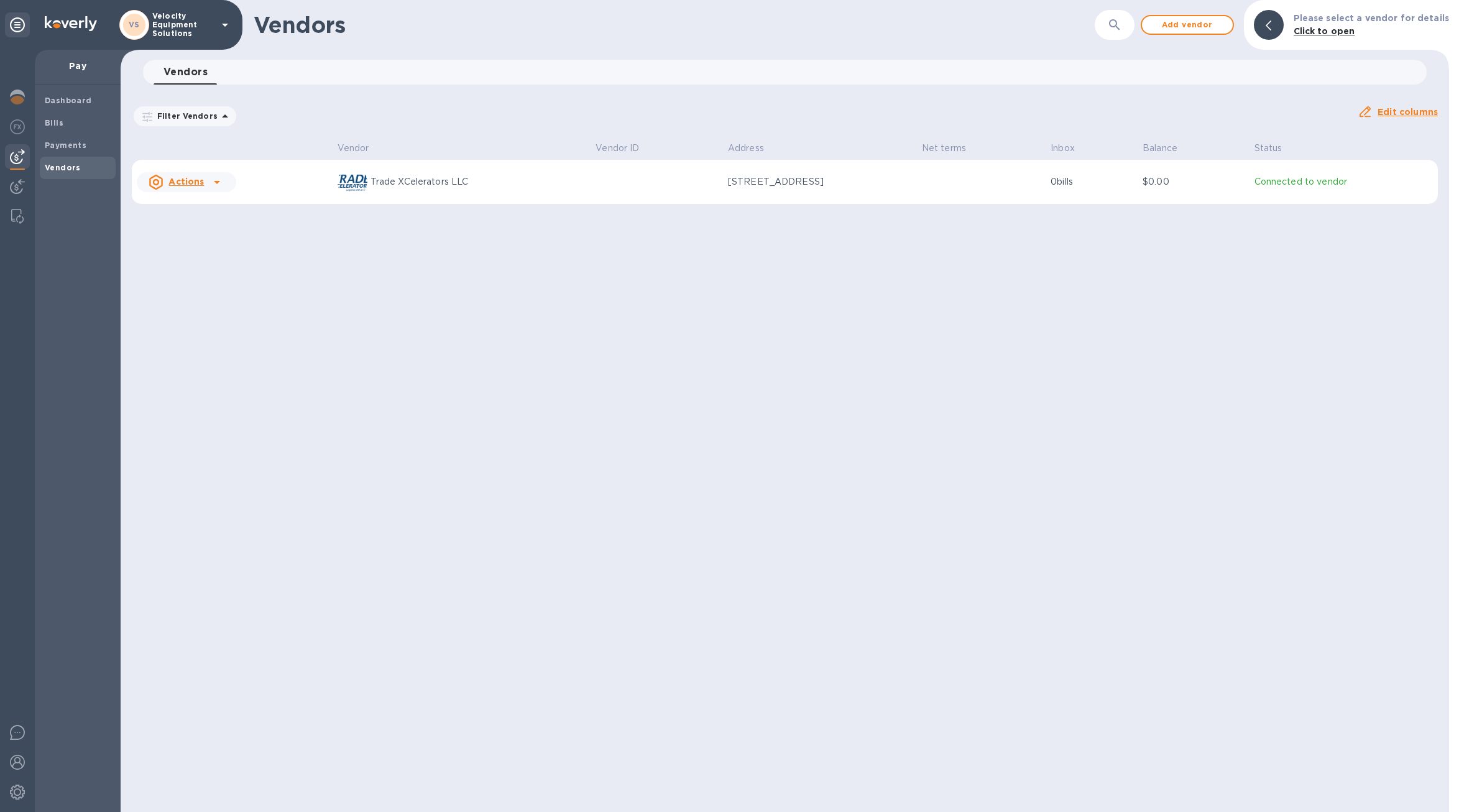
click at [388, 174] on div "Trade XCelerators LLC" at bounding box center [462, 183] width 249 height 30
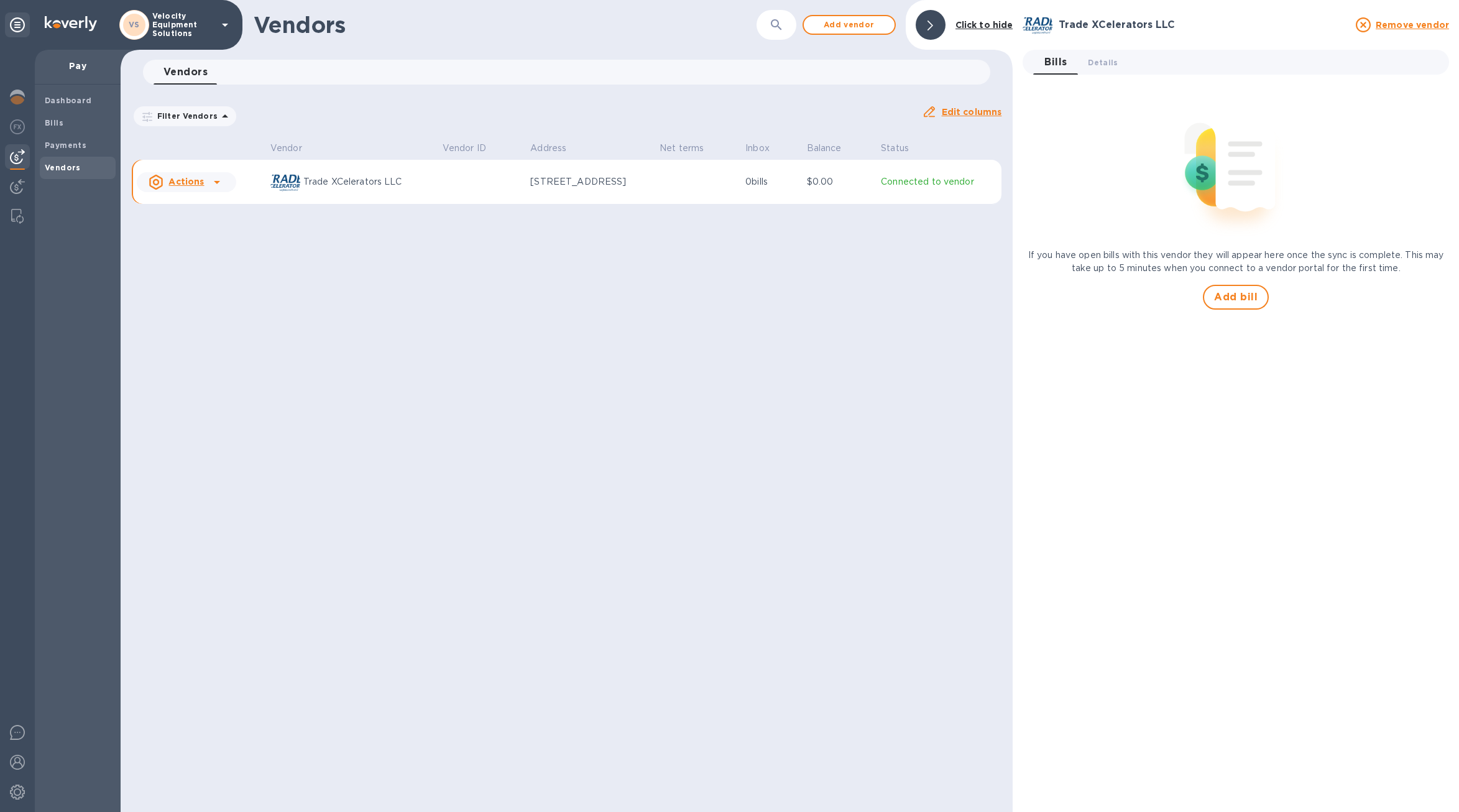
click at [933, 184] on p "Connected to vendor" at bounding box center [939, 182] width 116 height 13
click at [581, 202] on td "[STREET_ADDRESS]" at bounding box center [590, 182] width 130 height 44
click at [441, 182] on td at bounding box center [481, 182] width 88 height 44
click at [207, 180] on div at bounding box center [217, 182] width 20 height 20
click at [216, 235] on b "Add new bill" at bounding box center [200, 232] width 58 height 10
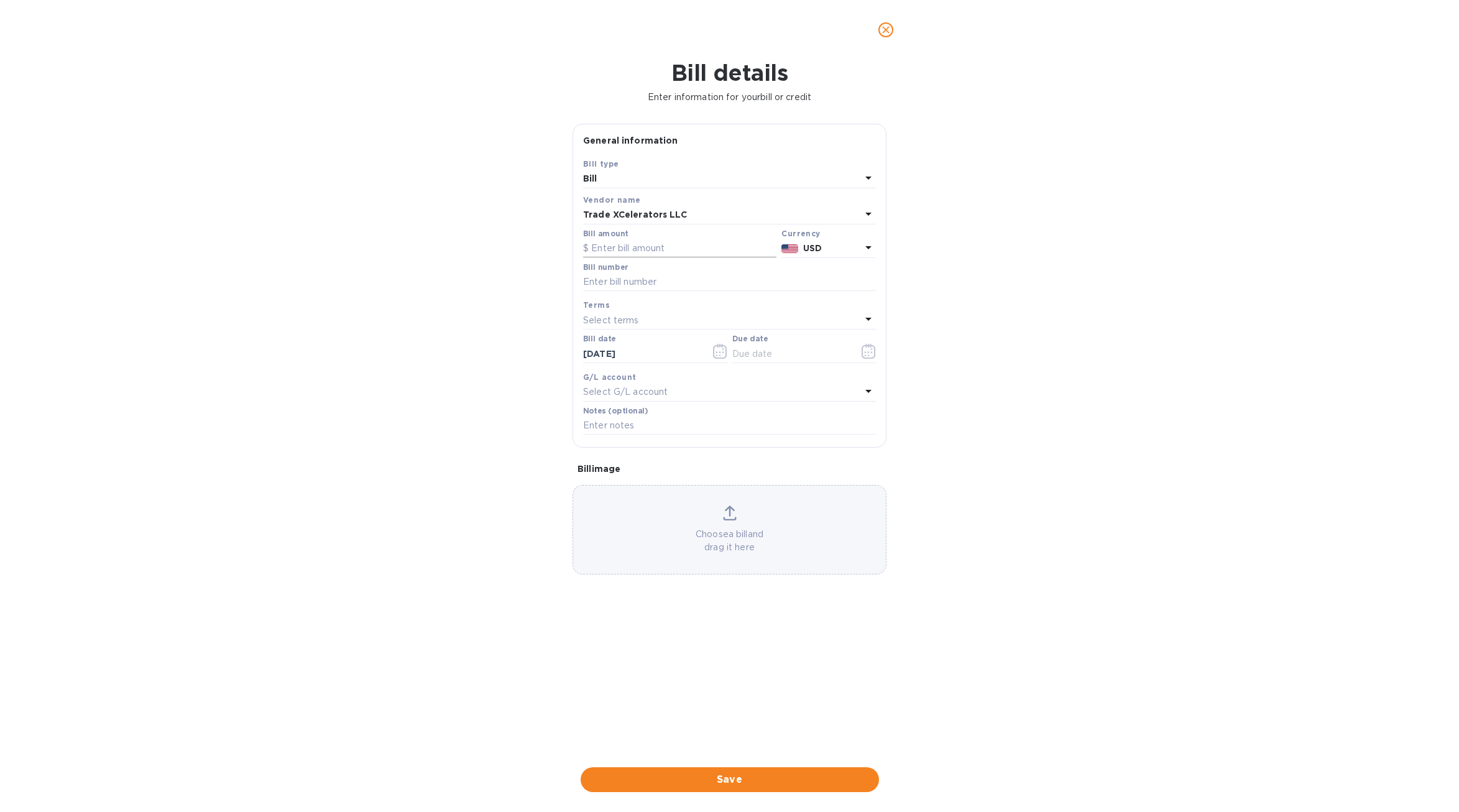
click at [642, 245] on input "text" at bounding box center [680, 249] width 193 height 19
type input "12.25"
click at [648, 274] on input "text" at bounding box center [729, 282] width 293 height 19
click at [632, 278] on input "text" at bounding box center [729, 282] width 293 height 19
paste input "7506778-2"
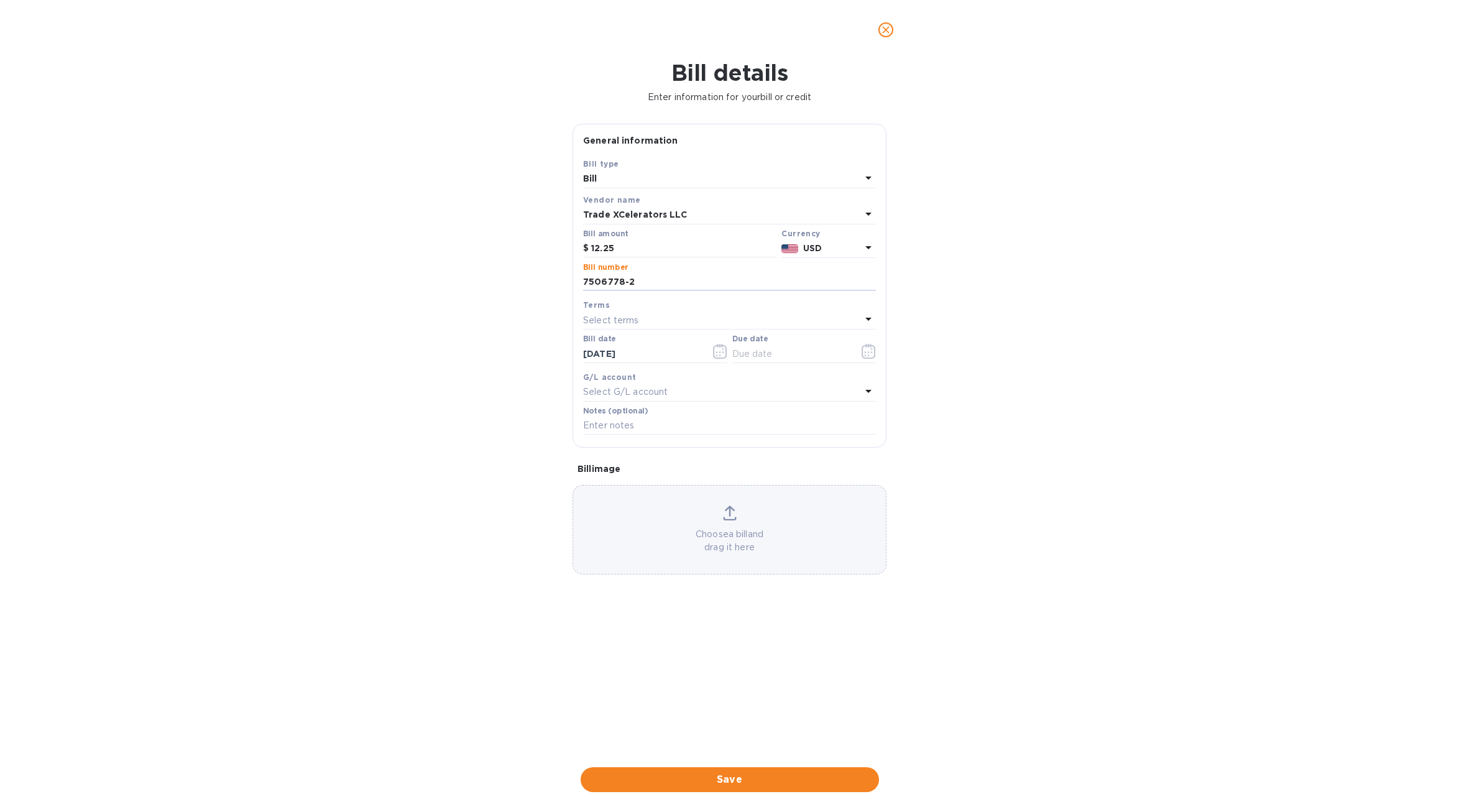
type input "7506778-2"
click at [628, 312] on div "Select terms" at bounding box center [722, 320] width 278 height 17
click at [959, 430] on div "Bill details Enter information for your bill or credit General information Save…" at bounding box center [729, 435] width 1459 height 752
click at [863, 350] on icon "button" at bounding box center [868, 351] width 14 height 15
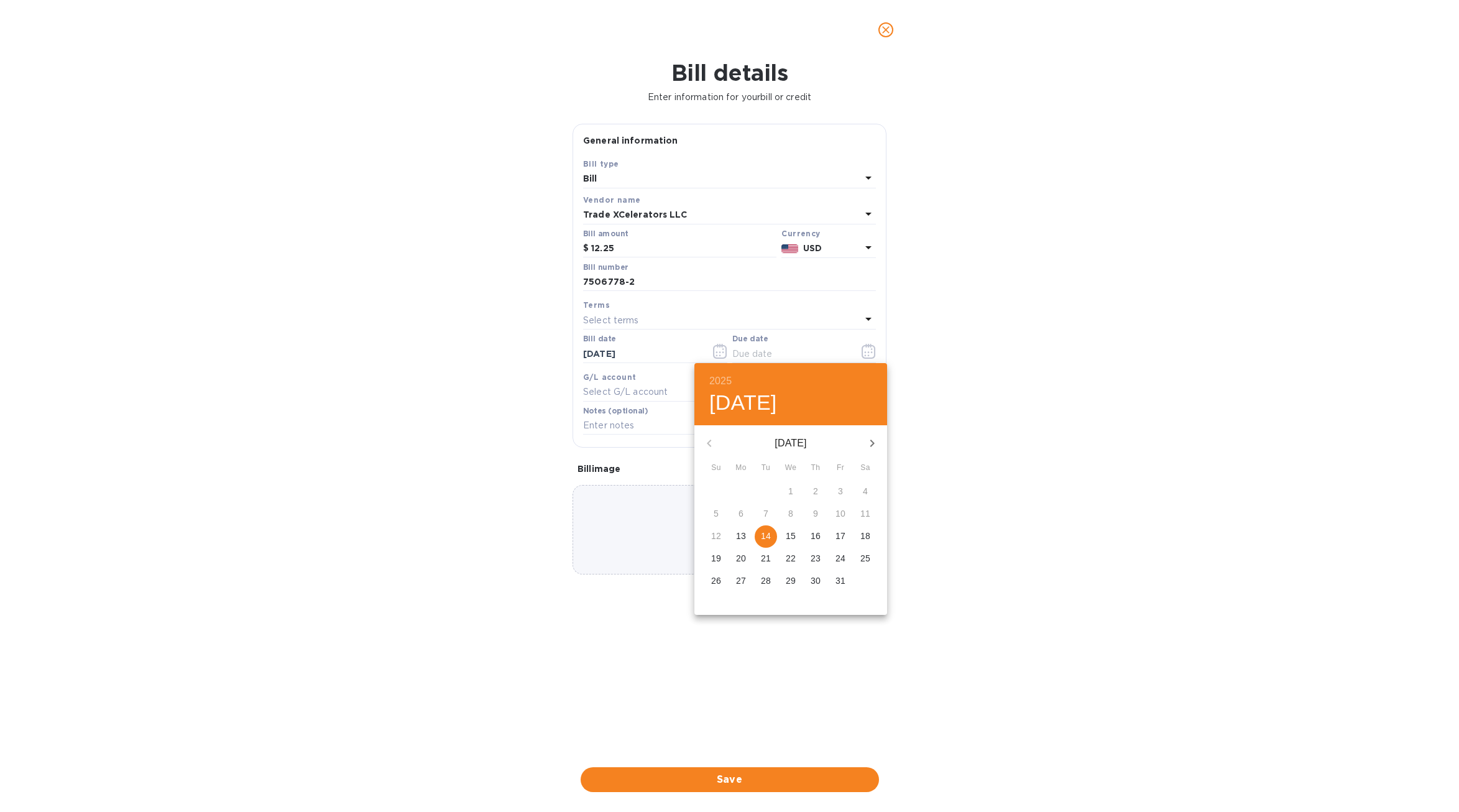
click at [767, 536] on p "14" at bounding box center [766, 536] width 10 height 12
type input "[DATE]"
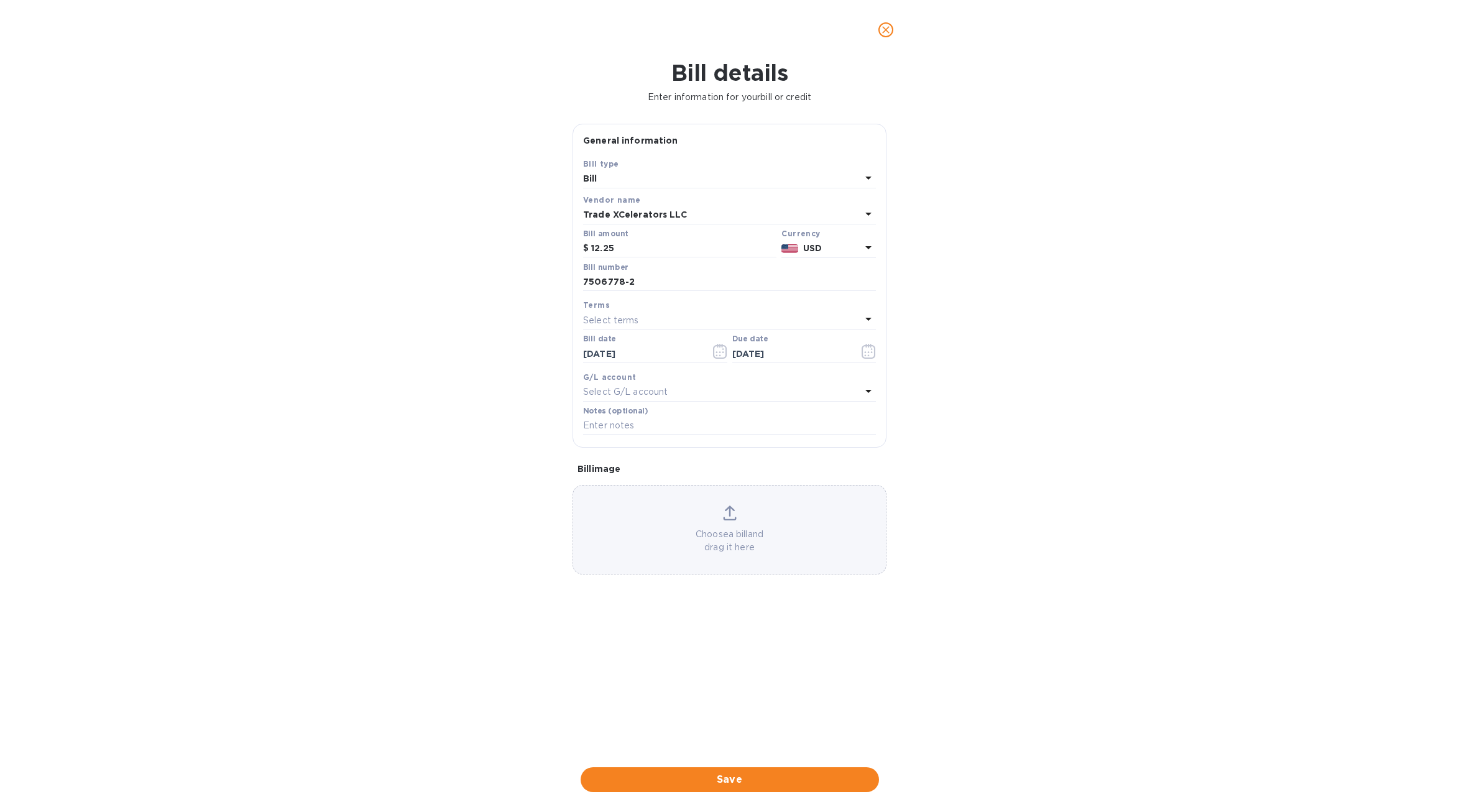
click at [634, 390] on p "Select G/L account" at bounding box center [625, 392] width 84 height 13
click at [673, 366] on div "Bill date [DATE]" at bounding box center [655, 350] width 150 height 36
click at [685, 504] on div "Choose a bill and drag it here" at bounding box center [730, 529] width 314 height 90
click at [774, 781] on span "Save" at bounding box center [730, 780] width 278 height 15
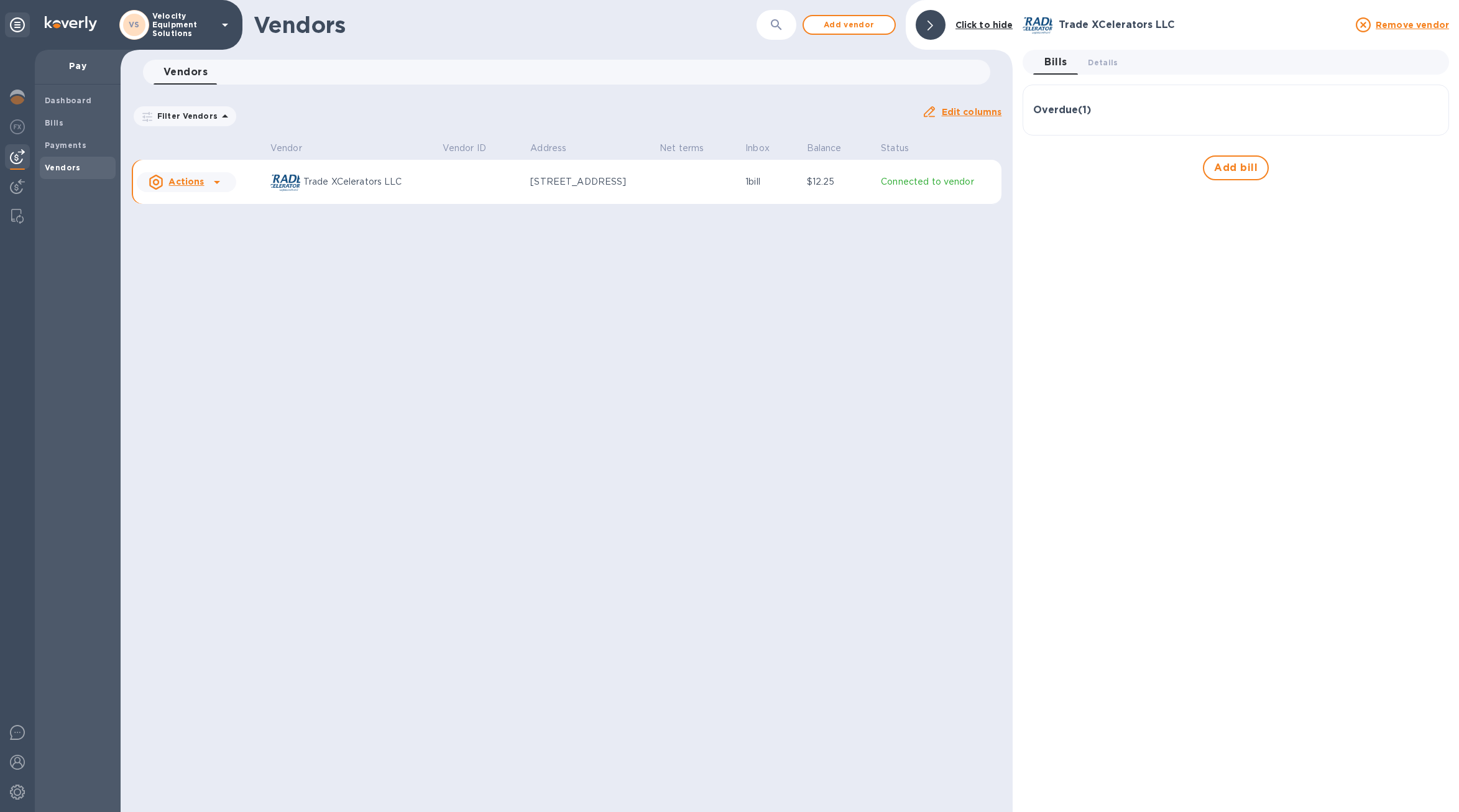
click at [215, 184] on icon at bounding box center [217, 183] width 15 height 15
click at [464, 270] on div at bounding box center [729, 406] width 1459 height 812
click at [77, 126] on span "Bills" at bounding box center [78, 122] width 66 height 12
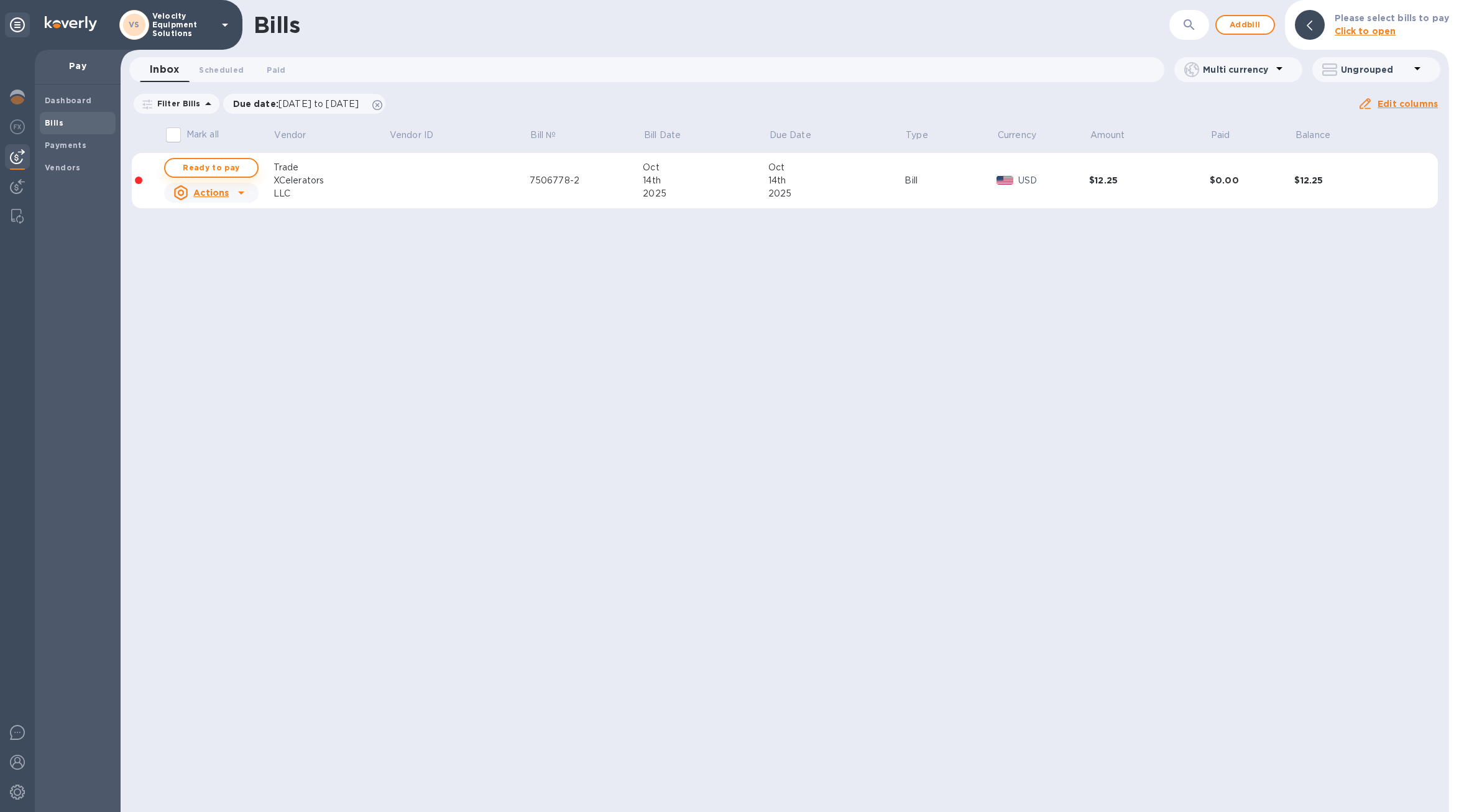
click at [247, 167] on span "Ready to pay" at bounding box center [211, 168] width 72 height 15
checkbox input "true"
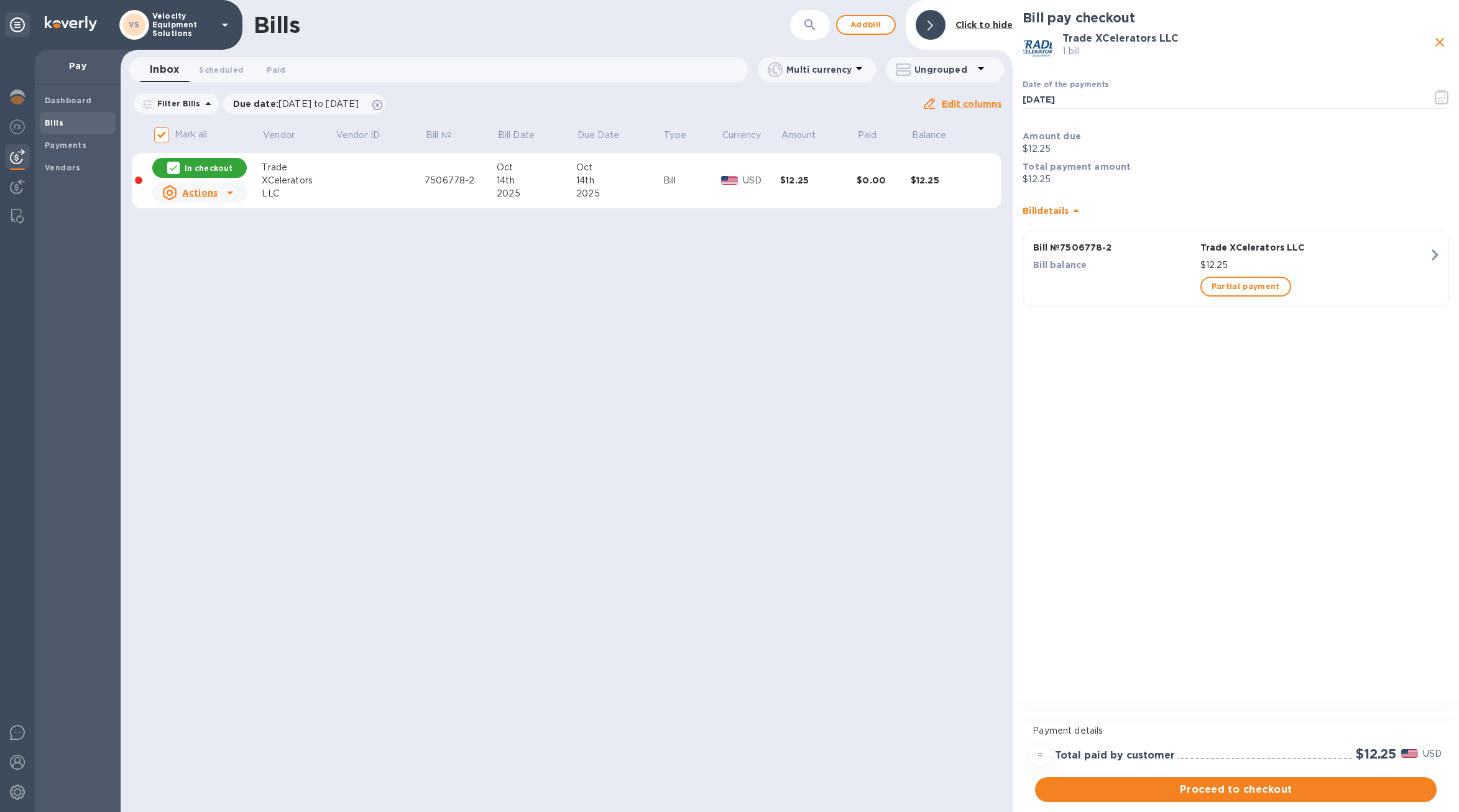
click at [1043, 754] on div "=" at bounding box center [1040, 754] width 20 height 20
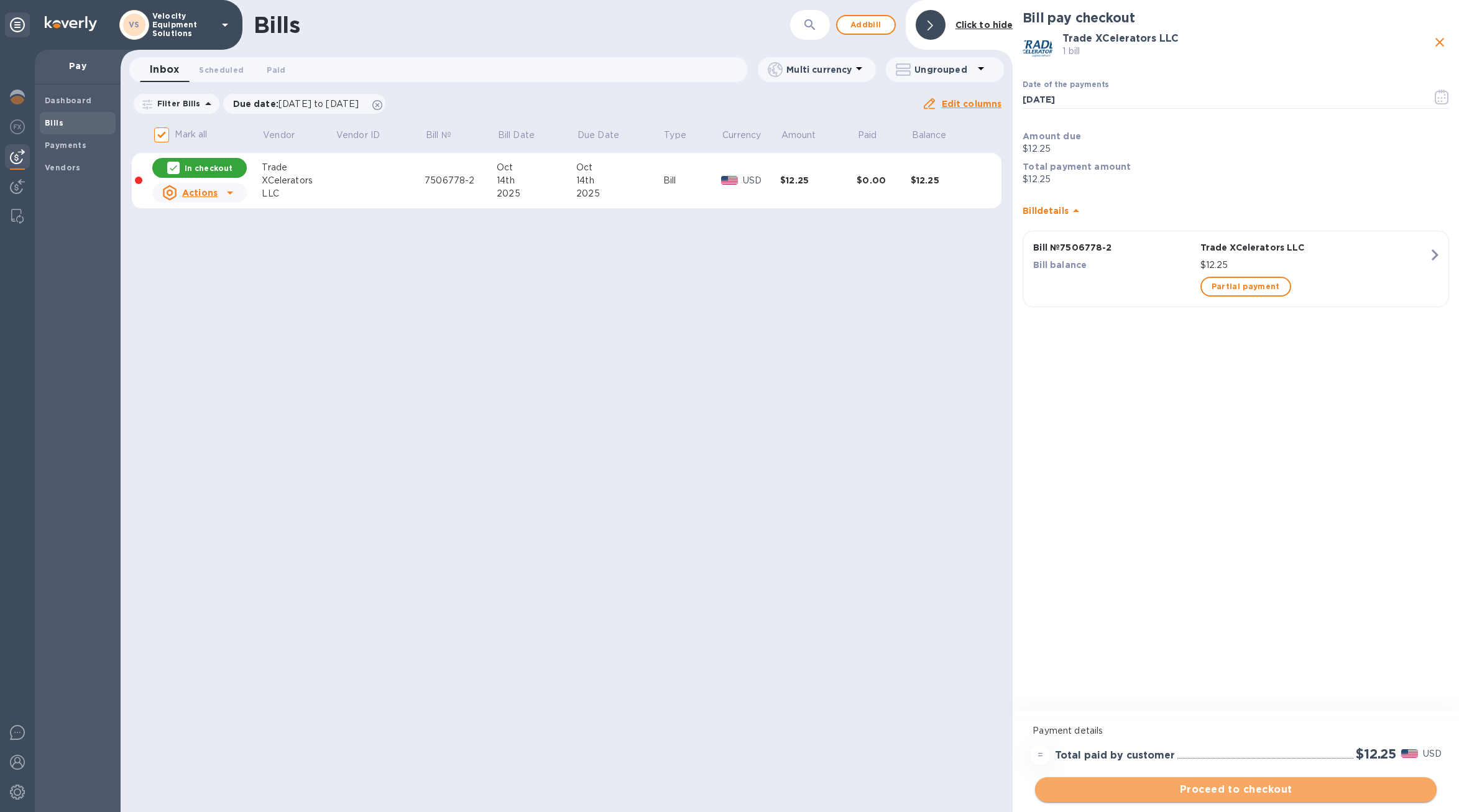
click at [1181, 796] on button "Proceed to checkout" at bounding box center [1237, 789] width 401 height 25
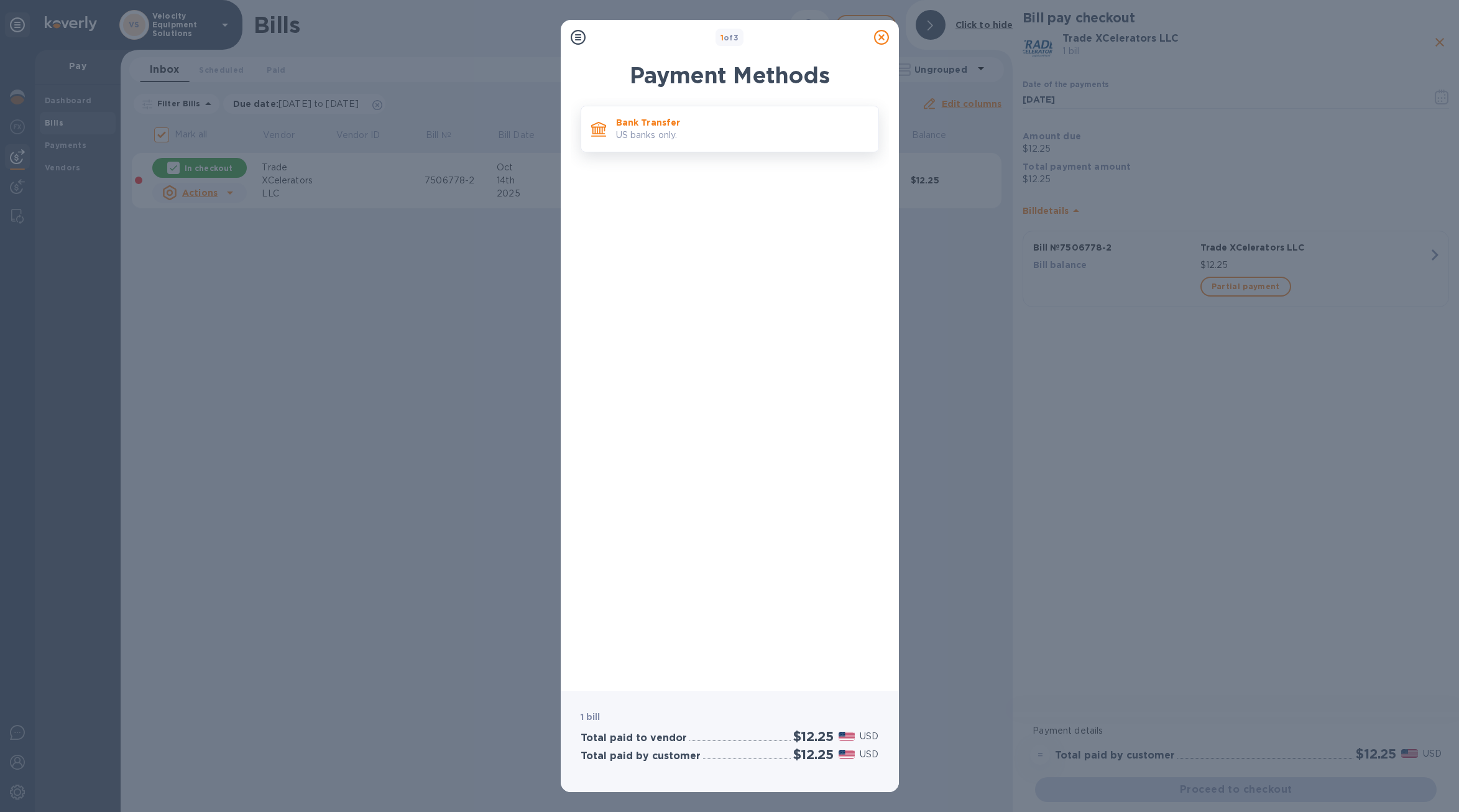
click at [667, 139] on p "US banks only." at bounding box center [742, 135] width 253 height 13
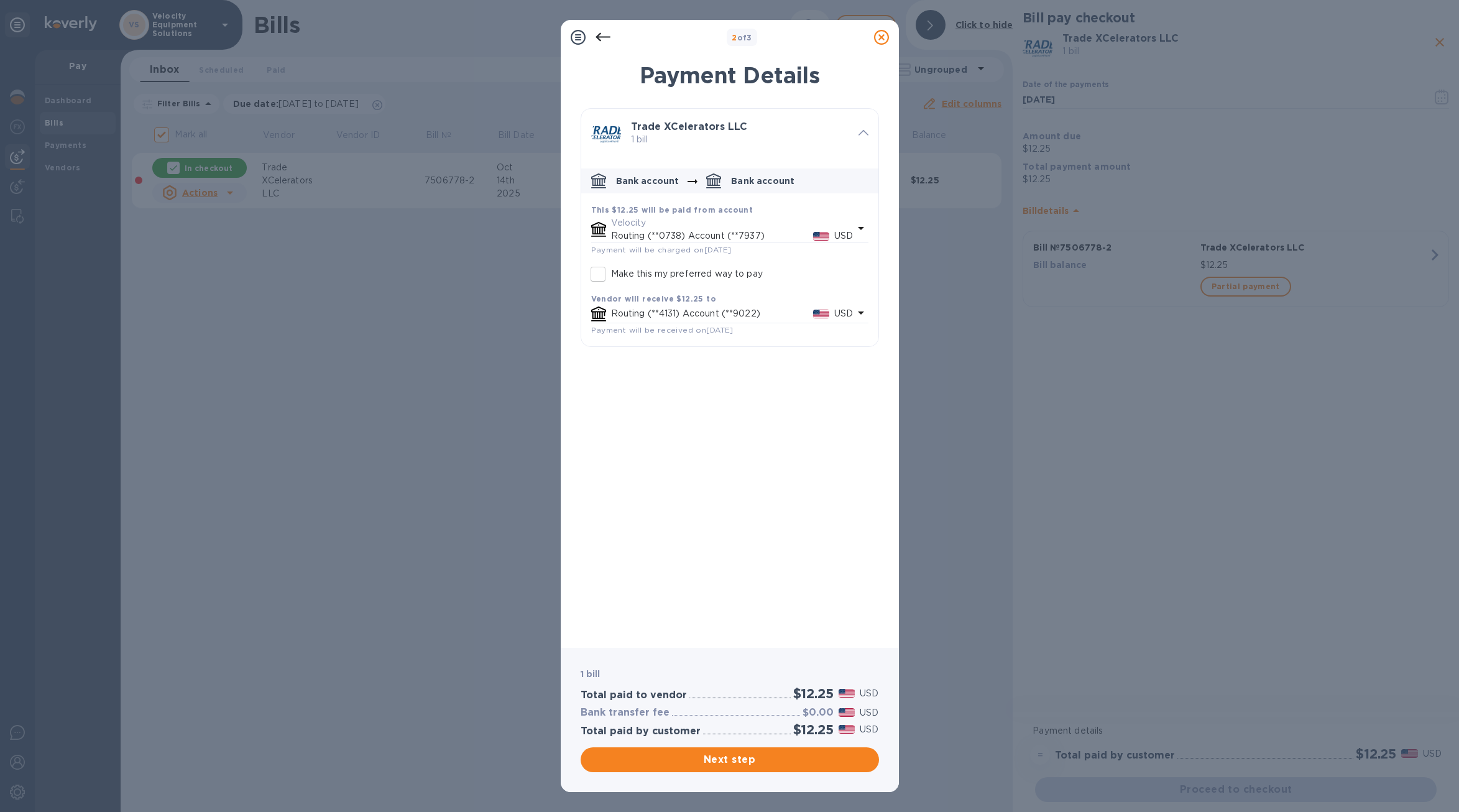
click at [598, 276] on input "Make this my preferred way to pay" at bounding box center [598, 274] width 27 height 26
checkbox input "true"
click at [715, 756] on span "Next step" at bounding box center [730, 760] width 278 height 15
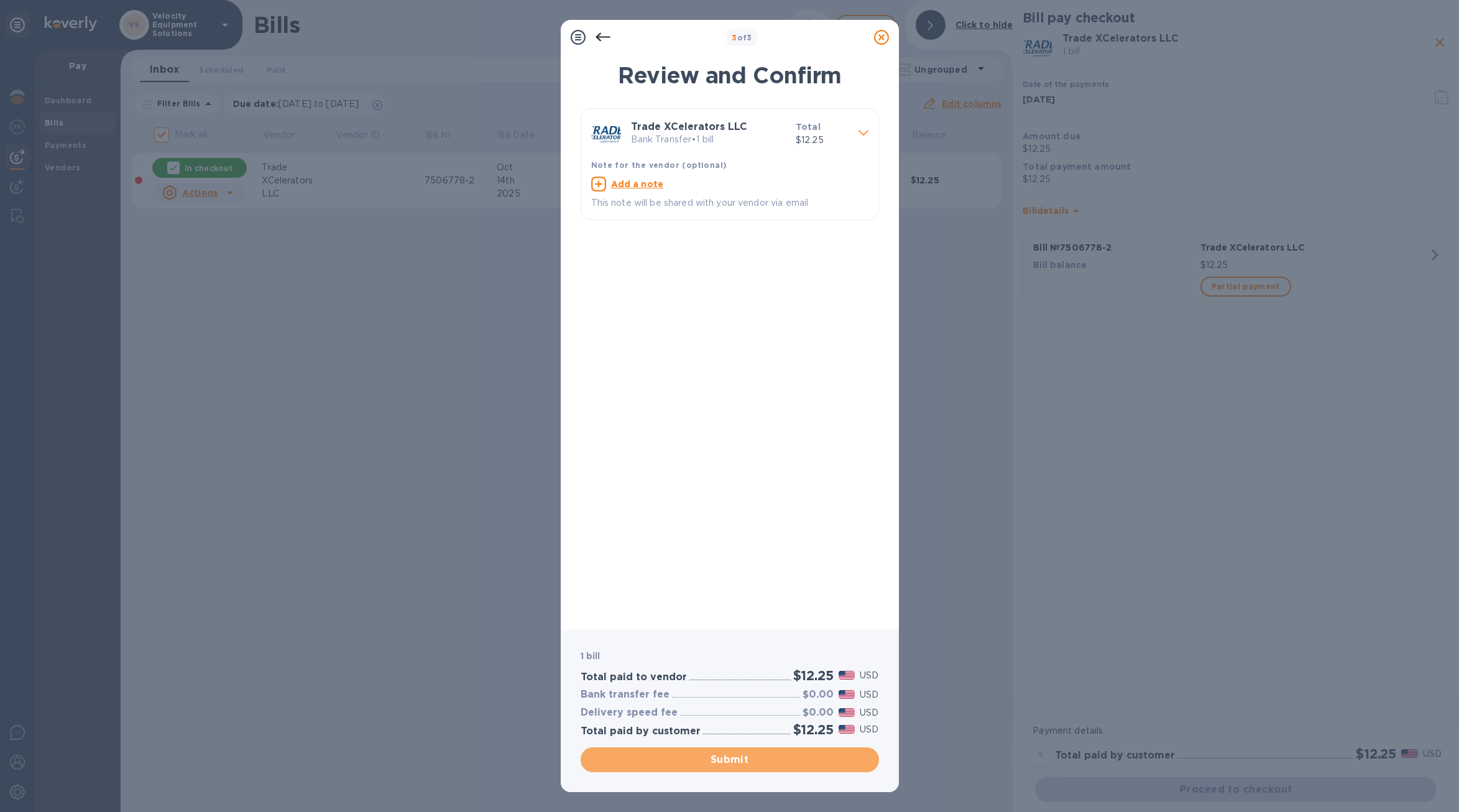
click at [717, 763] on span "Submit" at bounding box center [730, 760] width 278 height 15
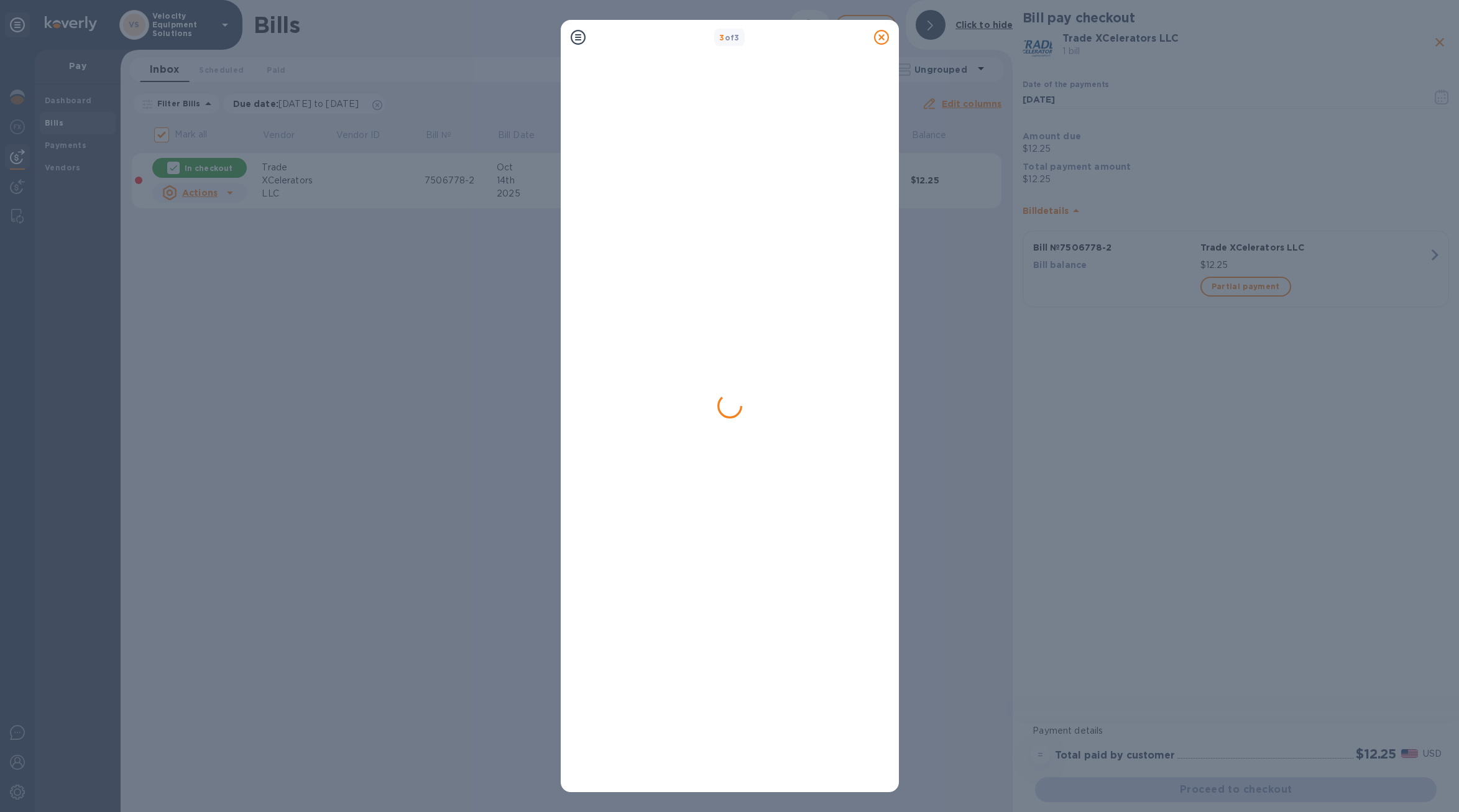
click at [715, 9] on div "3 of 3" at bounding box center [729, 406] width 1459 height 812
checkbox input "false"
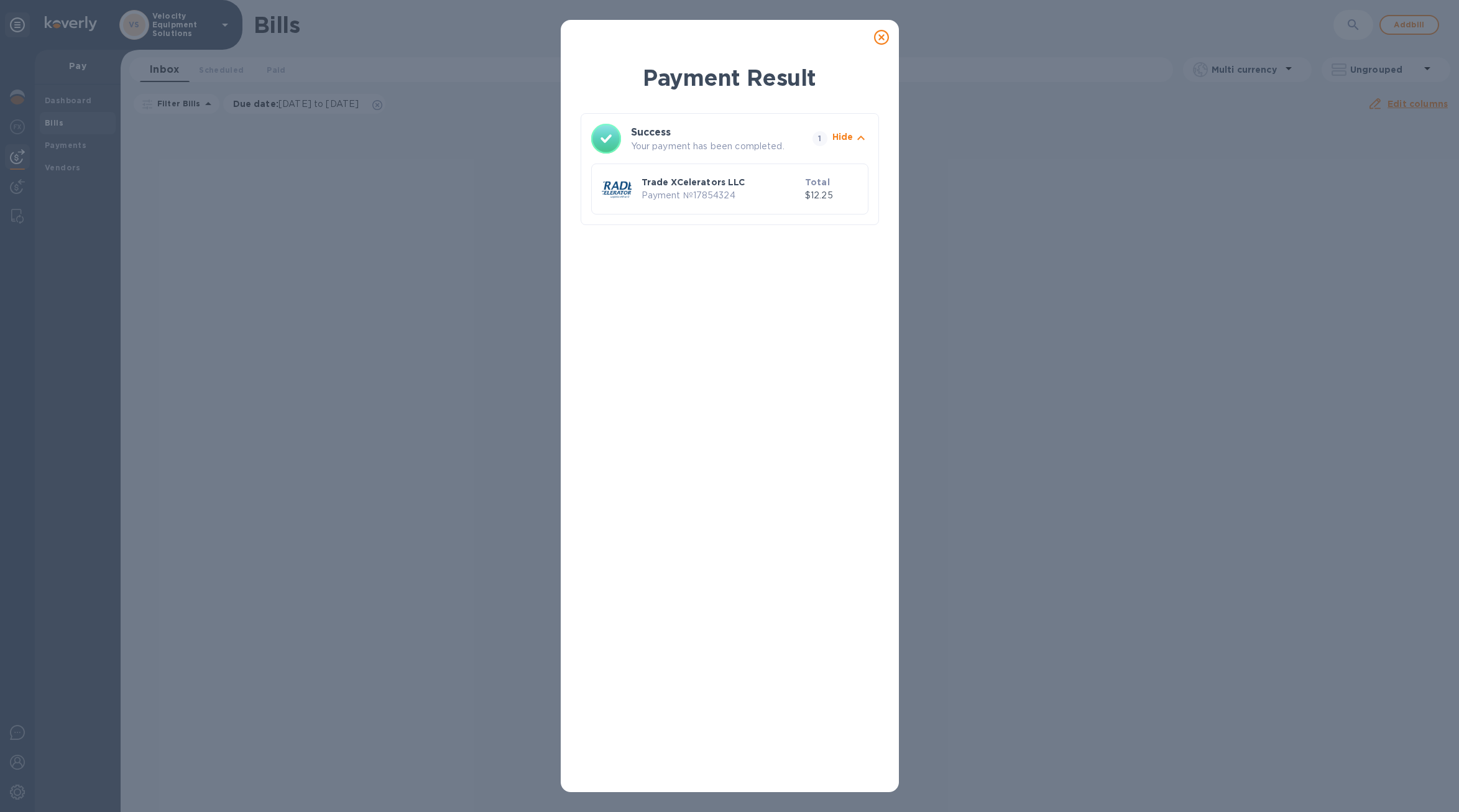
click at [887, 41] on icon at bounding box center [881, 38] width 15 height 15
